Goal: Task Accomplishment & Management: Manage account settings

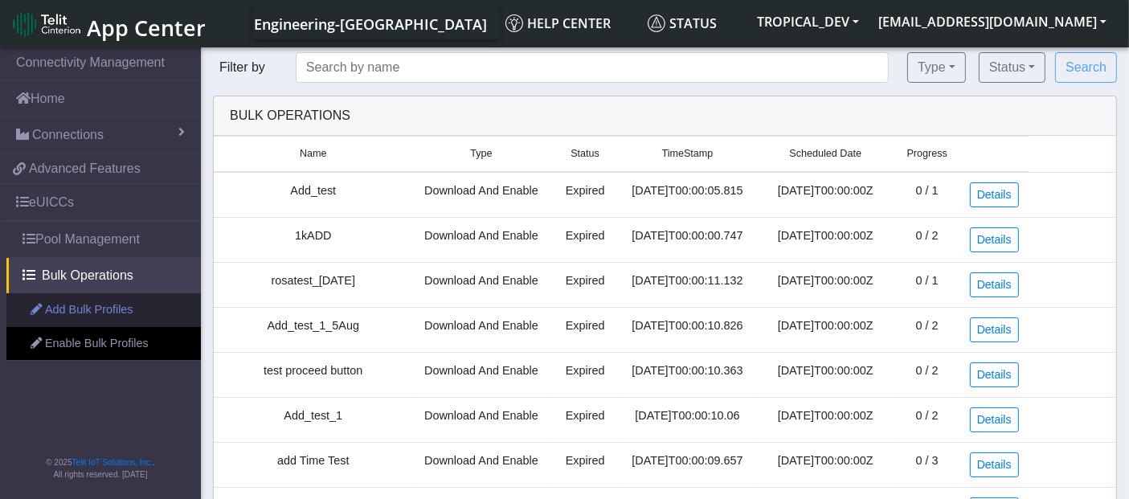
click at [94, 309] on link "Add Bulk Profiles" at bounding box center [103, 310] width 195 height 34
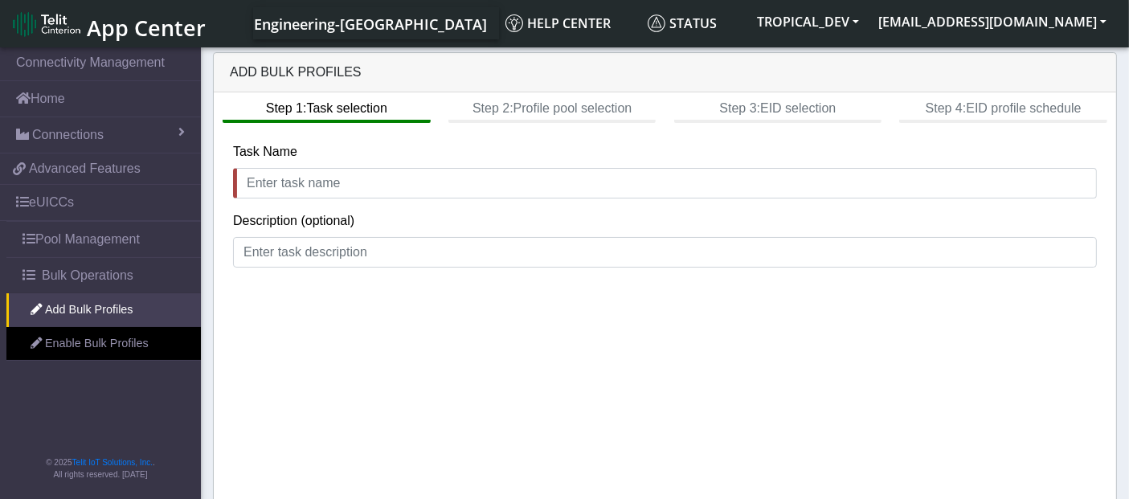
click at [71, 27] on img at bounding box center [47, 24] width 68 height 26
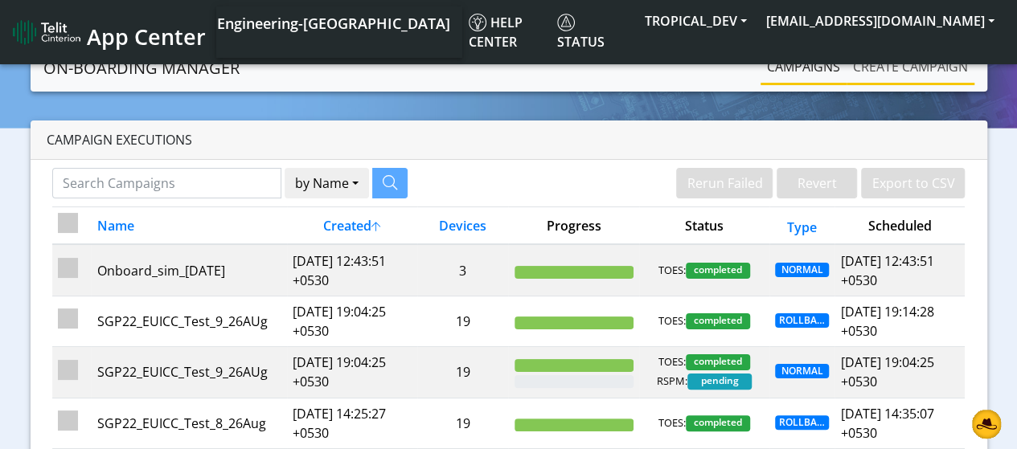
click at [936, 69] on link "Create campaign" at bounding box center [910, 67] width 128 height 32
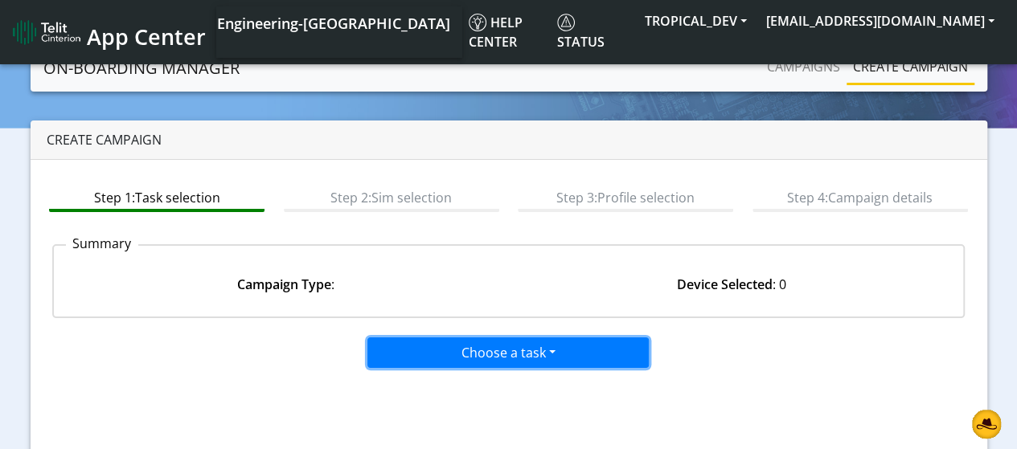
click at [469, 353] on button "Choose a task" at bounding box center [507, 353] width 281 height 31
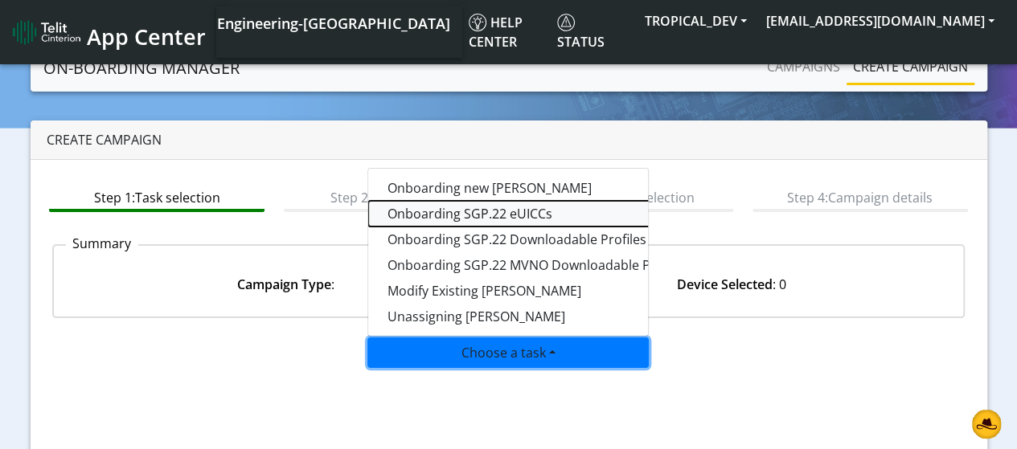
click at [479, 213] on tasksgp22eUICC-dropdown "Onboarding SGP.22 eUICCs" at bounding box center [569, 214] width 402 height 26
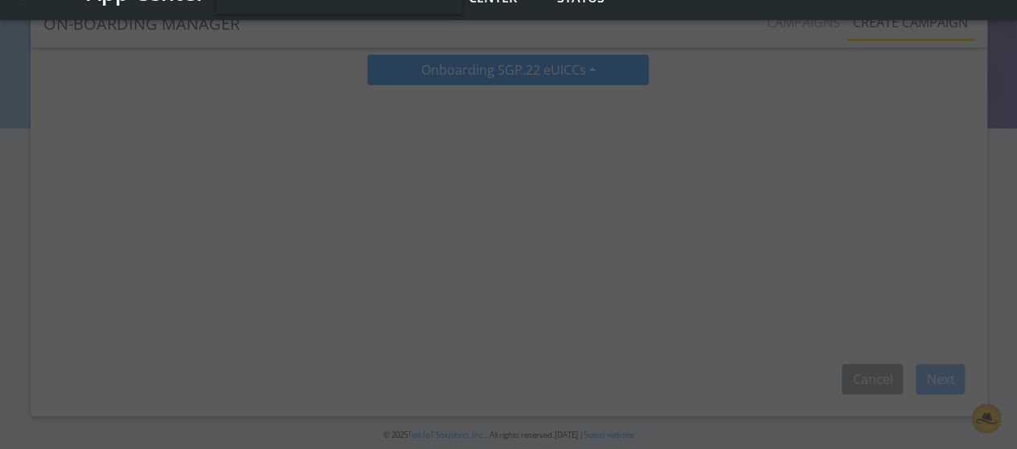
scroll to position [241, 0]
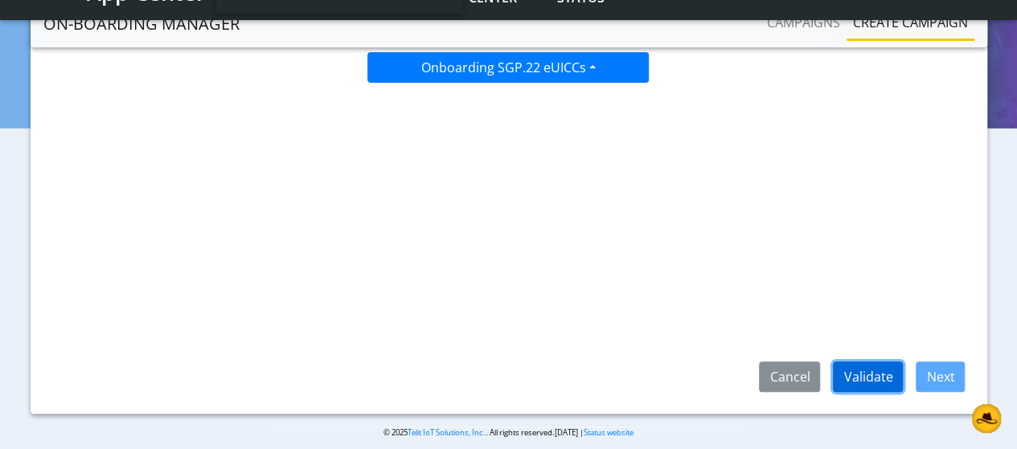
click at [863, 371] on button "Validate" at bounding box center [868, 377] width 70 height 31
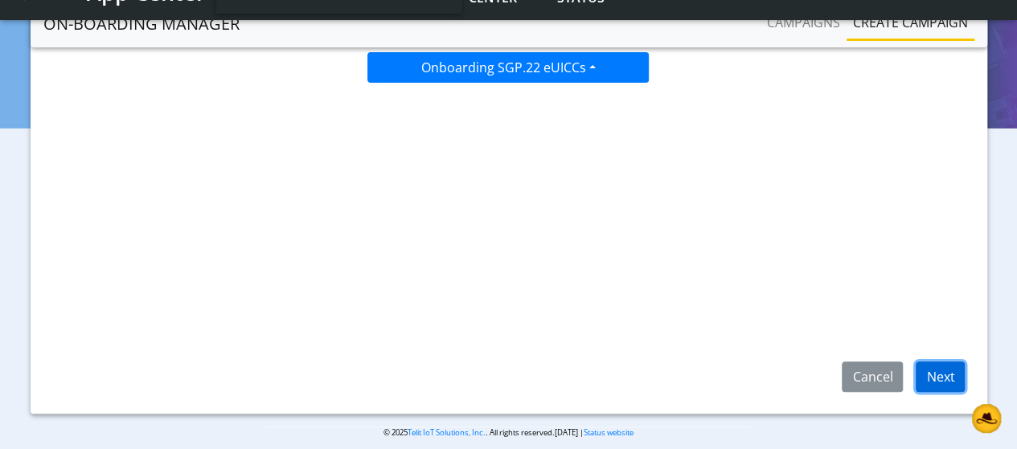
click at [930, 375] on button "Next" at bounding box center [939, 377] width 49 height 31
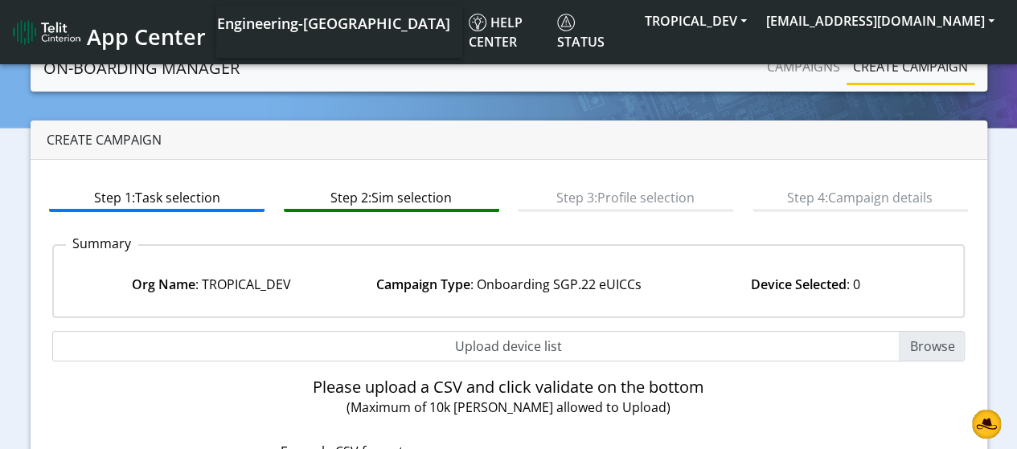
click at [955, 354] on input "Upload device list" at bounding box center [508, 346] width 913 height 31
type input "C:\fakepath\EUICC_bulk_activity.csv"
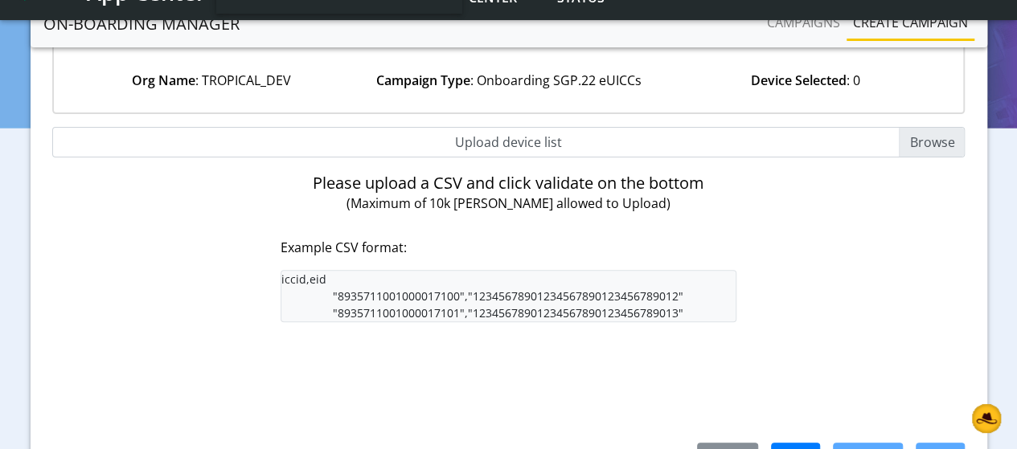
scroll to position [161, 0]
click at [940, 149] on input "Upload device list" at bounding box center [508, 141] width 913 height 31
type input "C:\fakepath\EUICC_bulk_activity.csv"
click at [942, 140] on input "Upload device list" at bounding box center [508, 141] width 913 height 31
type input "C:\fakepath\EUICC_bulk_activity.csv"
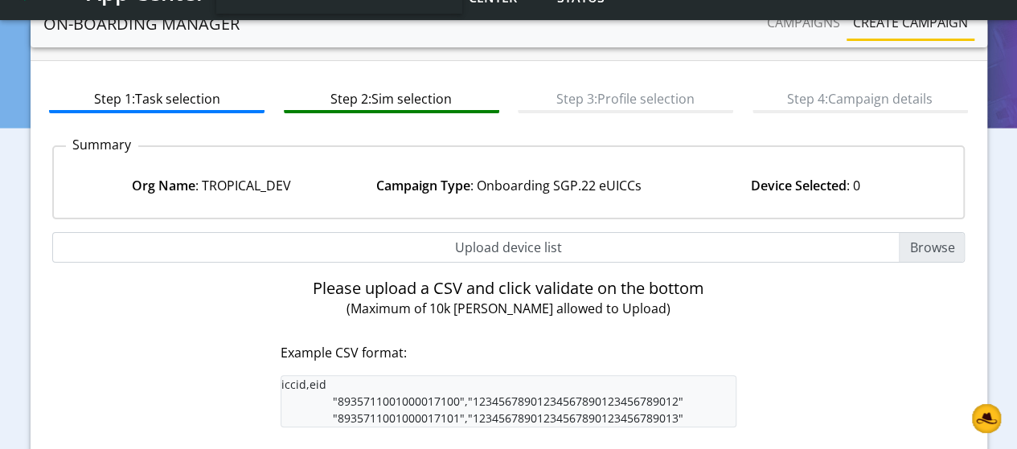
scroll to position [80, 0]
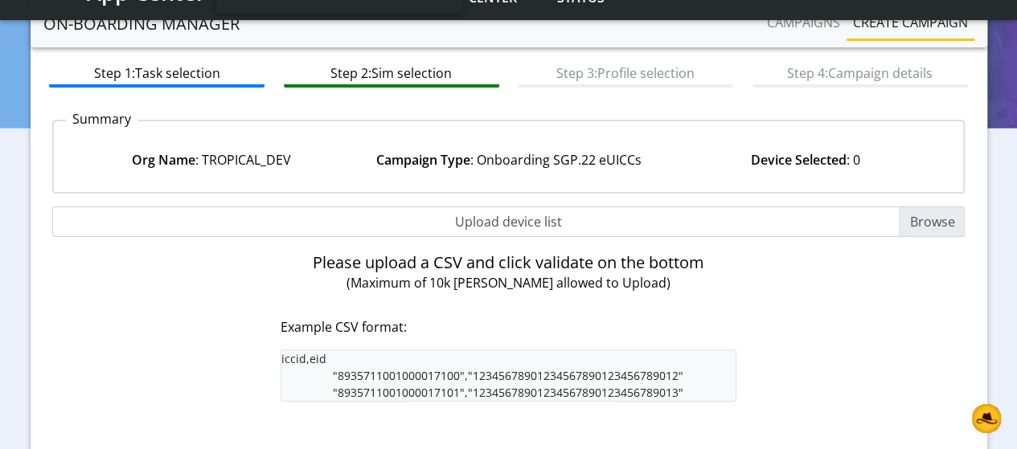
click at [920, 218] on input "Upload device list" at bounding box center [508, 222] width 913 height 31
type input "C:\fakepath\EUICC_bulk_activity.csv"
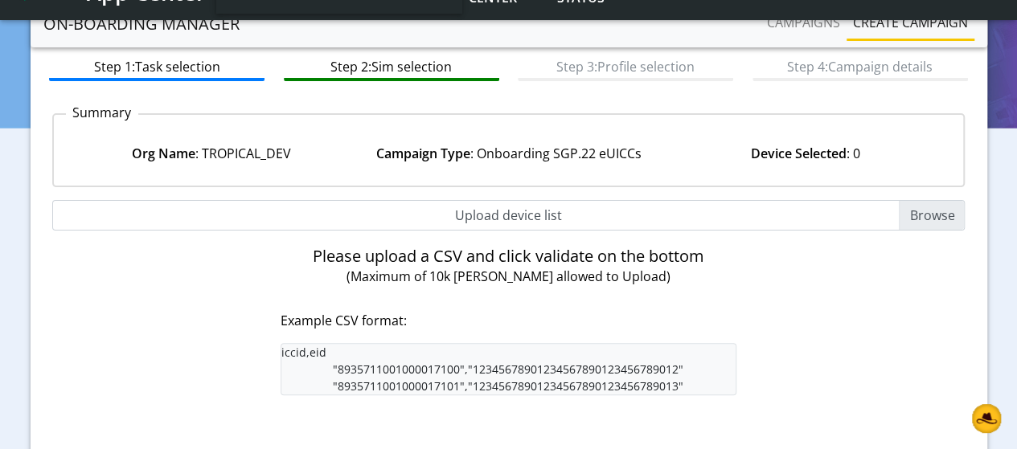
scroll to position [0, 0]
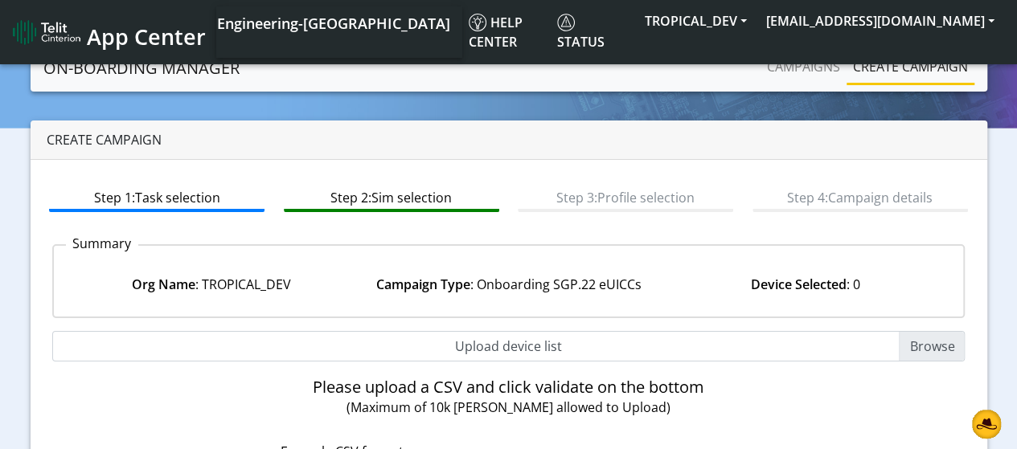
click at [592, 86] on nav "On-Boarding Manager Campaigns Create campaign" at bounding box center [509, 67] width 956 height 47
click at [936, 349] on input "Upload device list" at bounding box center [508, 346] width 913 height 31
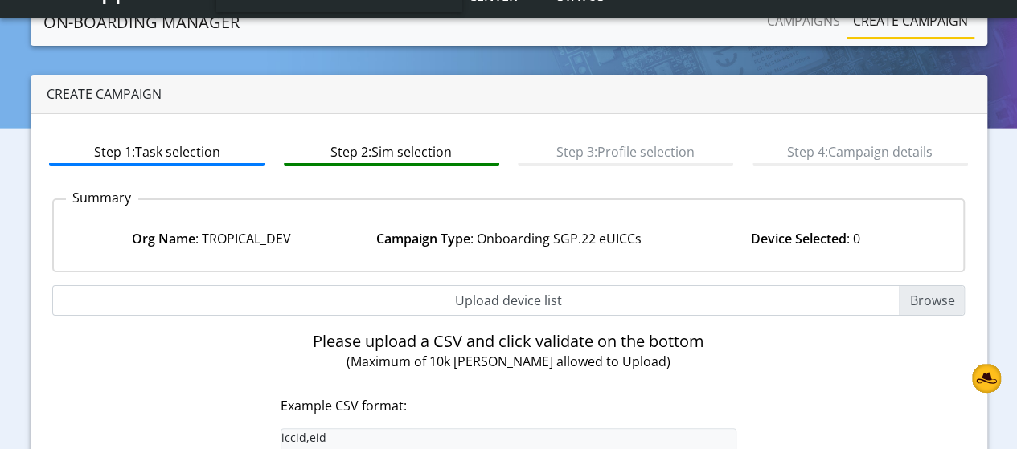
type input "C:\fakepath\EUICC_bulk_activity.csv"
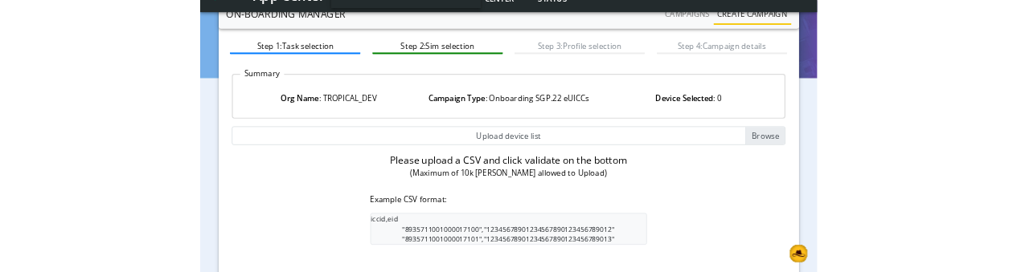
scroll to position [80, 0]
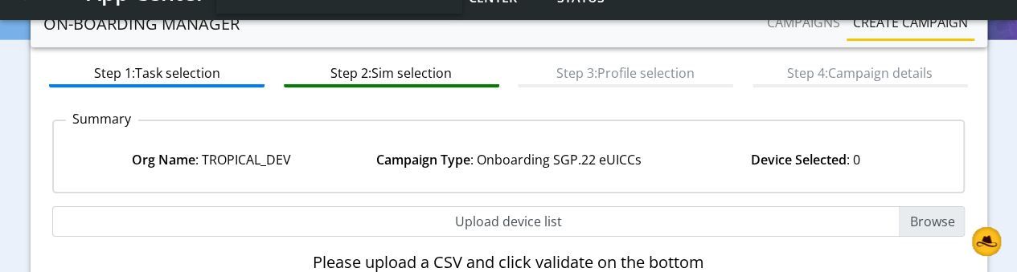
click at [937, 221] on input "Upload device list" at bounding box center [508, 222] width 913 height 31
type input "C:\fakepath\EUICC_bulk_activity.csv"
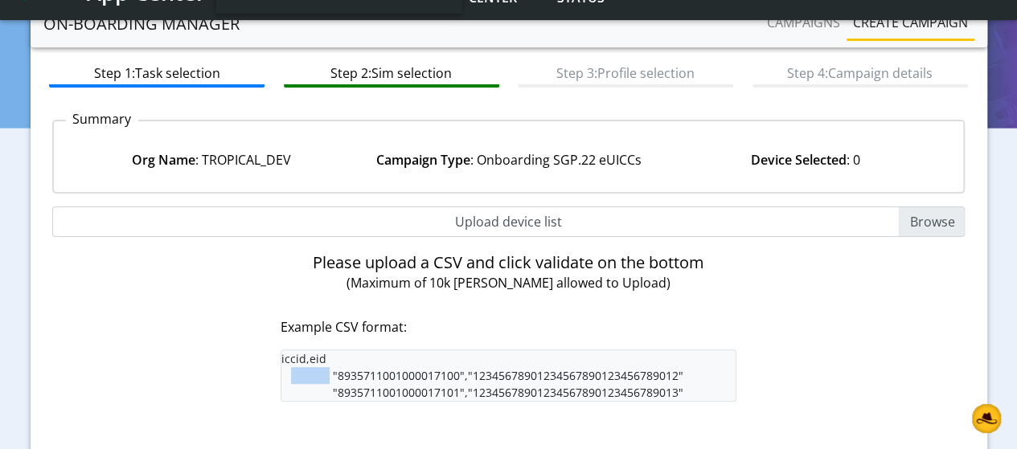
drag, startPoint x: 387, startPoint y: 358, endPoint x: 317, endPoint y: 356, distance: 70.7
click at [317, 356] on pre "iccid,eid "8935711001000017100","12345678901234567890123456789012" "89357110010…" at bounding box center [509, 376] width 457 height 52
copy pre "iccid,eid"
click at [923, 218] on input "Upload device list" at bounding box center [508, 222] width 913 height 31
type input "C:\fakepath\EUICC_bulk_activity.csv"
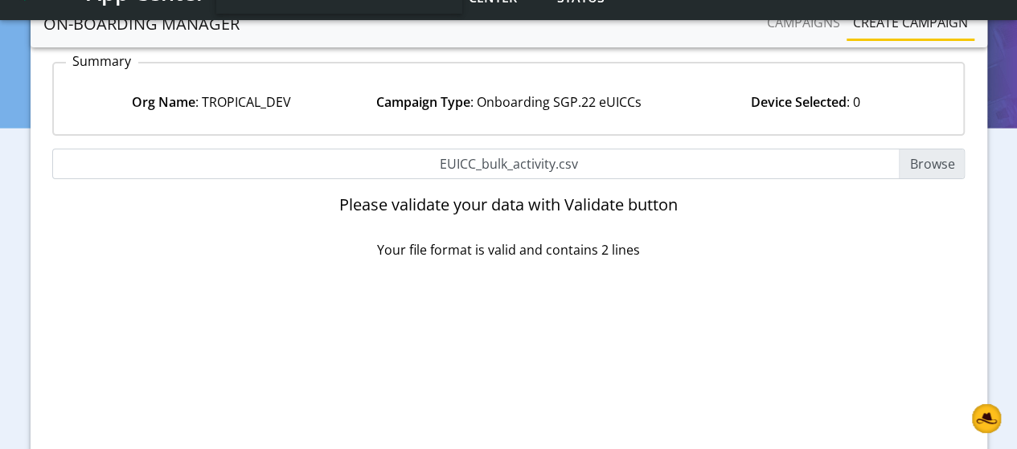
scroll to position [256, 0]
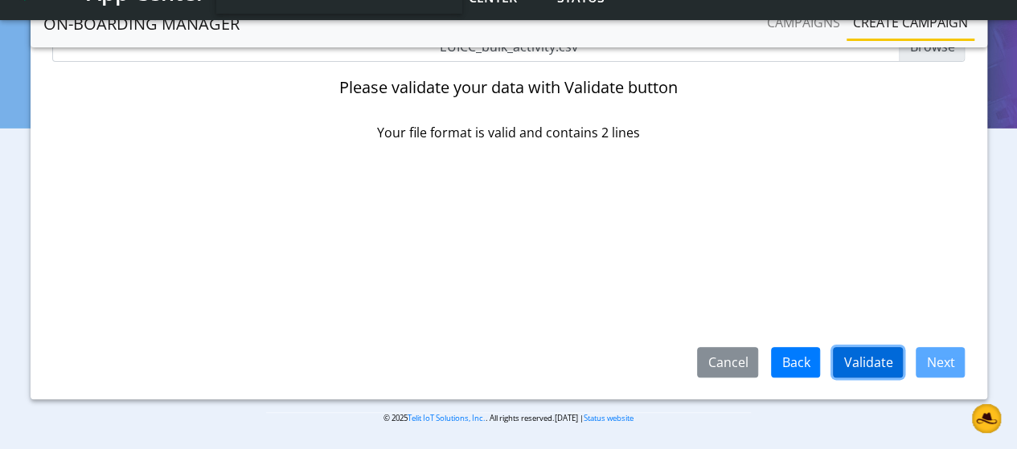
click at [856, 354] on button "Validate" at bounding box center [868, 362] width 70 height 31
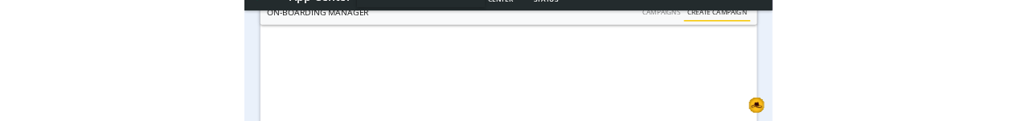
scroll to position [402, 0]
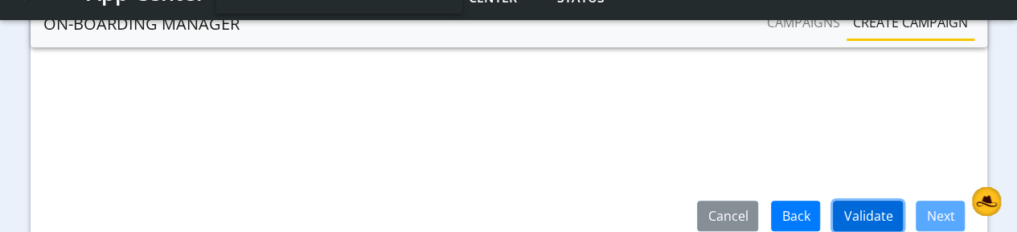
click at [858, 215] on button "Validate" at bounding box center [868, 216] width 70 height 31
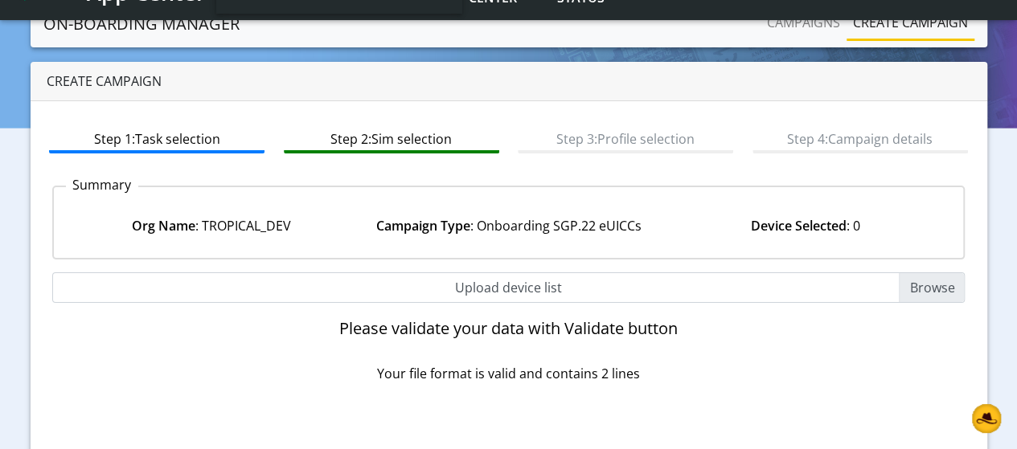
scroll to position [0, 0]
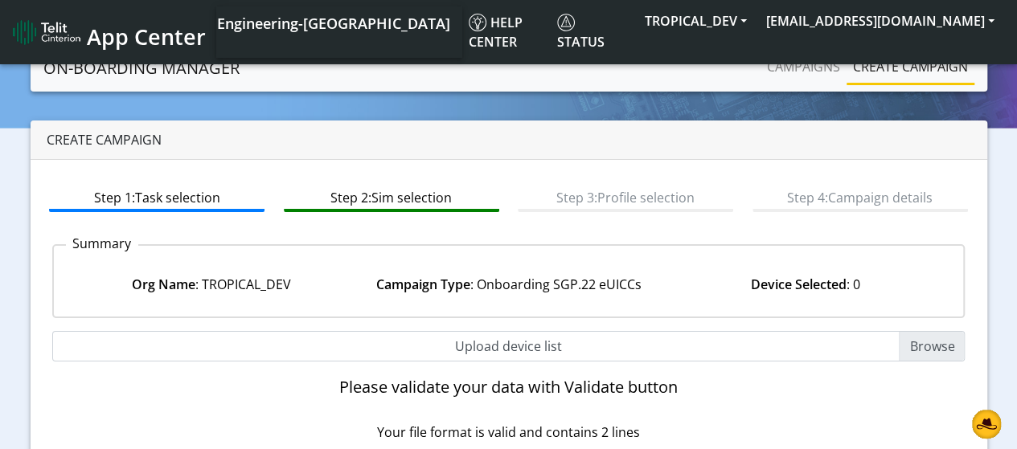
click at [106, 31] on span "App Center" at bounding box center [146, 37] width 119 height 30
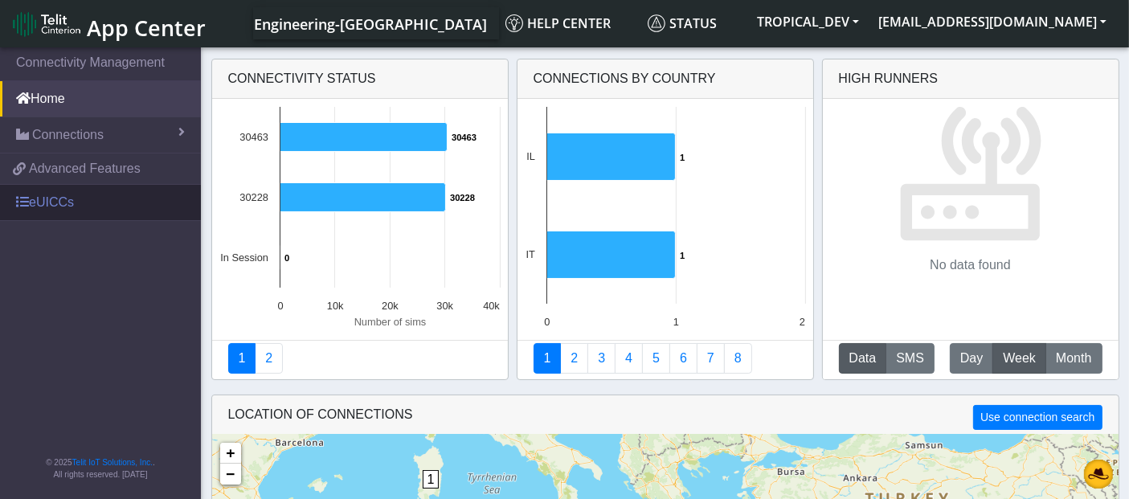
click at [63, 200] on link "eUICCs" at bounding box center [100, 202] width 201 height 35
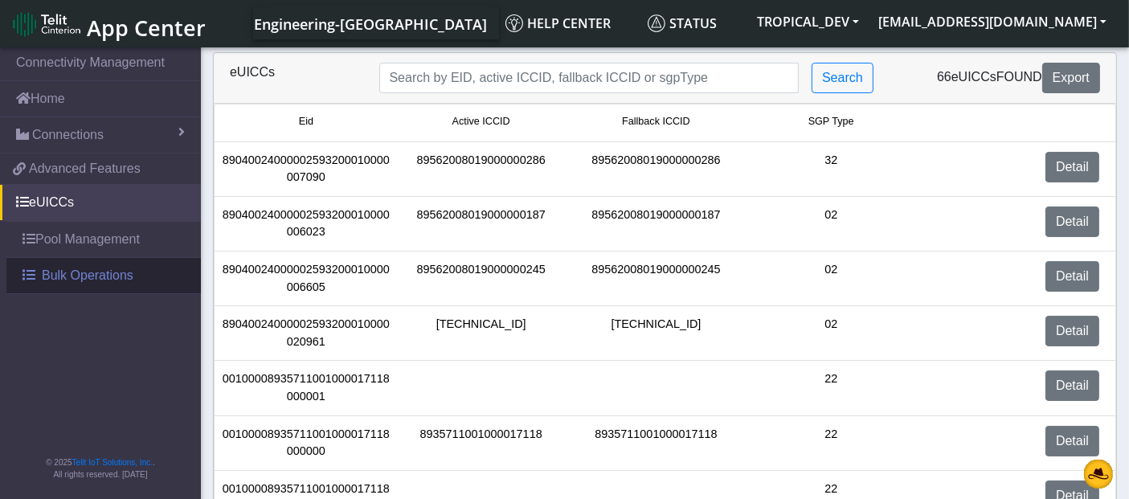
click at [106, 281] on span "Bulk Operations" at bounding box center [88, 275] width 92 height 19
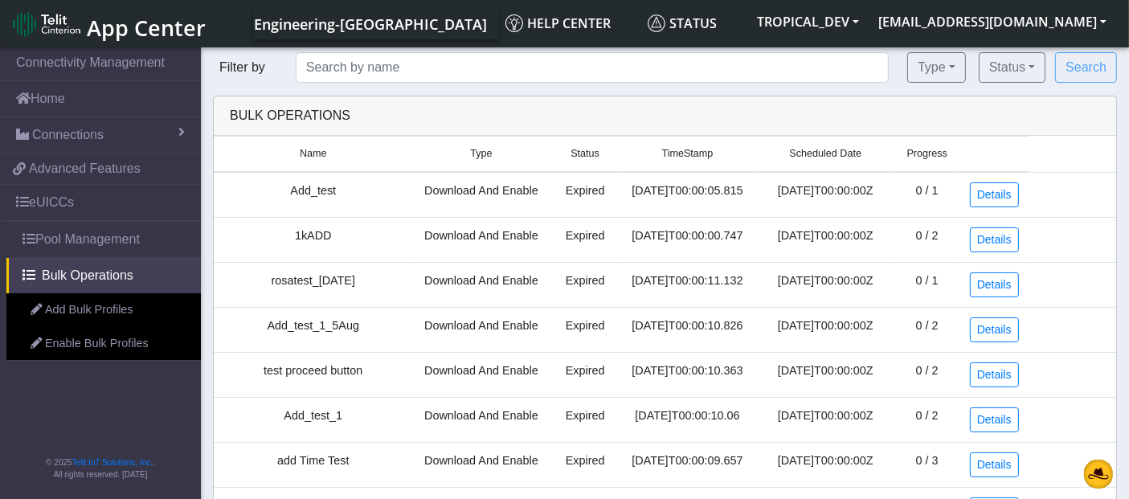
click at [117, 305] on link "Add Bulk Profiles" at bounding box center [103, 310] width 195 height 34
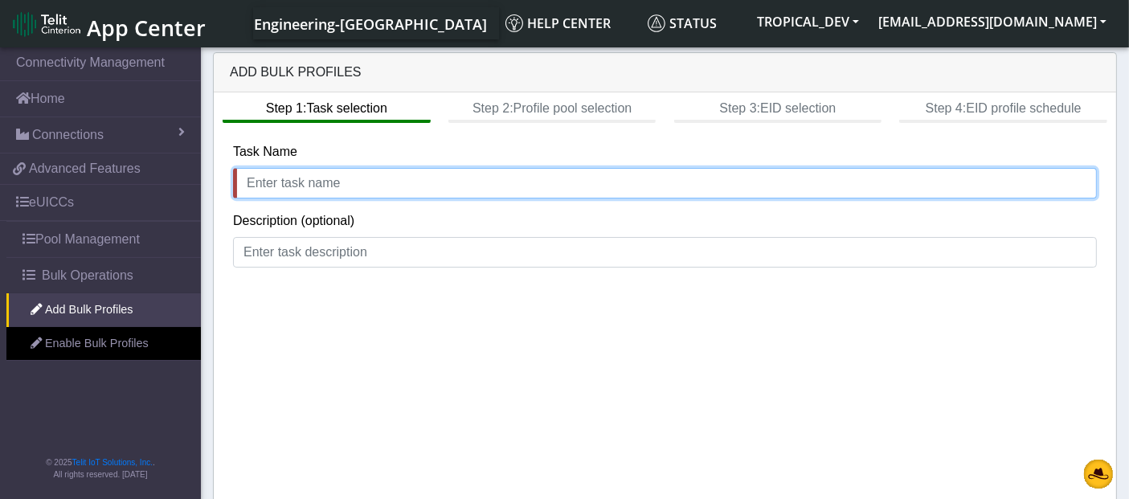
click at [551, 186] on input "text" at bounding box center [665, 183] width 864 height 31
type input "Test_123"
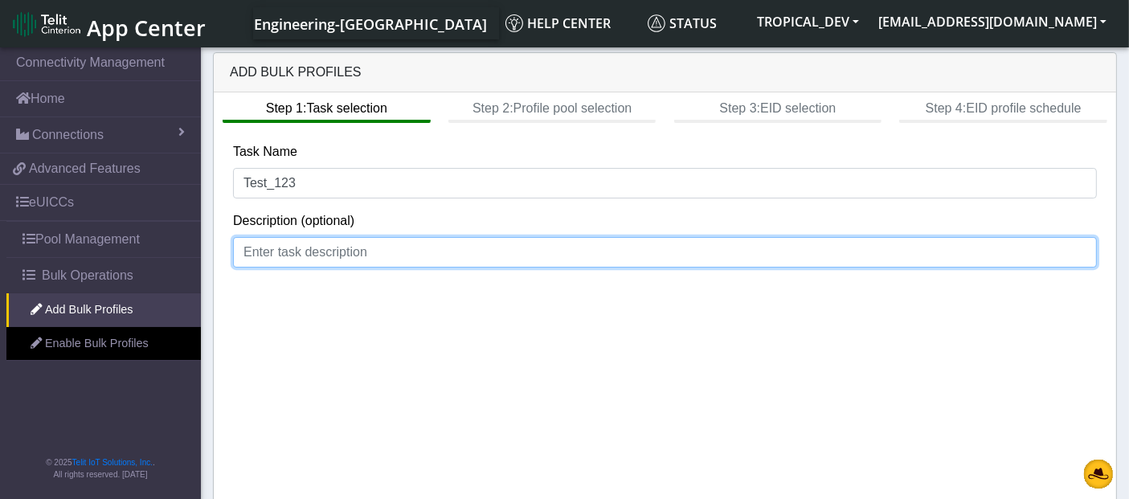
click at [427, 253] on input at bounding box center [665, 252] width 864 height 31
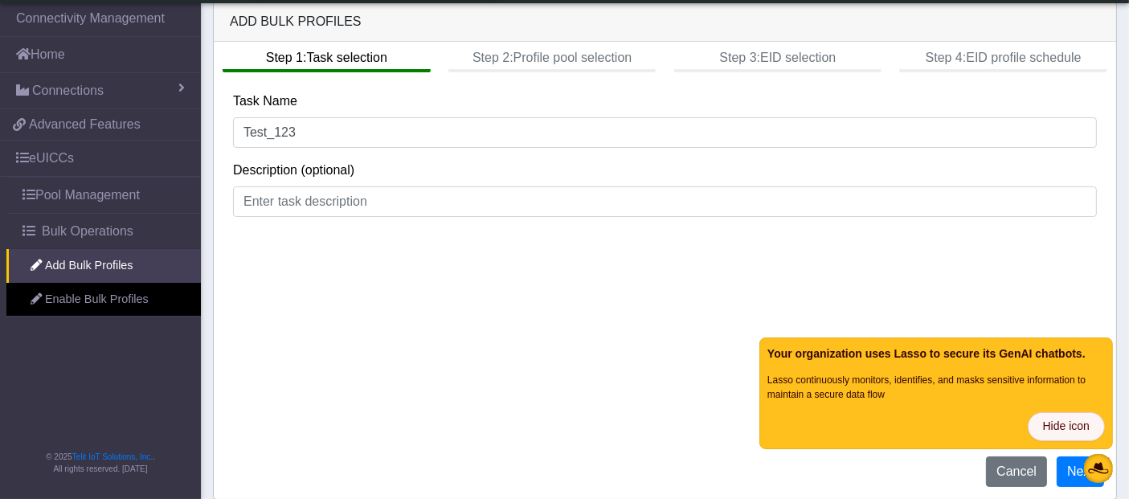
click at [1079, 424] on span "Hide icon" at bounding box center [1066, 427] width 47 height 18
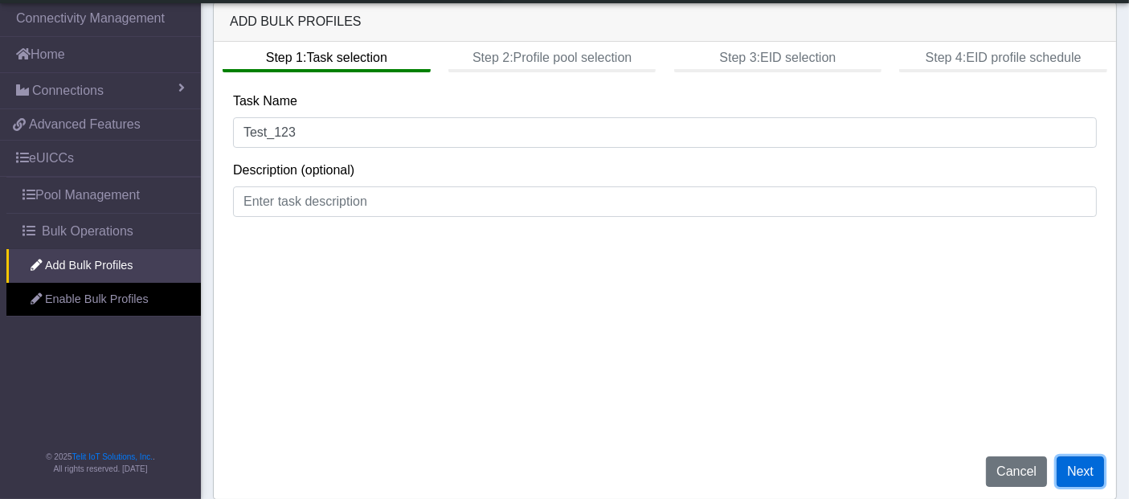
click at [1079, 472] on button "Next" at bounding box center [1080, 472] width 47 height 31
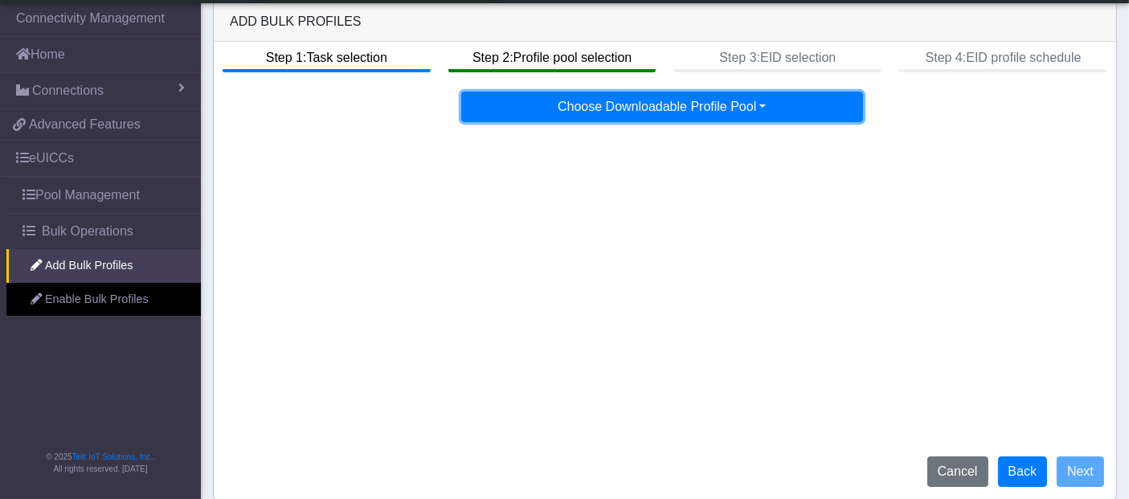
click at [559, 100] on button "Choose Downloadable Profile Pool" at bounding box center [662, 107] width 402 height 31
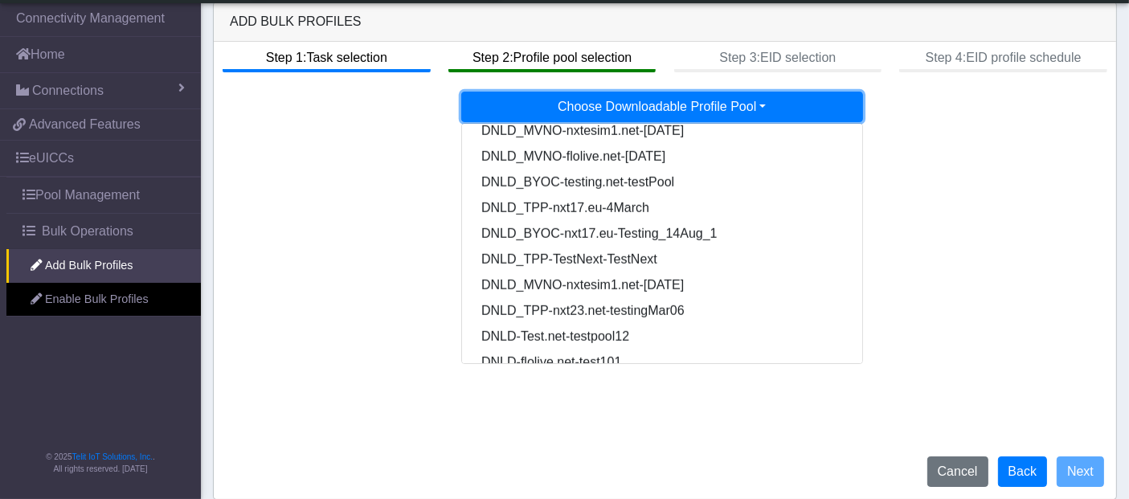
scroll to position [1366, 0]
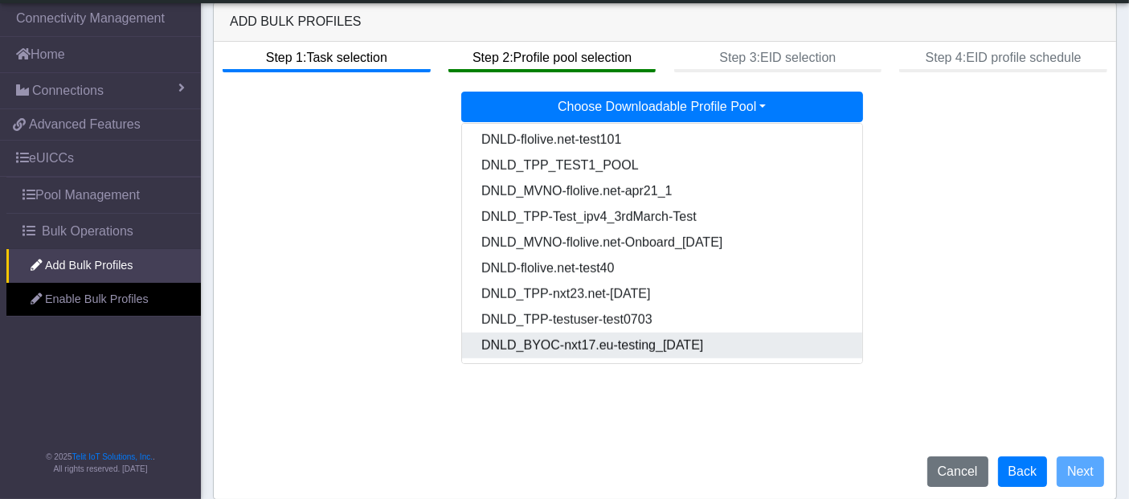
click at [620, 348] on Poolff567011-3b63-4425-b888-36b500c8a234-dropdown "DNLD_BYOC-nxt17.eu-testing_[DATE]" at bounding box center [663, 346] width 402 height 26
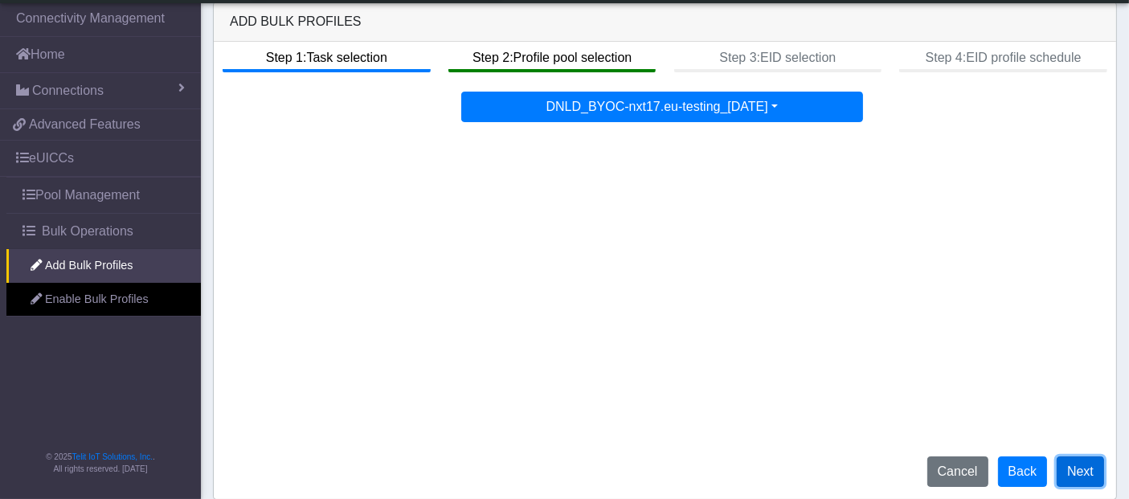
click at [1086, 476] on button "Next" at bounding box center [1080, 472] width 47 height 31
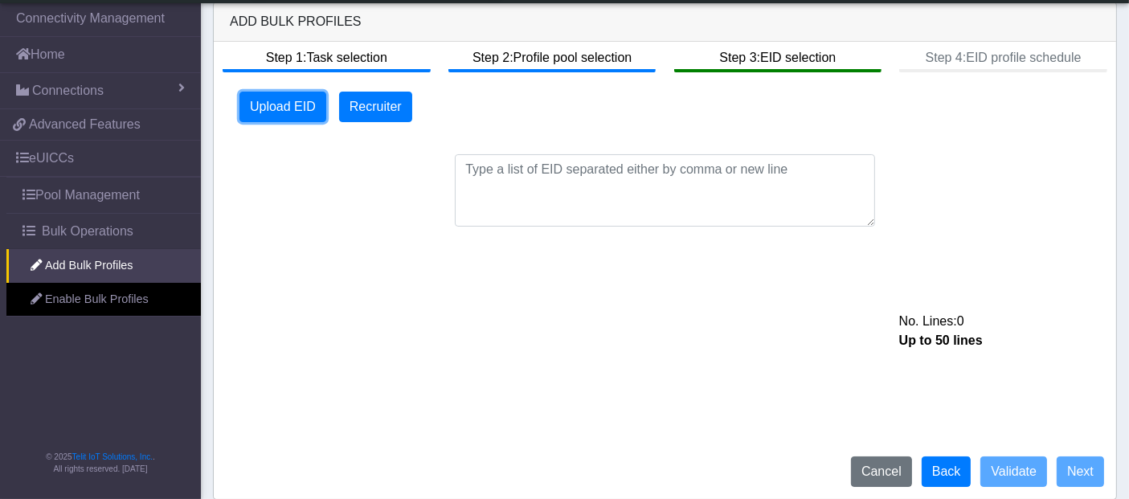
click at [287, 106] on button "Upload EID" at bounding box center [283, 107] width 87 height 31
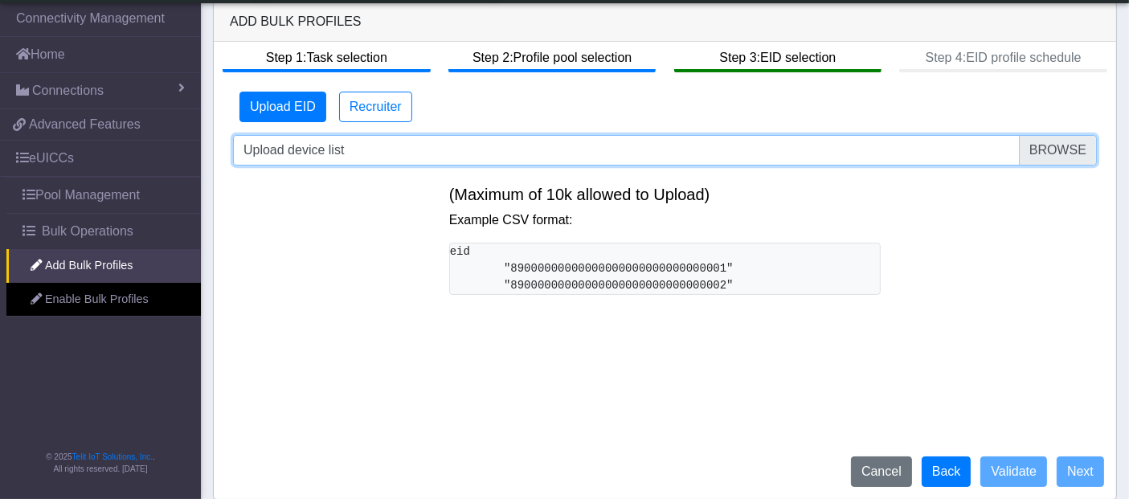
click at [1057, 157] on input "Upload device list" at bounding box center [665, 150] width 864 height 31
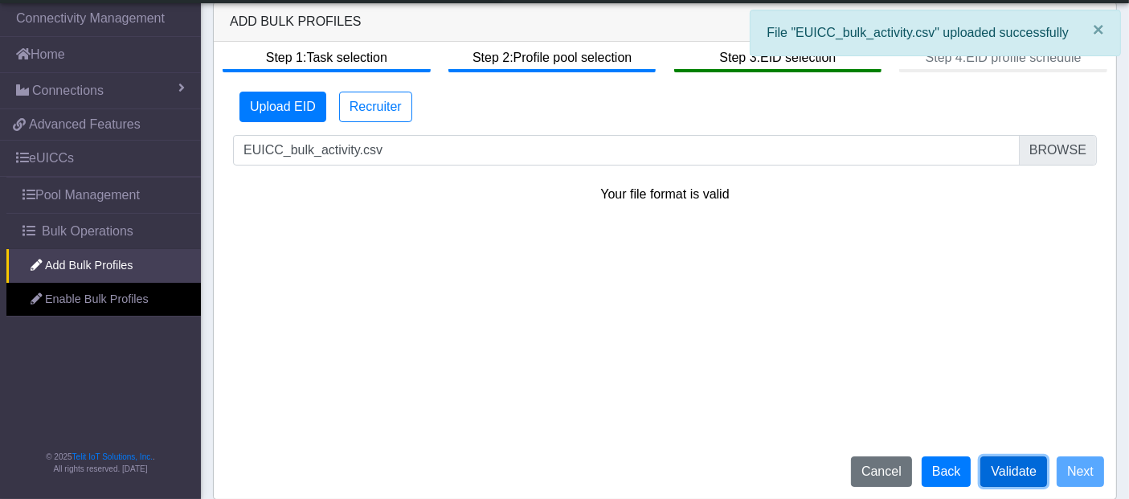
click at [1034, 474] on button "Validate" at bounding box center [1014, 472] width 67 height 31
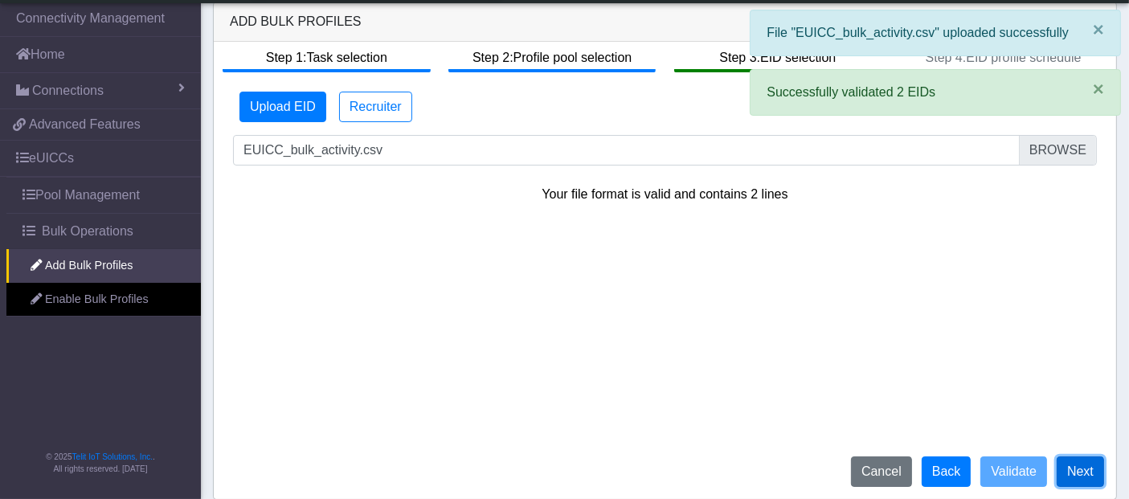
click at [1075, 468] on button "Next" at bounding box center [1080, 472] width 47 height 31
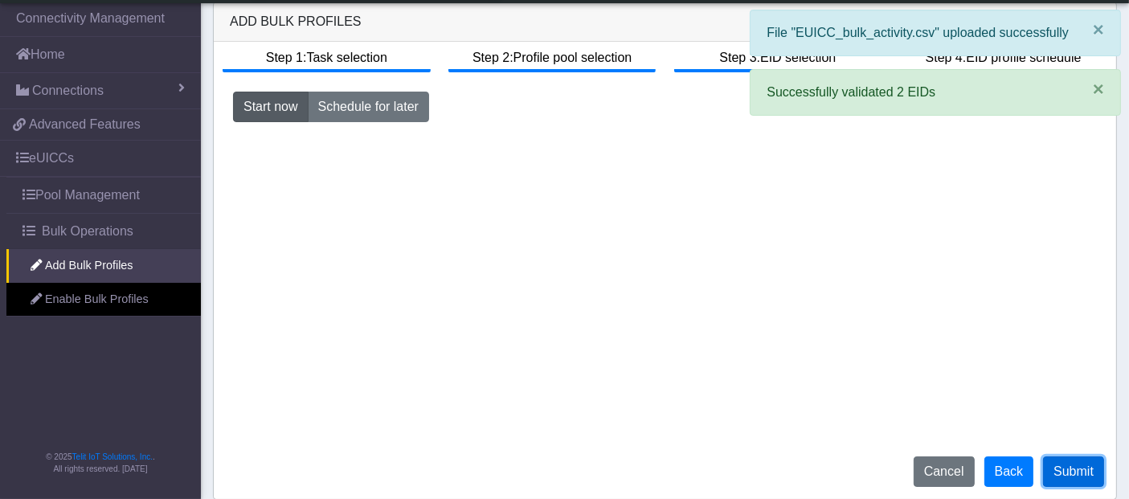
click at [1082, 473] on button "Submit" at bounding box center [1073, 472] width 61 height 31
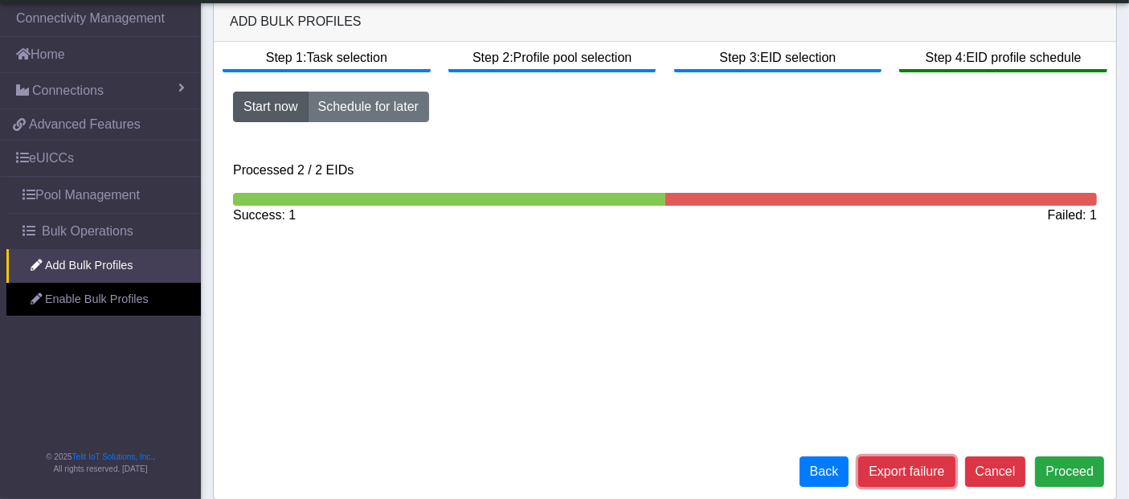
click at [923, 474] on button "Export failure" at bounding box center [906, 472] width 96 height 31
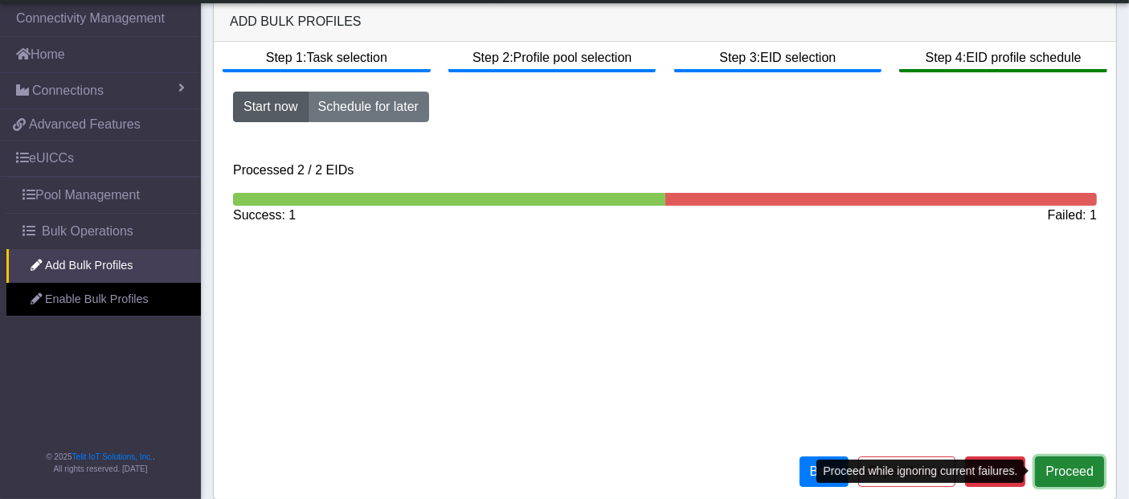
click at [1065, 469] on button "Proceed" at bounding box center [1069, 472] width 69 height 31
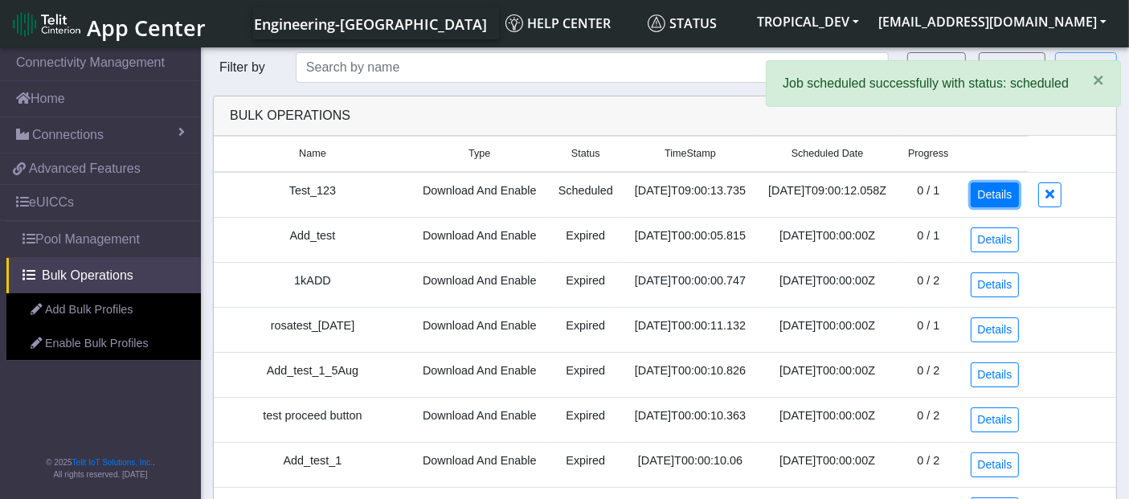
click at [1003, 199] on link "Details" at bounding box center [995, 194] width 49 height 25
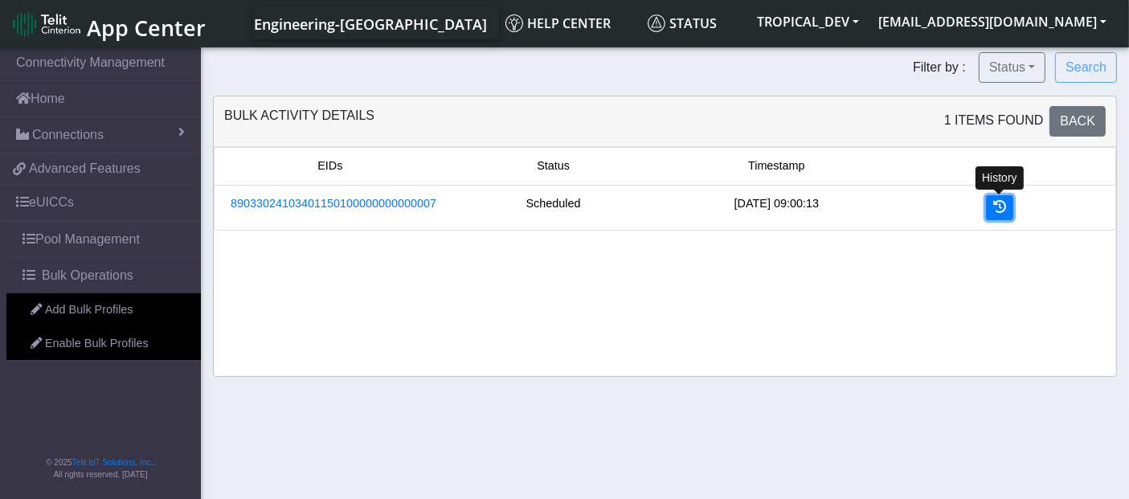
click at [1006, 212] on link at bounding box center [999, 207] width 27 height 25
click at [1000, 204] on icon at bounding box center [999, 206] width 13 height 13
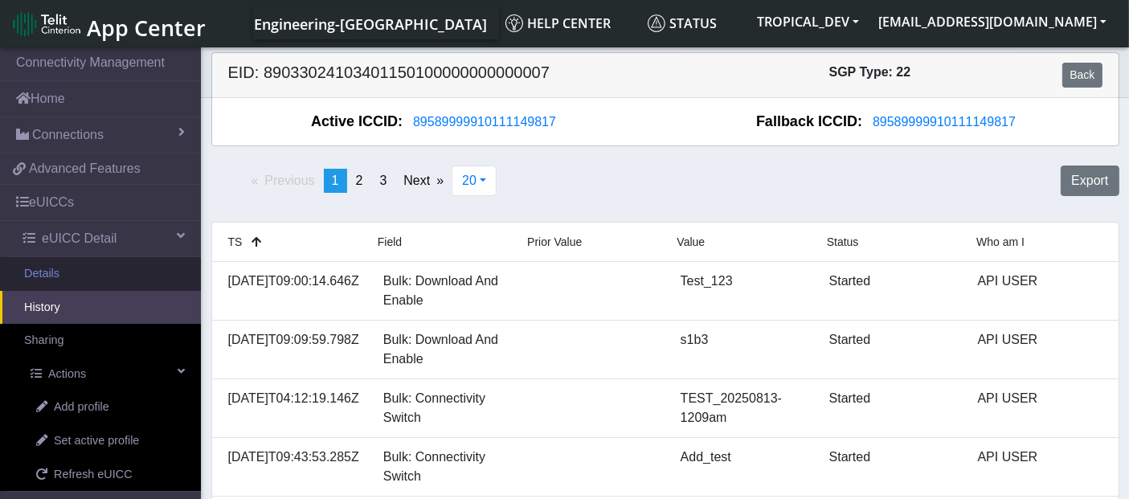
click at [41, 269] on link "Details" at bounding box center [100, 274] width 201 height 34
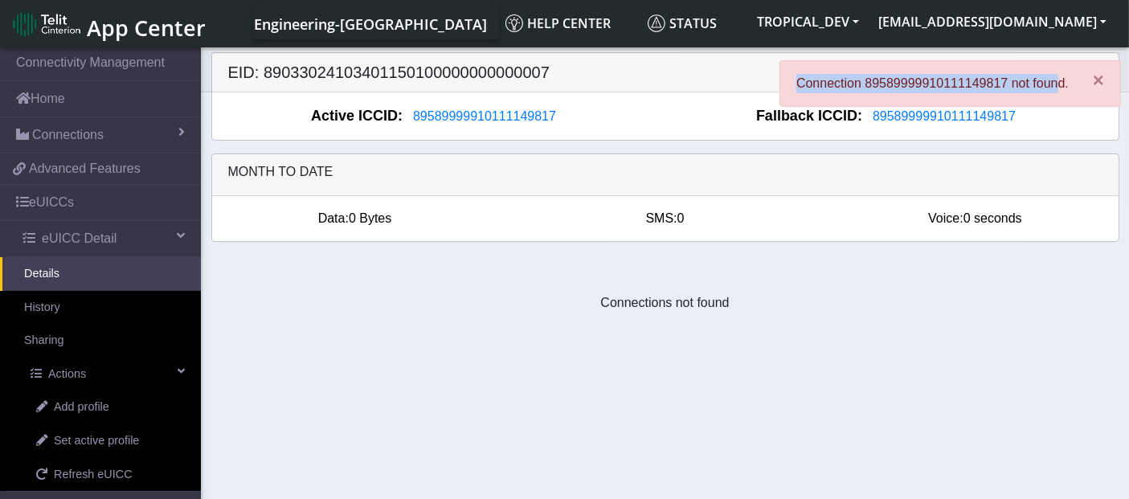
drag, startPoint x: 1062, startPoint y: 84, endPoint x: 801, endPoint y: 85, distance: 261.2
click at [801, 85] on p "Connection 89589999910111149817 not found." at bounding box center [933, 83] width 272 height 19
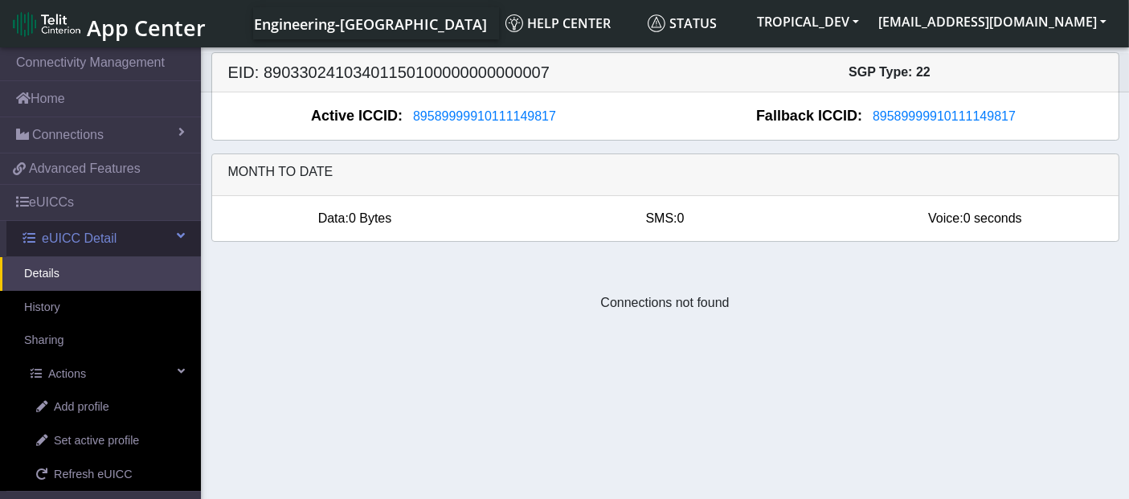
click at [177, 229] on span at bounding box center [181, 235] width 8 height 13
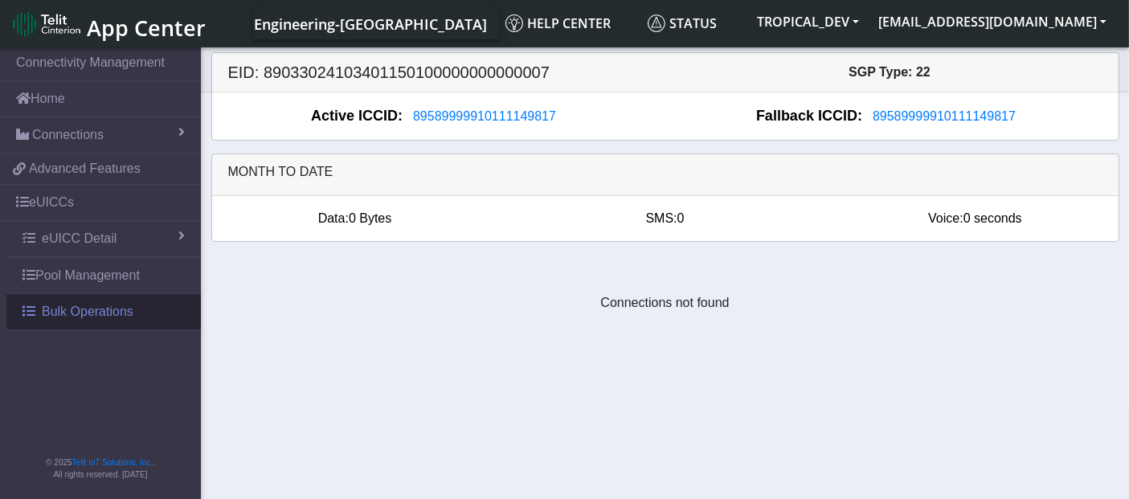
click at [105, 306] on span "Bulk Operations" at bounding box center [88, 311] width 92 height 19
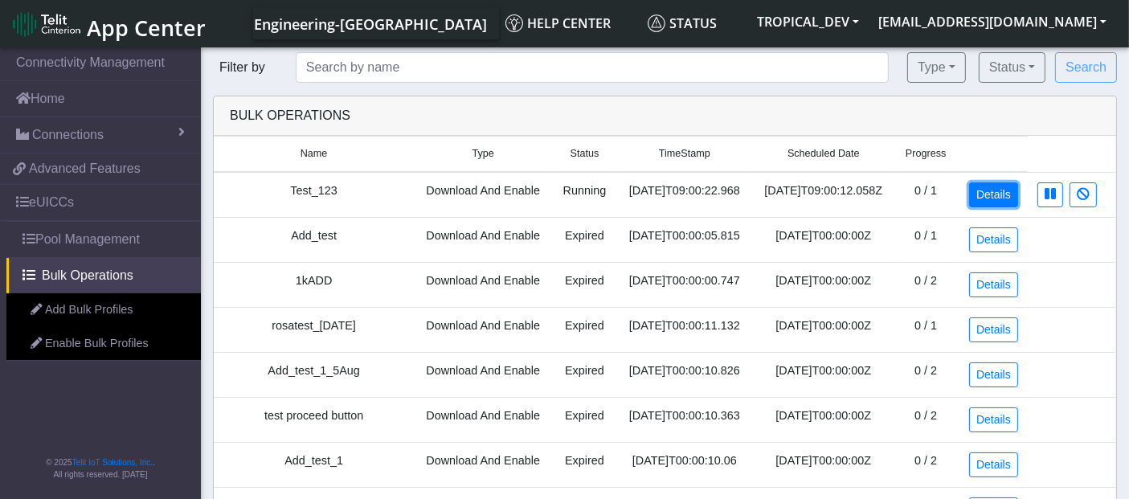
click at [989, 196] on link "Details" at bounding box center [993, 194] width 49 height 25
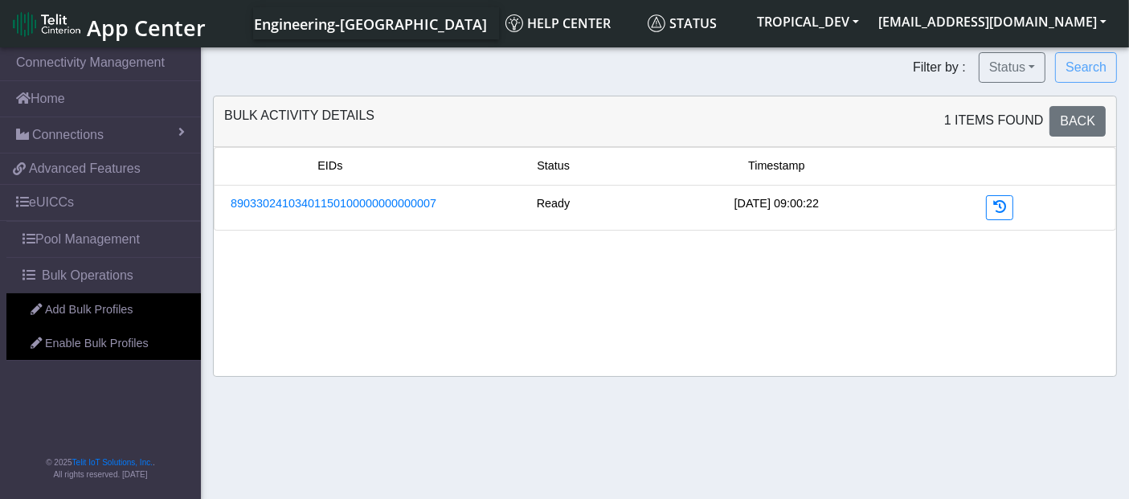
click at [551, 205] on div "Ready" at bounding box center [553, 207] width 223 height 25
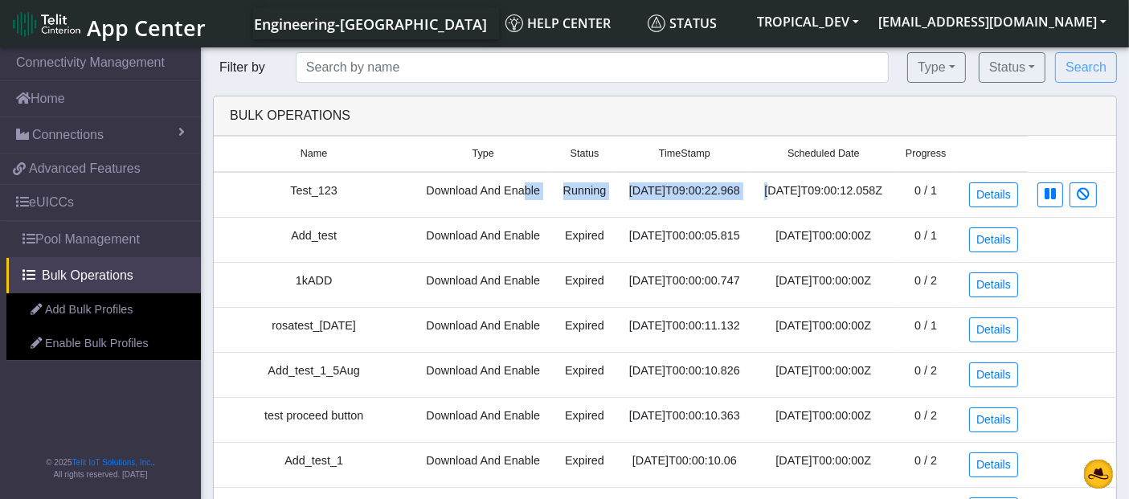
drag, startPoint x: 514, startPoint y: 194, endPoint x: 768, endPoint y: 187, distance: 254.1
click at [768, 187] on tr "Test_123 Download And Enable Running [DATE]T09:00:22.968 [DATE]T09:00:12.058Z 0…" at bounding box center [665, 195] width 903 height 46
click at [768, 187] on date "[DATE]T09:00:12.058Z" at bounding box center [823, 195] width 142 height 46
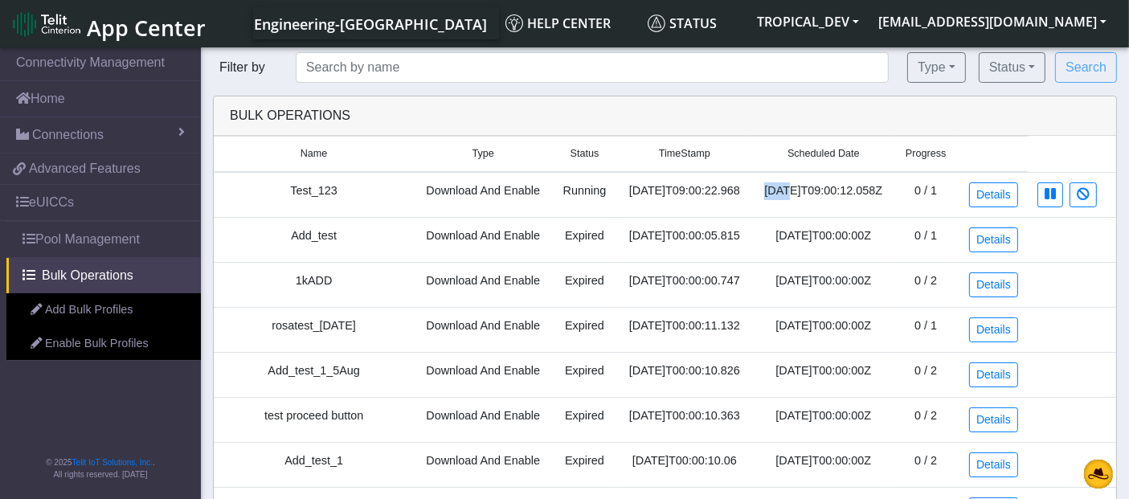
click at [768, 187] on date "[DATE]T09:00:12.058Z" at bounding box center [823, 195] width 142 height 46
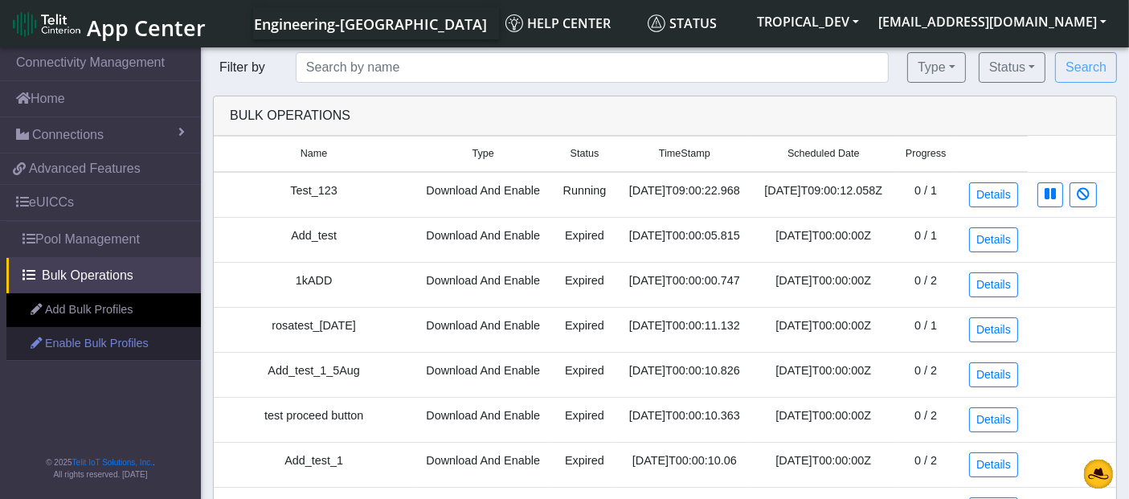
click at [115, 342] on link "Enable Bulk Profiles" at bounding box center [103, 344] width 195 height 34
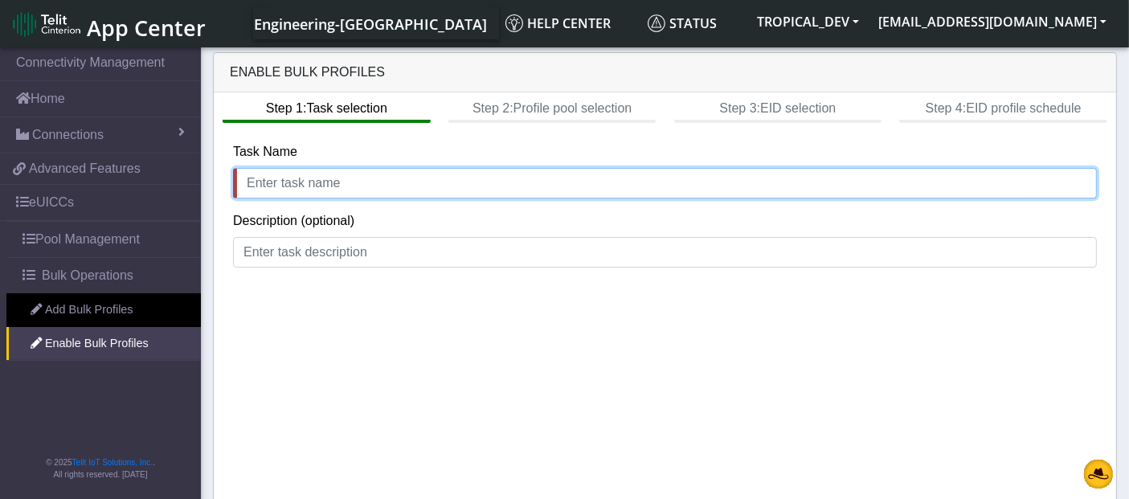
click at [349, 185] on input "text" at bounding box center [665, 183] width 864 height 31
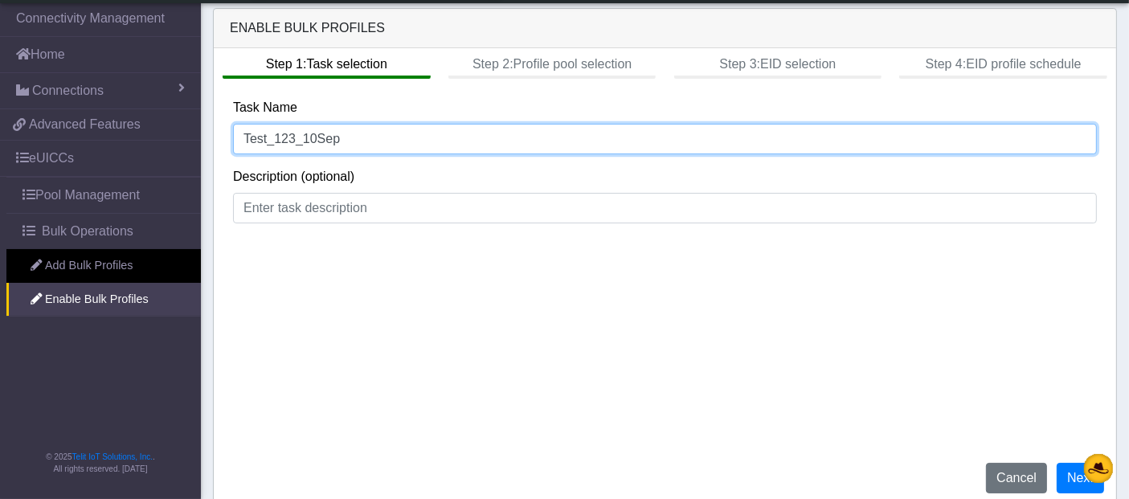
scroll to position [6, 0]
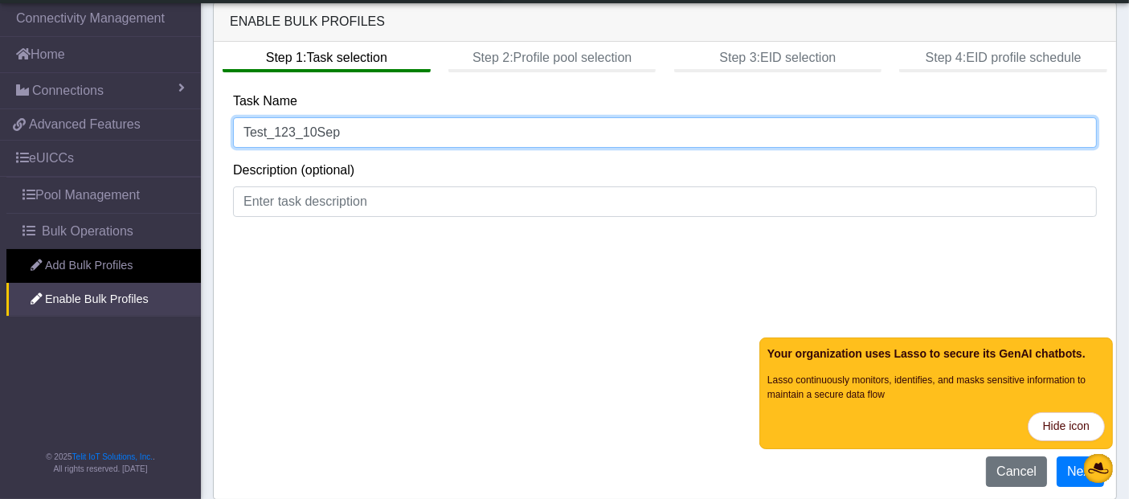
type input "Test_123_10Sep"
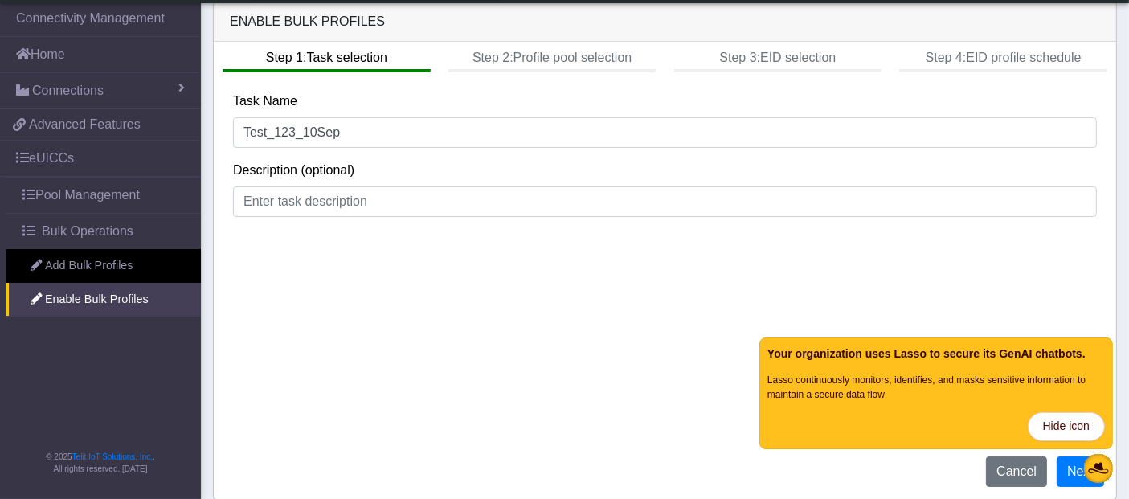
click at [1104, 470] on circle at bounding box center [1098, 468] width 29 height 29
click at [1065, 431] on span "Hide icon" at bounding box center [1066, 427] width 47 height 18
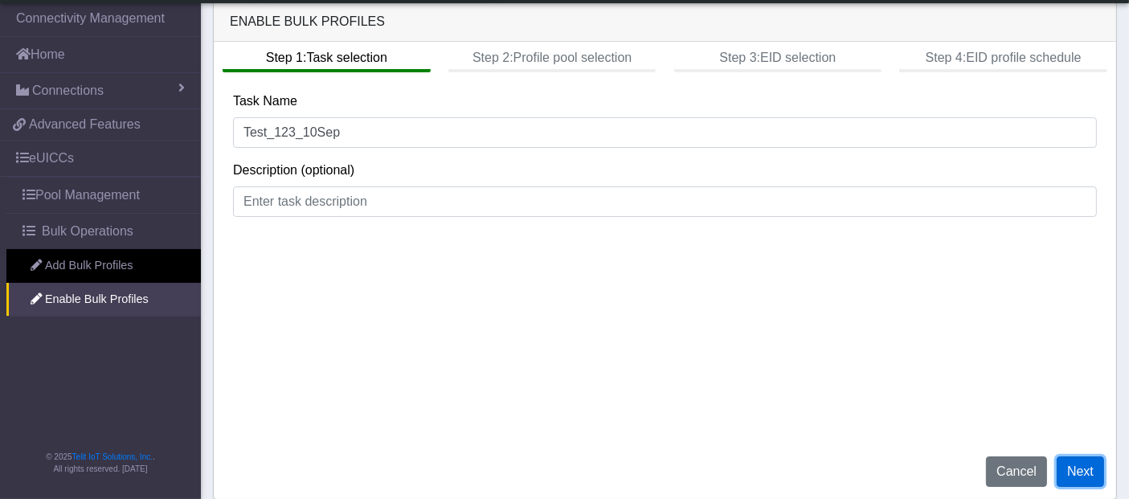
click at [1085, 472] on button "Next" at bounding box center [1080, 472] width 47 height 31
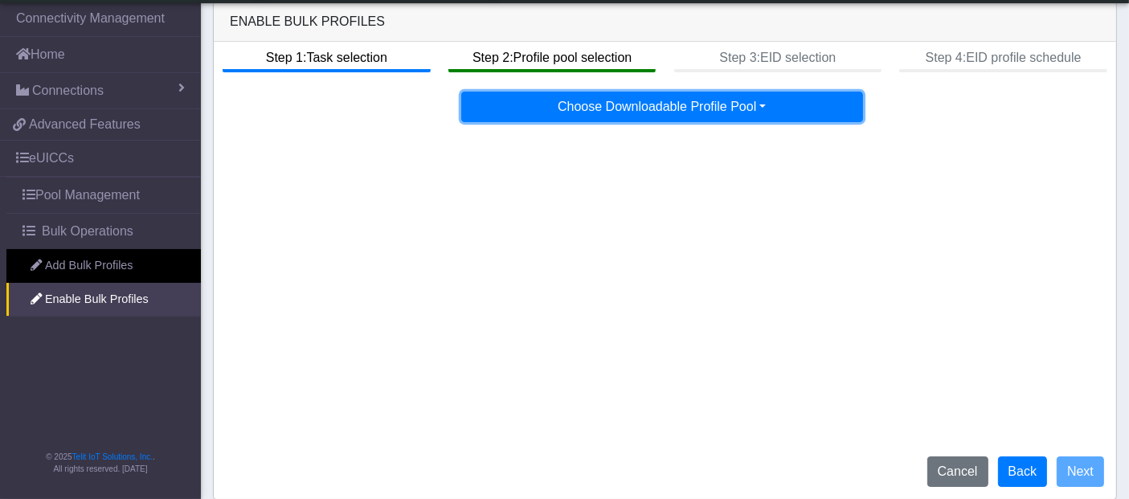
click at [606, 97] on button "Choose Downloadable Profile Pool" at bounding box center [662, 107] width 402 height 31
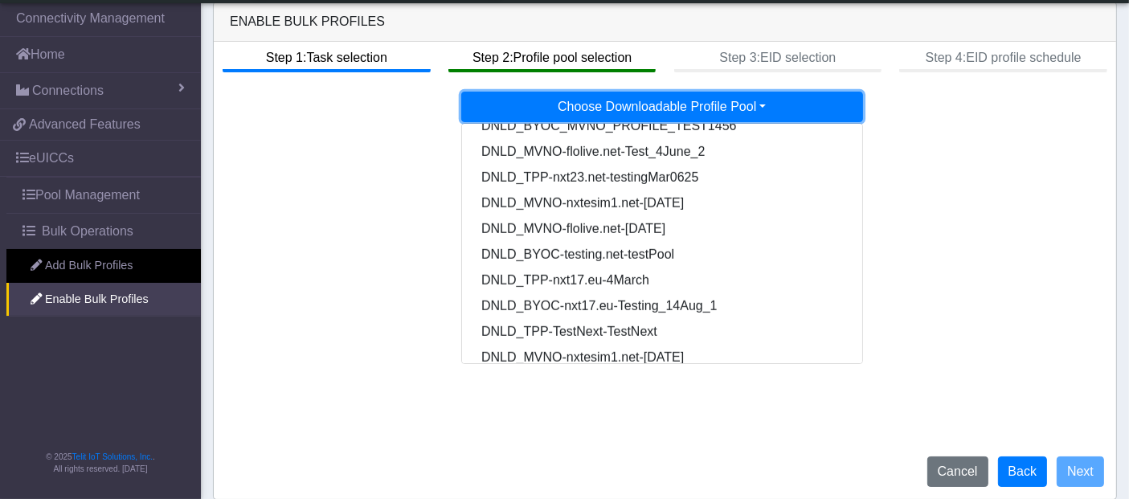
scroll to position [1366, 0]
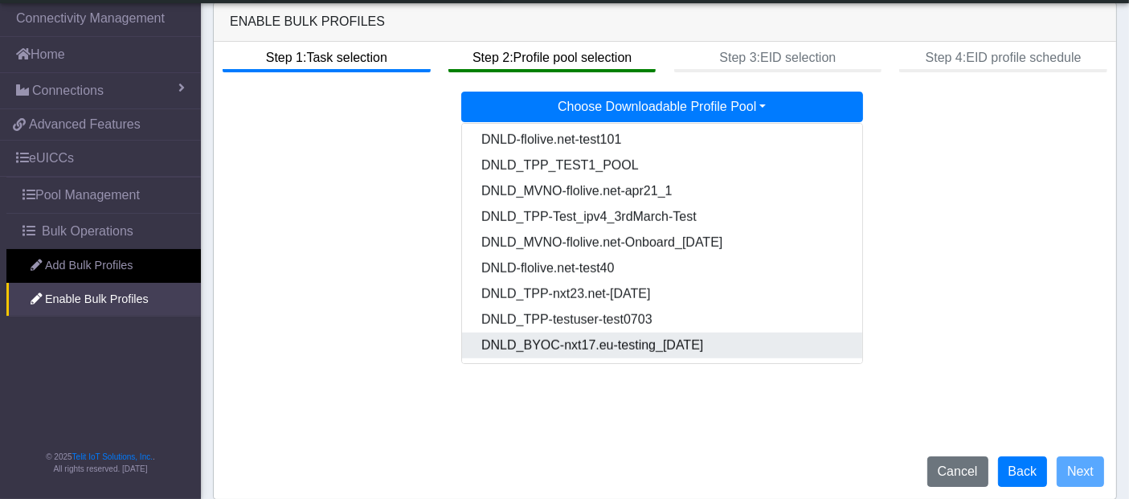
click at [611, 342] on Poolff567011-3b63-4425-b888-36b500c8a234-dropdown "DNLD_BYOC-nxt17.eu-testing_[DATE]" at bounding box center [663, 346] width 402 height 26
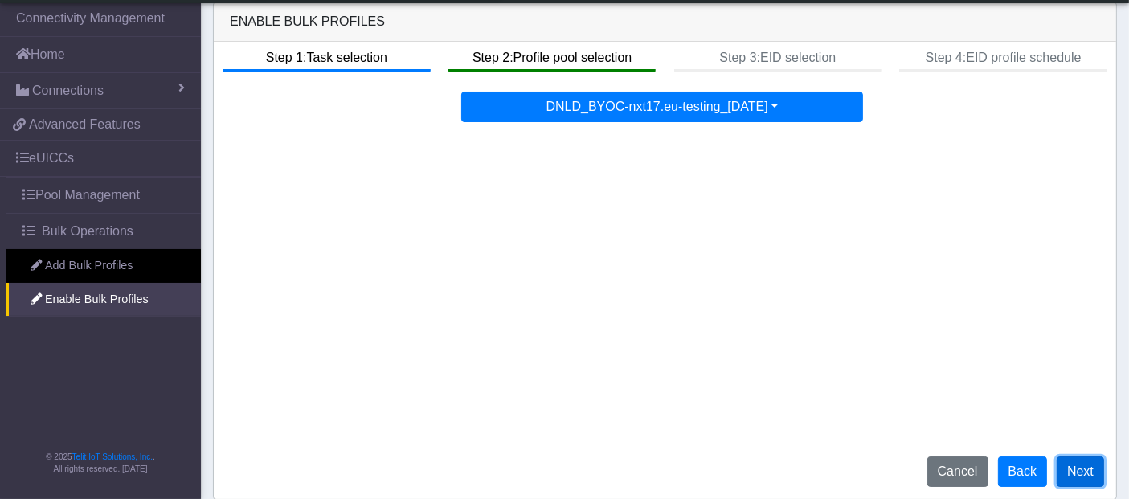
click at [1091, 471] on button "Next" at bounding box center [1080, 472] width 47 height 31
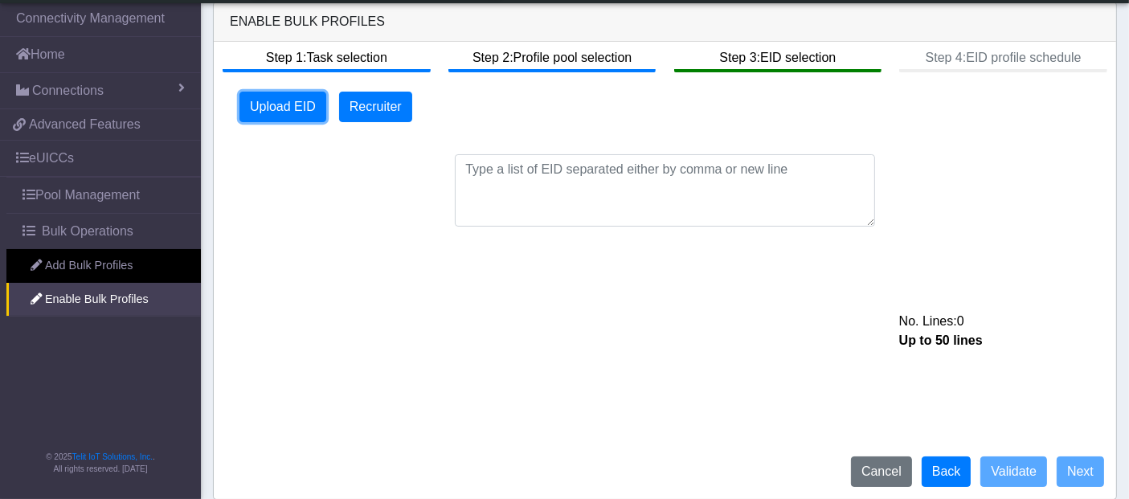
click at [273, 104] on button "Upload EID" at bounding box center [283, 107] width 87 height 31
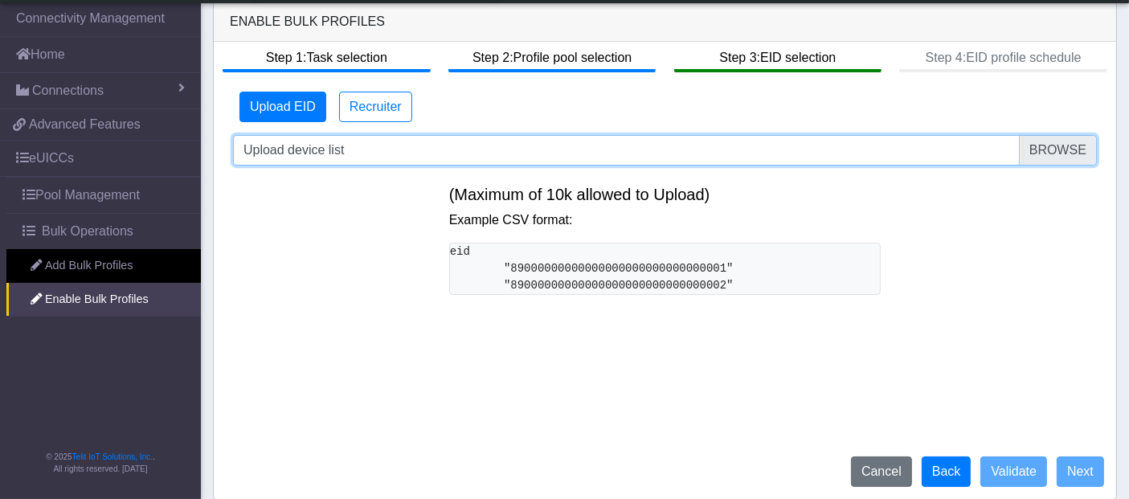
click at [1081, 148] on input "Upload device list" at bounding box center [665, 150] width 864 height 31
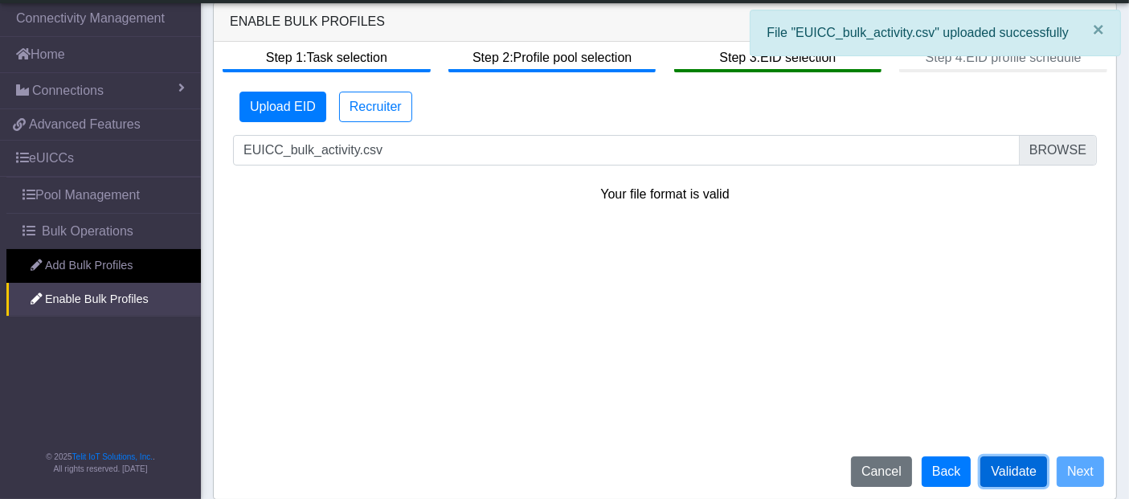
click at [1024, 467] on button "Validate" at bounding box center [1014, 472] width 67 height 31
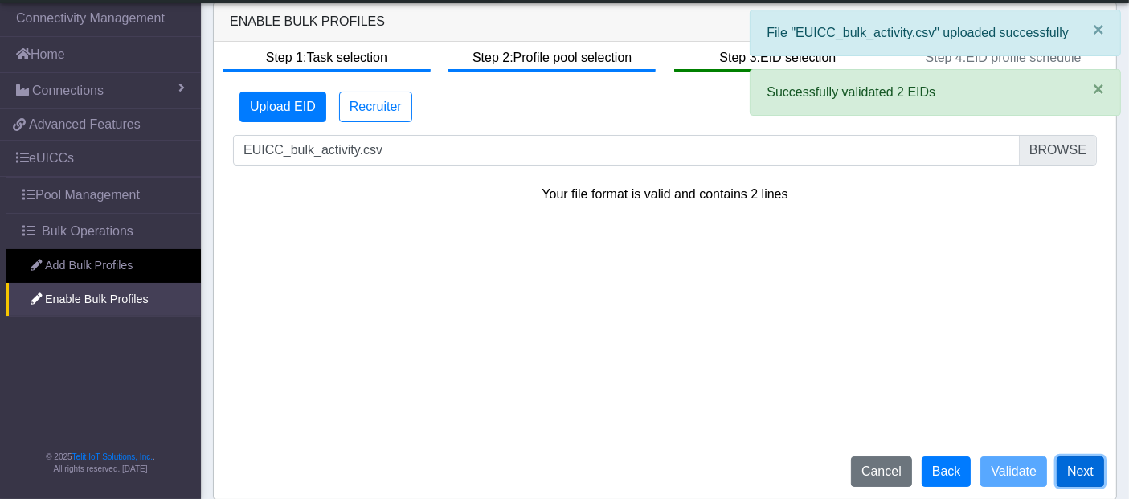
click at [1090, 467] on button "Next" at bounding box center [1080, 472] width 47 height 31
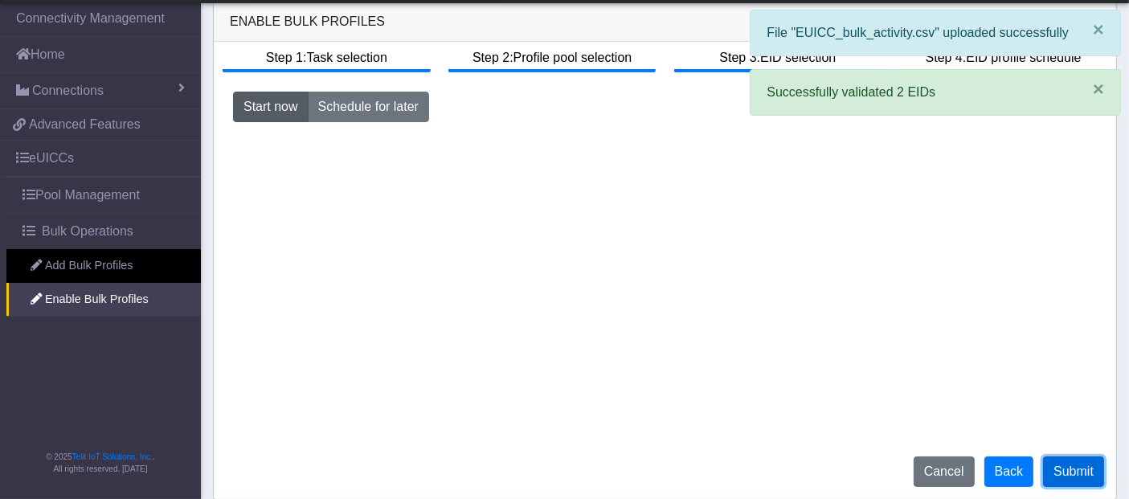
click at [1079, 471] on button "Submit" at bounding box center [1073, 472] width 61 height 31
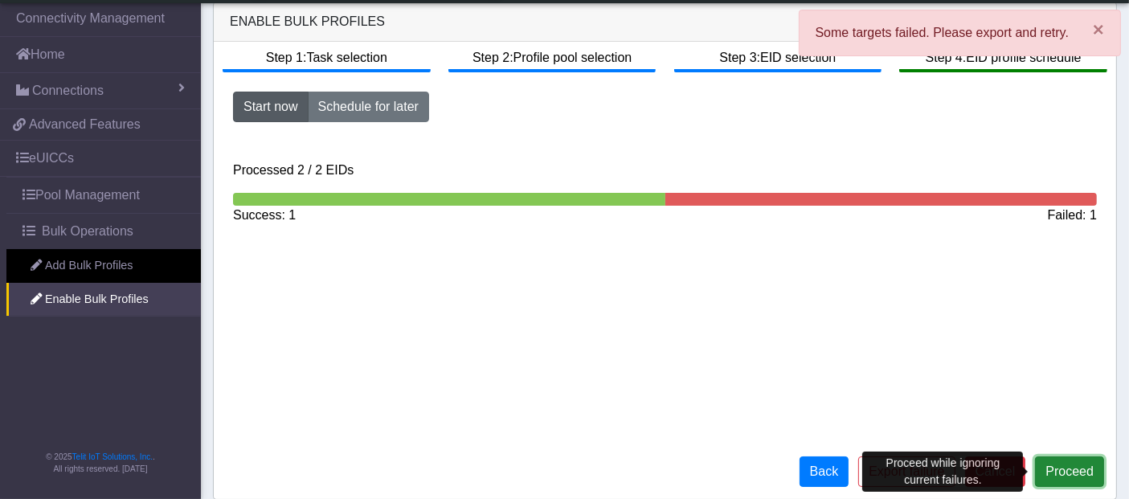
click at [1073, 470] on button "Proceed" at bounding box center [1069, 472] width 69 height 31
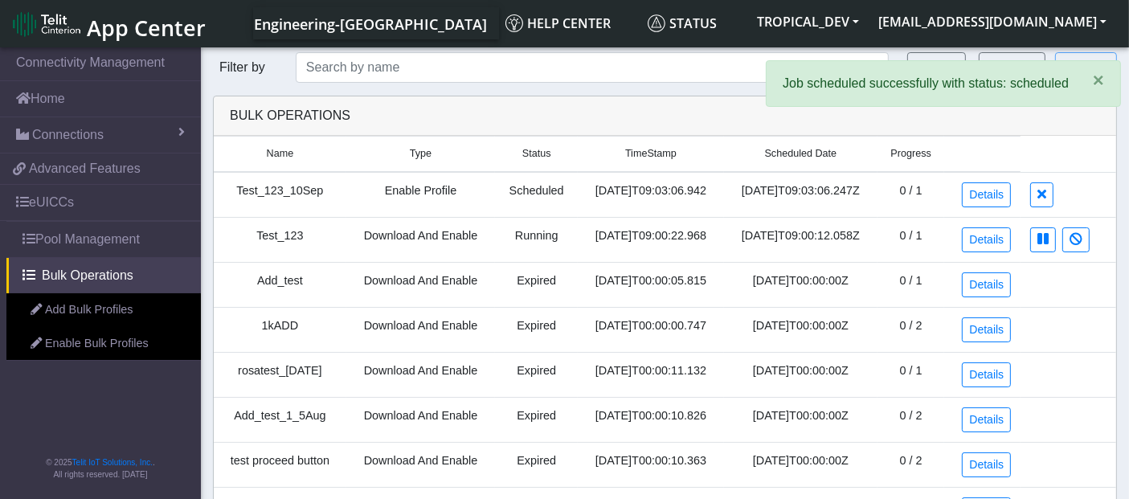
click at [514, 190] on td "Scheduled" at bounding box center [536, 195] width 83 height 46
click at [514, 189] on td "Scheduled" at bounding box center [536, 195] width 83 height 46
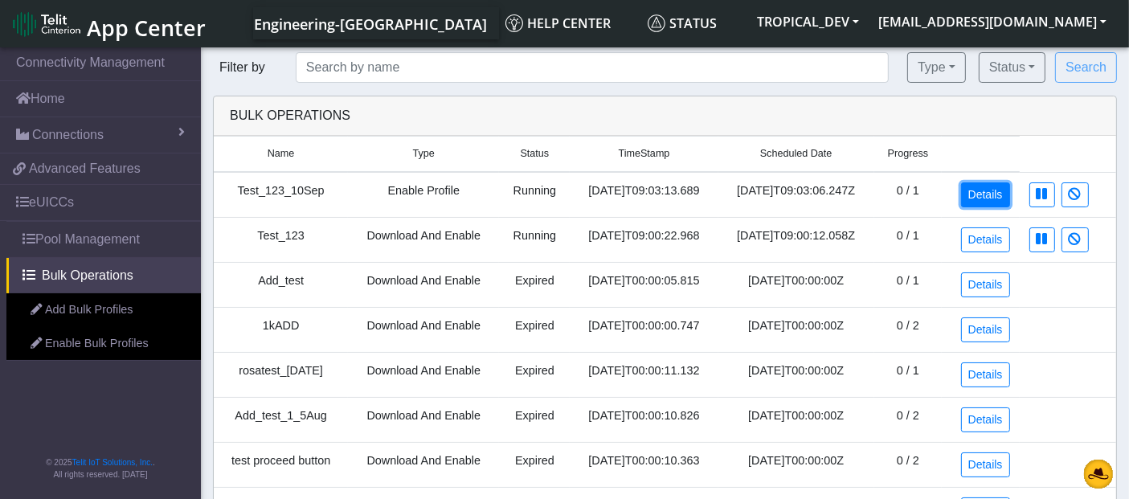
click at [987, 196] on link "Details" at bounding box center [985, 194] width 49 height 25
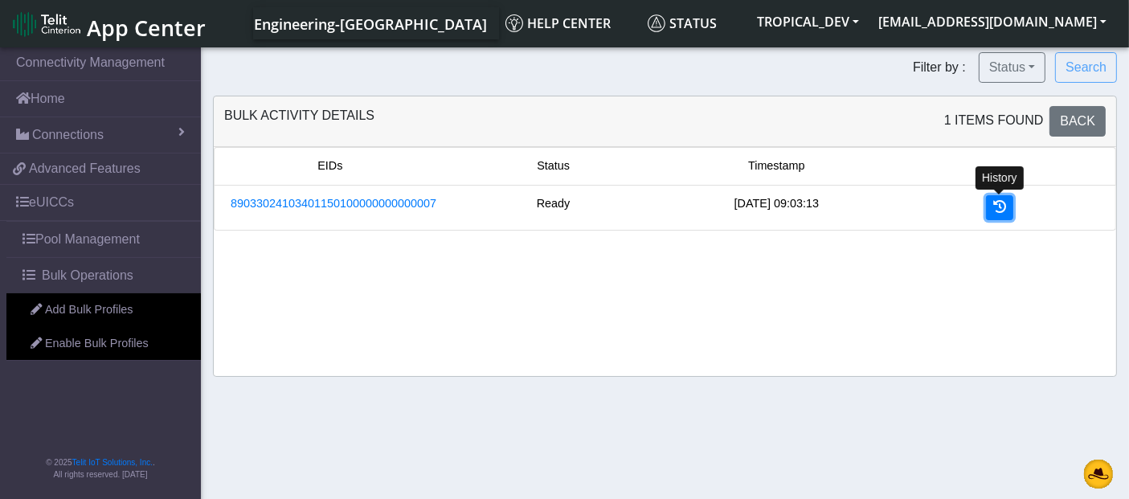
click at [1009, 211] on link at bounding box center [999, 207] width 27 height 25
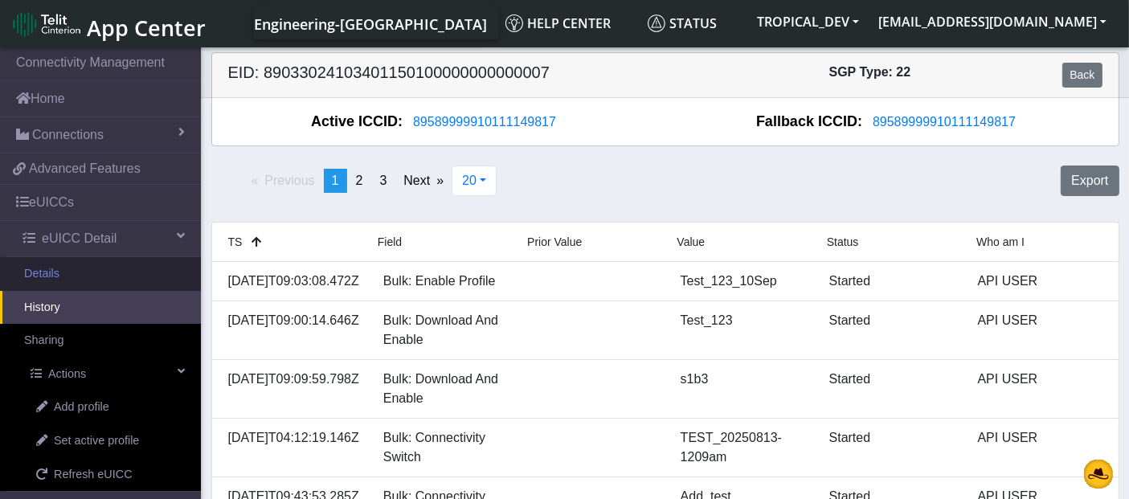
click at [73, 276] on link "Details" at bounding box center [100, 274] width 201 height 34
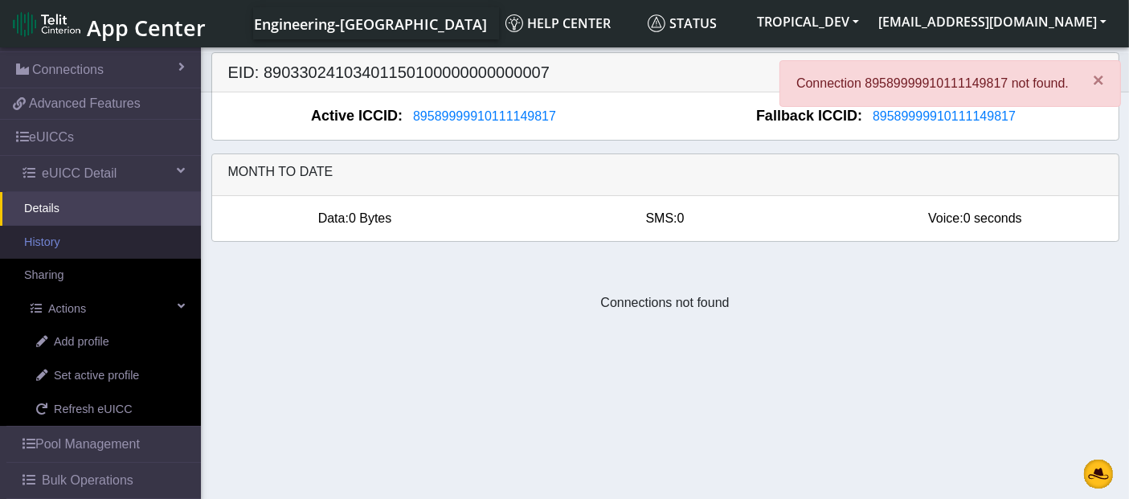
scroll to position [117, 0]
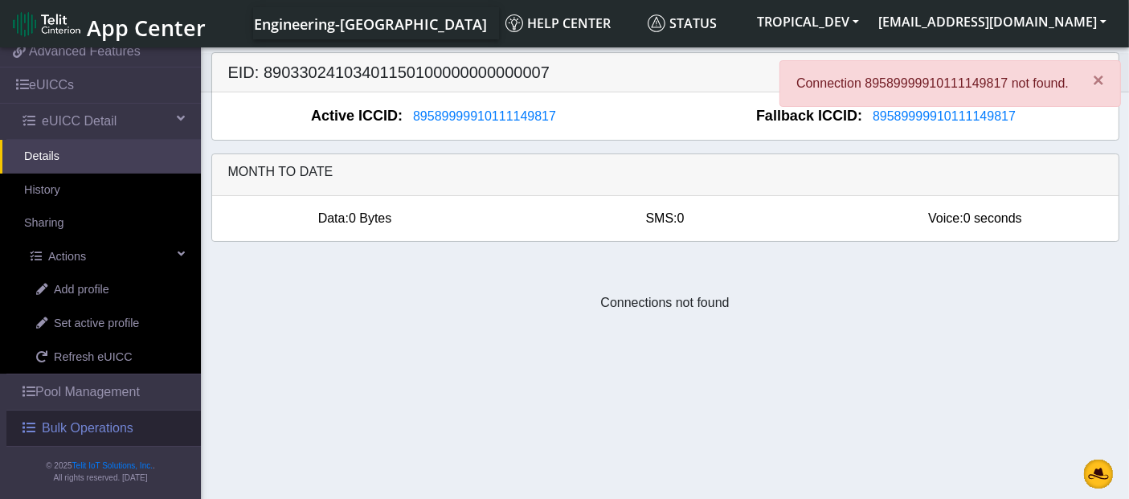
click at [93, 430] on span "Bulk Operations" at bounding box center [88, 428] width 92 height 19
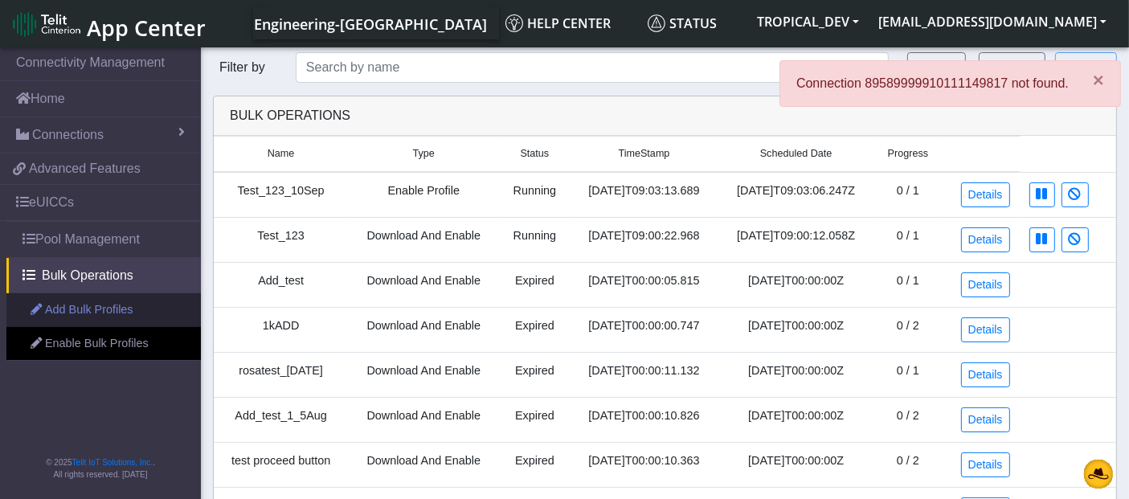
click at [102, 311] on link "Add Bulk Profiles" at bounding box center [103, 310] width 195 height 34
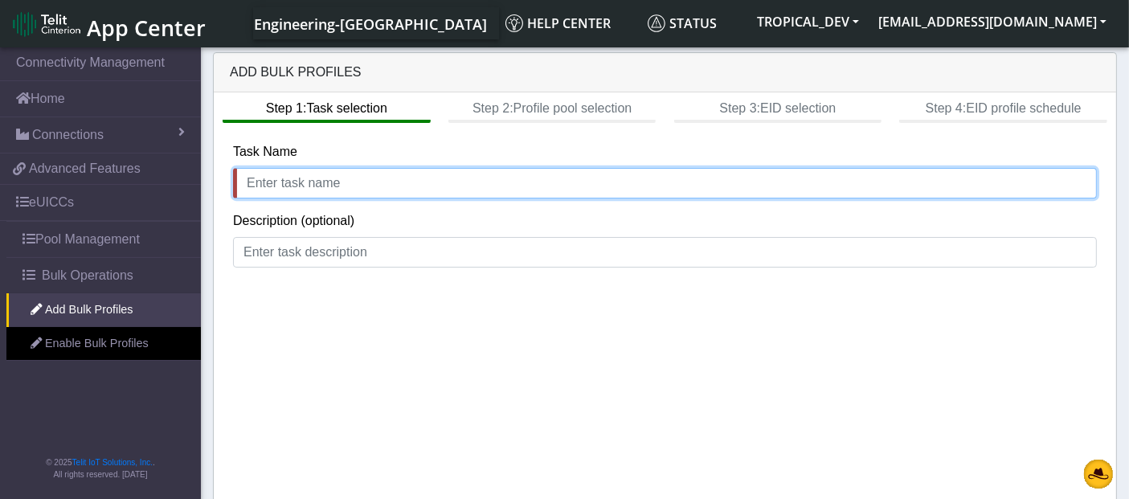
click at [386, 180] on input "text" at bounding box center [665, 183] width 864 height 31
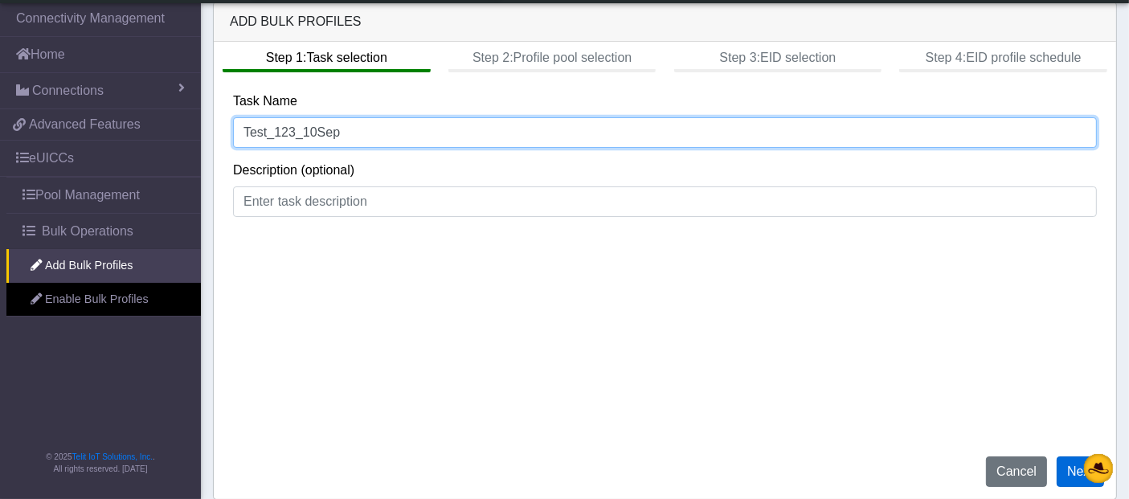
type input "Test_123_10Sep"
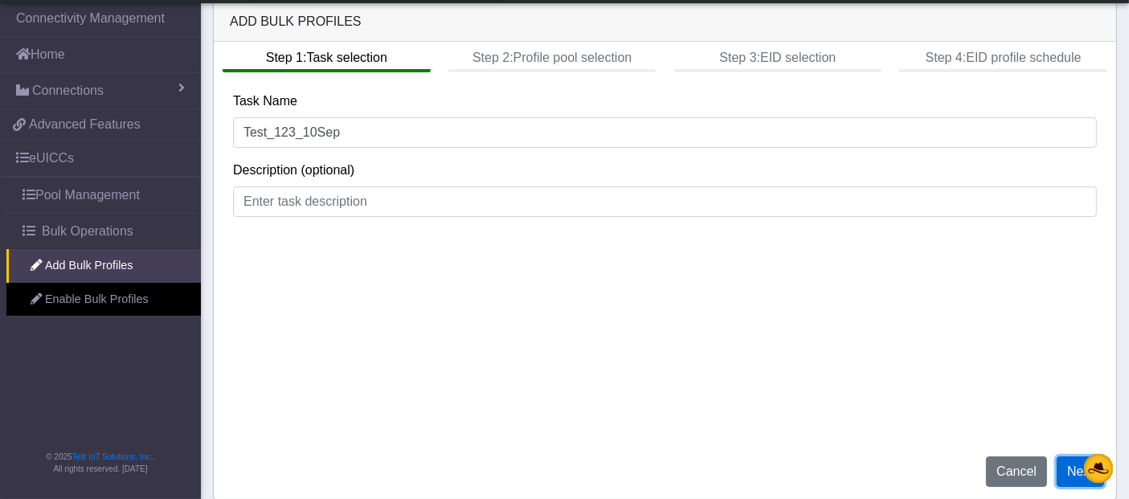
click at [1076, 473] on button "Next" at bounding box center [1080, 472] width 47 height 31
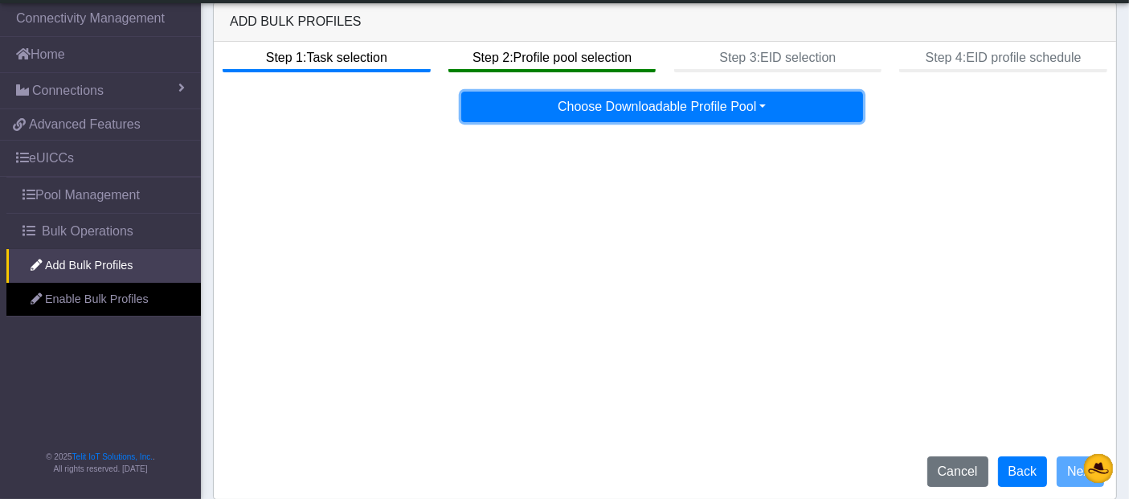
click at [702, 101] on button "Choose Downloadable Profile Pool" at bounding box center [662, 107] width 402 height 31
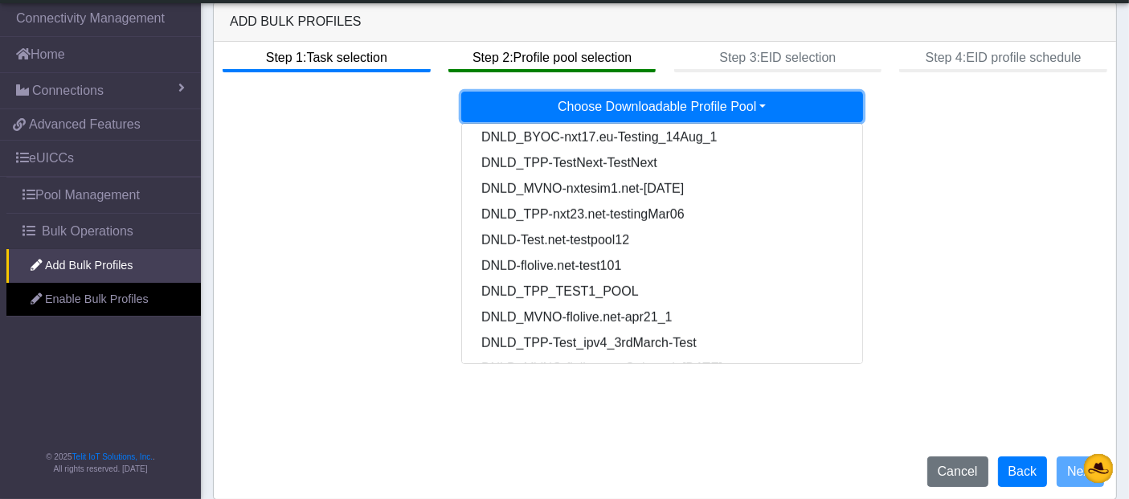
scroll to position [1366, 0]
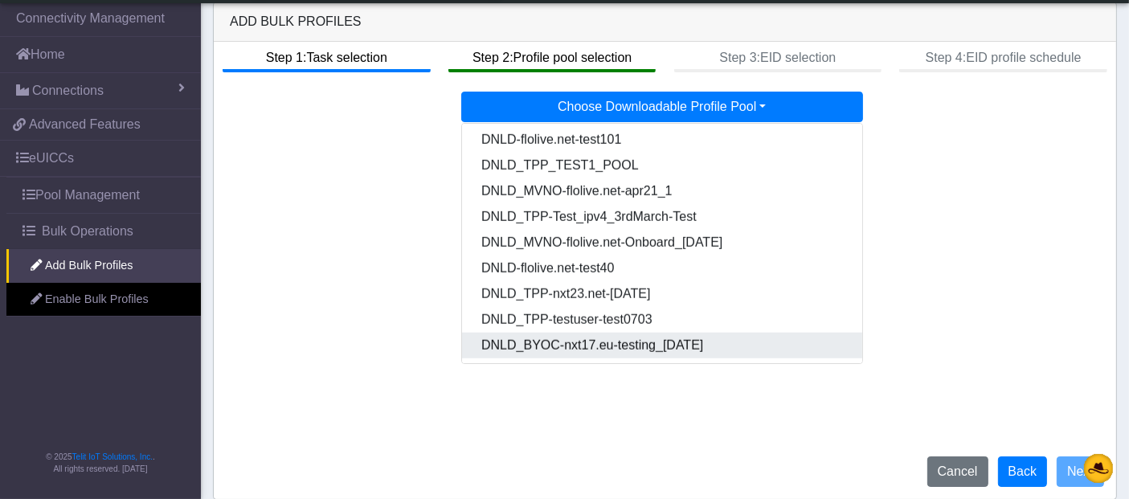
click at [598, 346] on Poolff567011-3b63-4425-b888-36b500c8a234-dropdown "DNLD_BYOC-nxt17.eu-testing_14Aug" at bounding box center [663, 346] width 402 height 26
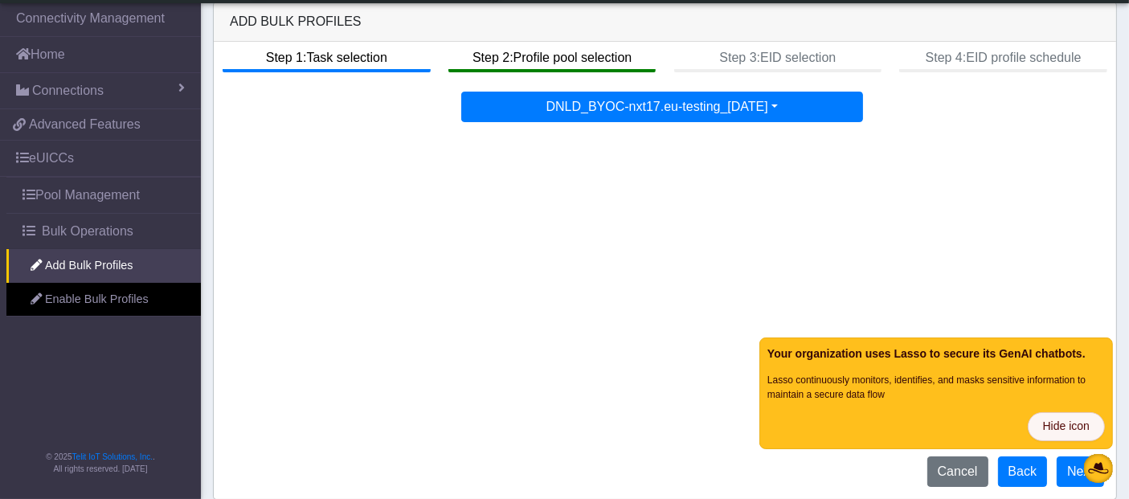
click at [1065, 428] on span "Hide icon" at bounding box center [1066, 427] width 47 height 18
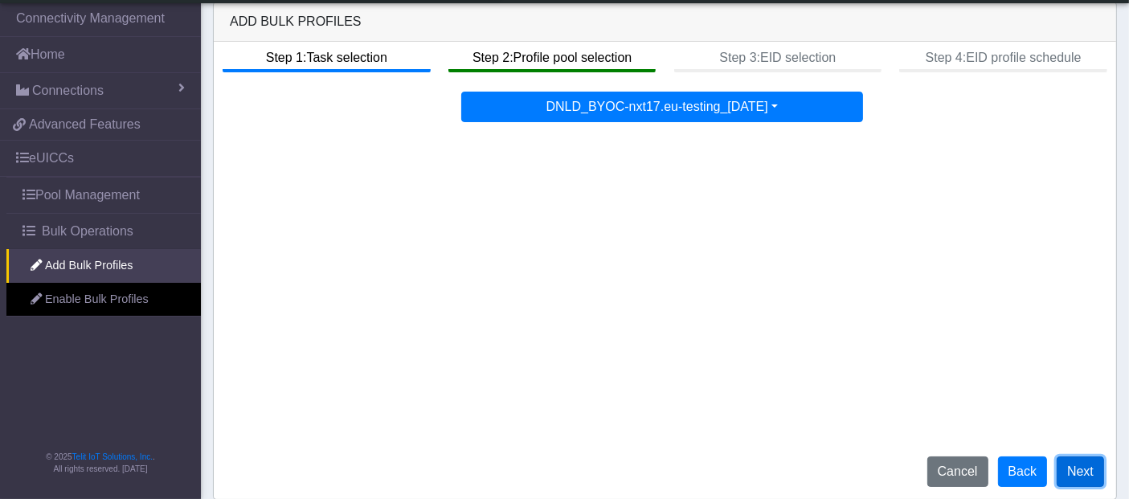
click at [1067, 475] on button "Next" at bounding box center [1080, 472] width 47 height 31
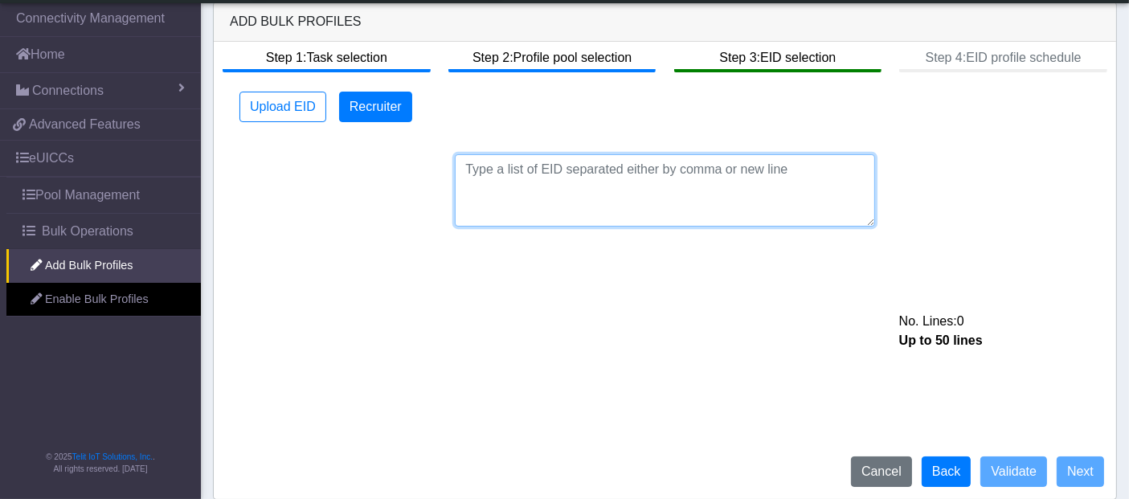
click at [510, 170] on textarea at bounding box center [665, 190] width 420 height 72
paste textarea "89033024103401150100000000000007 89033024103401150100000000000008"
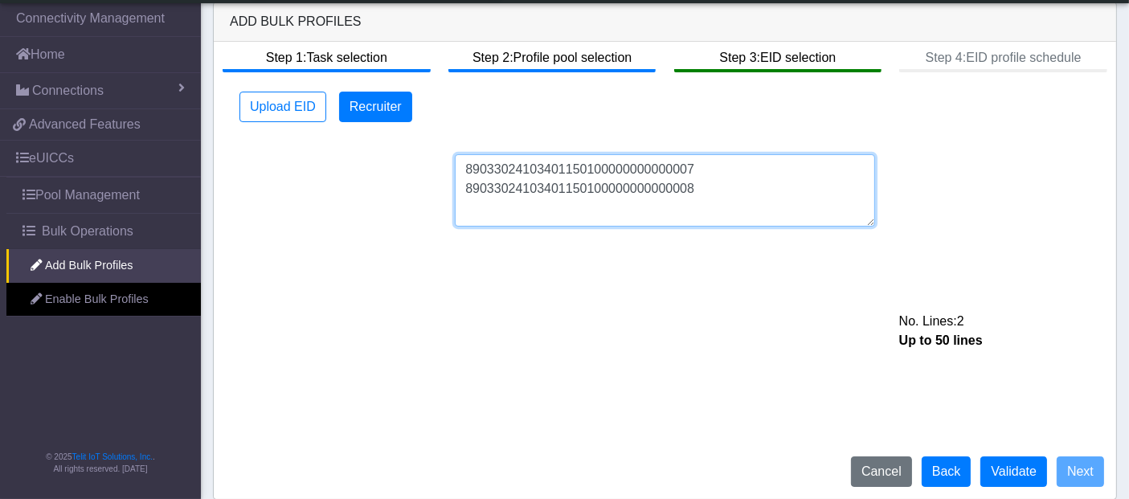
click at [694, 166] on textarea "89033024103401150100000000000007 89033024103401150100000000000008" at bounding box center [665, 190] width 420 height 72
type textarea "89033024103401150100000000000007 89033024103401150100000000000008"
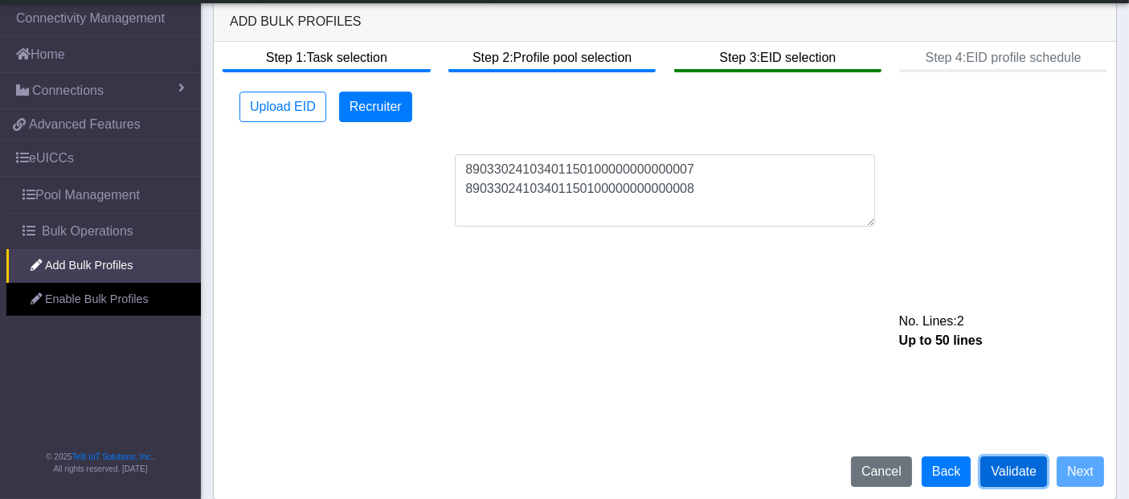
click at [1026, 468] on button "Validate" at bounding box center [1014, 472] width 67 height 31
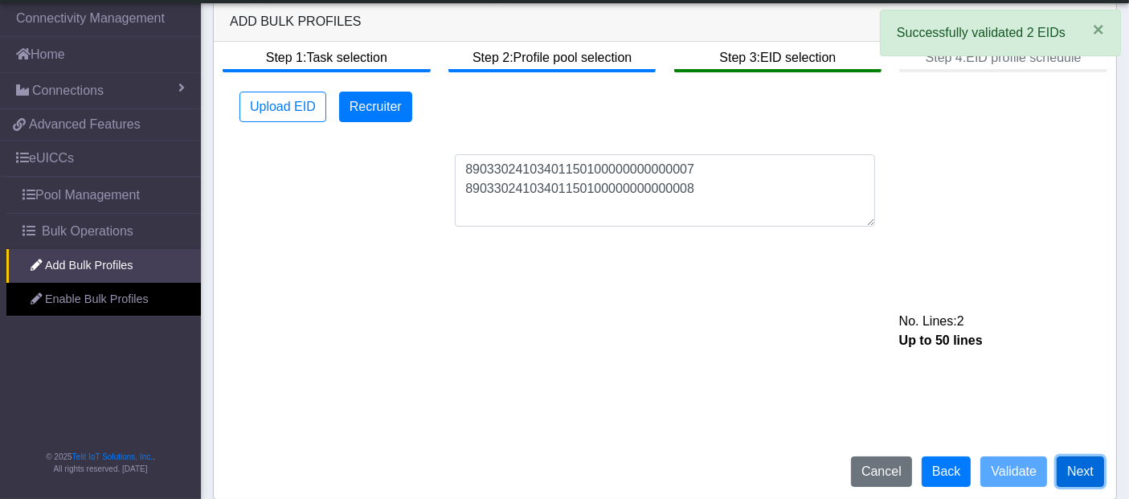
click at [1077, 470] on button "Next" at bounding box center [1080, 472] width 47 height 31
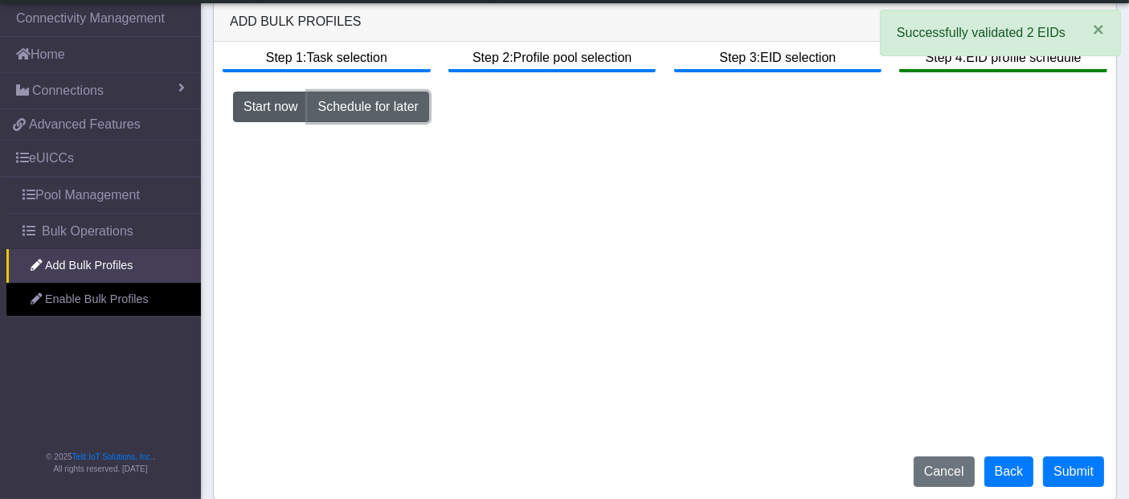
click at [337, 102] on button "Schedule for later" at bounding box center [368, 107] width 121 height 31
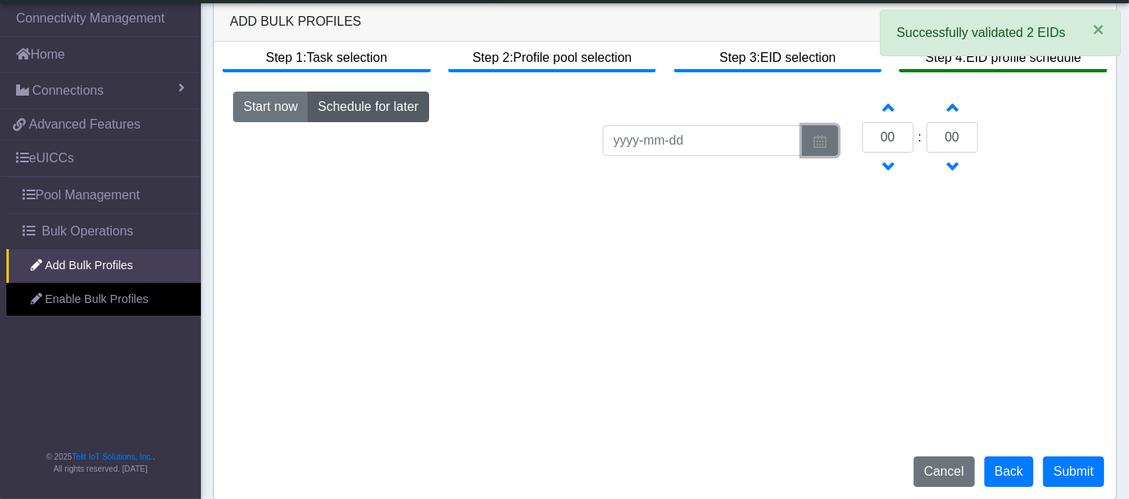
click at [821, 141] on img "button" at bounding box center [820, 141] width 15 height 13
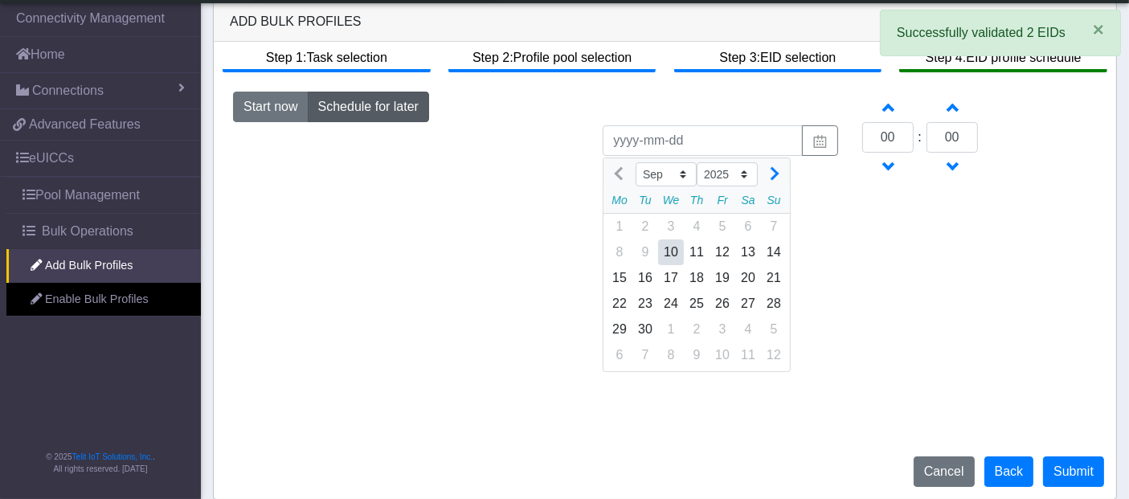
click at [678, 251] on div "10" at bounding box center [671, 253] width 26 height 26
type input "2025-09-10"
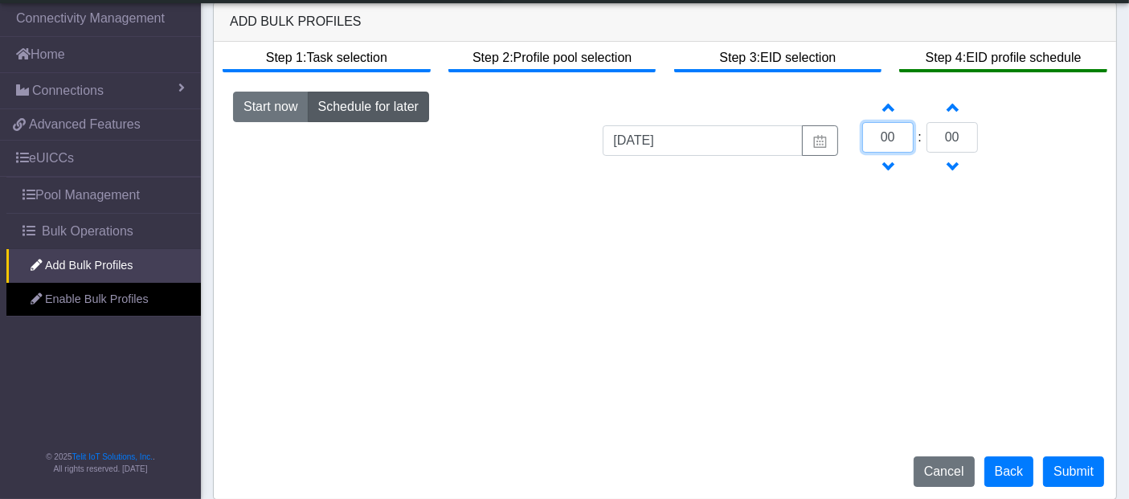
drag, startPoint x: 902, startPoint y: 134, endPoint x: 861, endPoint y: 137, distance: 41.1
click at [861, 137] on div "Increment hours 00 Decrement hours : Increment minutes 00 Decrement minutes" at bounding box center [979, 138] width 259 height 92
type input "14"
drag, startPoint x: 965, startPoint y: 132, endPoint x: 946, endPoint y: 137, distance: 19.1
click at [946, 137] on input "00" at bounding box center [952, 137] width 51 height 31
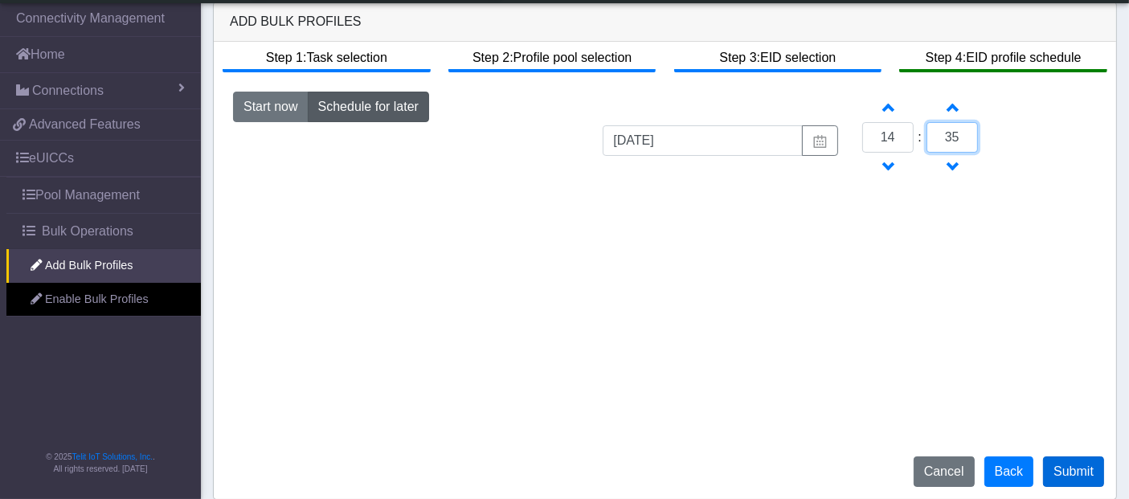
type input "35"
click at [1068, 467] on button "Submit" at bounding box center [1073, 472] width 61 height 31
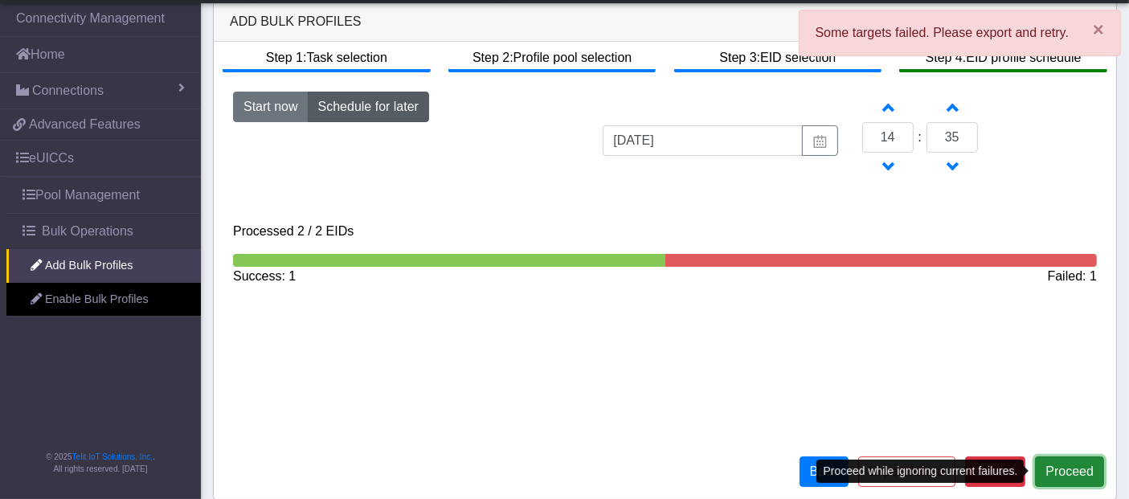
click at [1066, 473] on button "Proceed" at bounding box center [1069, 472] width 69 height 31
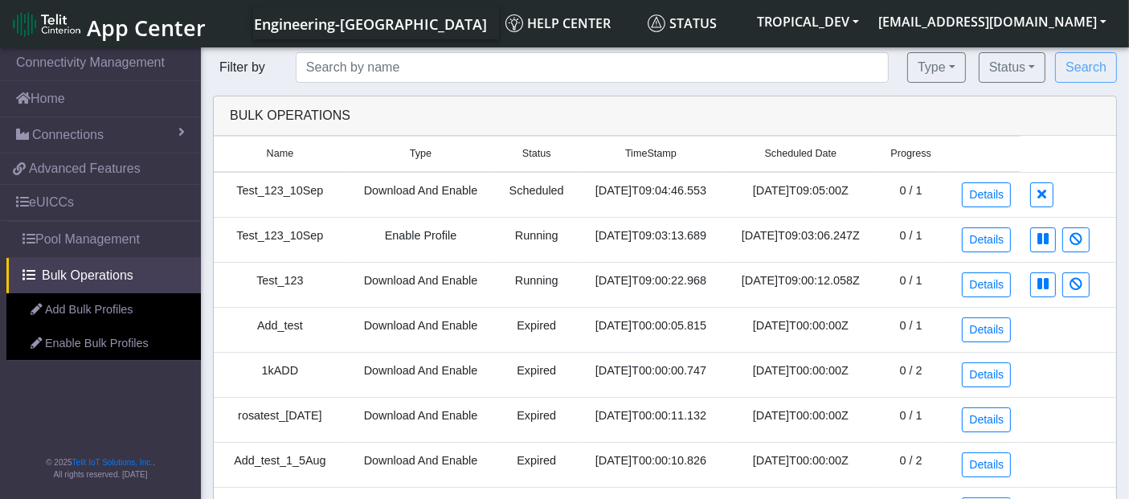
drag, startPoint x: 344, startPoint y: 194, endPoint x: 885, endPoint y: 196, distance: 540.9
click at [885, 196] on tr "Test_123_10Sep Download And Enable Scheduled [DATE]T09:04:46.553 [DATE]T09:05:0…" at bounding box center [665, 195] width 903 height 46
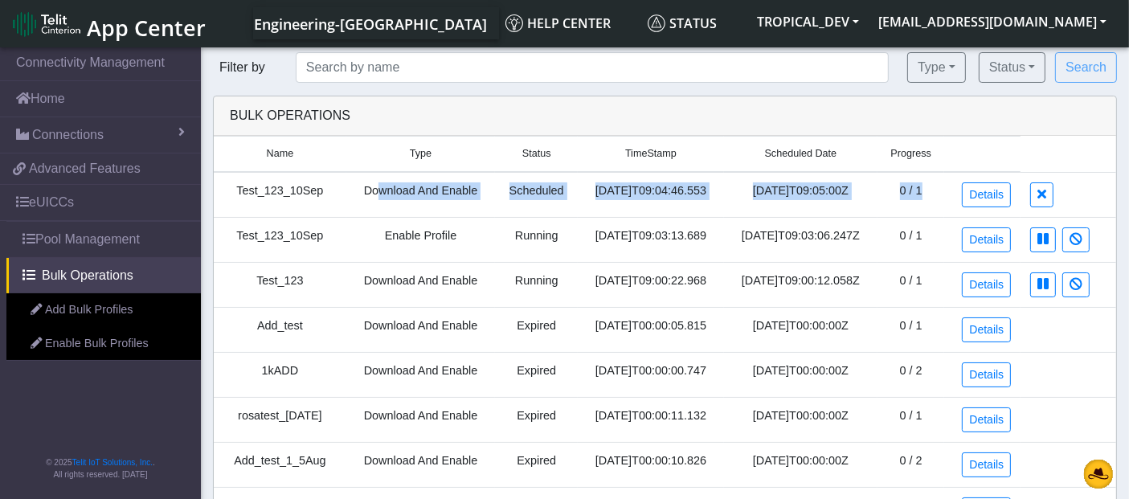
drag, startPoint x: 373, startPoint y: 186, endPoint x: 929, endPoint y: 189, distance: 556.2
click at [929, 189] on tr "Test_123_10Sep Download And Enable Scheduled [DATE]T09:04:46.553 [DATE]T09:05:0…" at bounding box center [665, 195] width 903 height 46
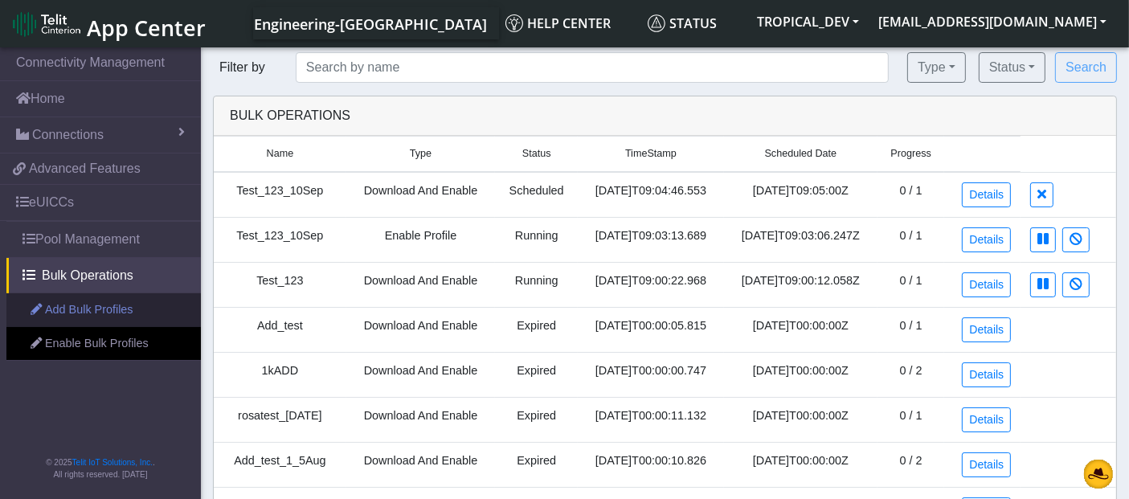
click at [117, 309] on link "Add Bulk Profiles" at bounding box center [103, 310] width 195 height 34
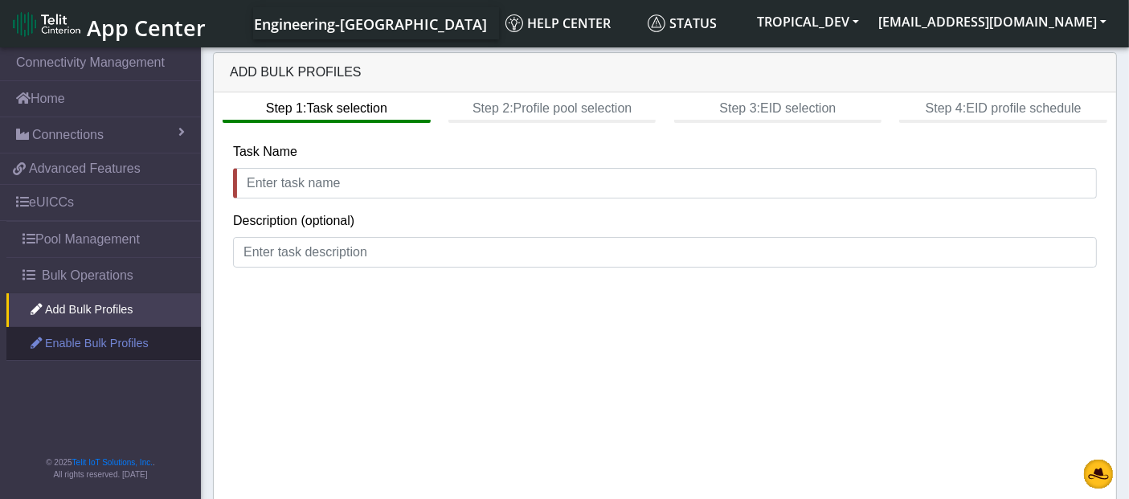
click at [92, 339] on link "Enable Bulk Profiles" at bounding box center [103, 344] width 195 height 34
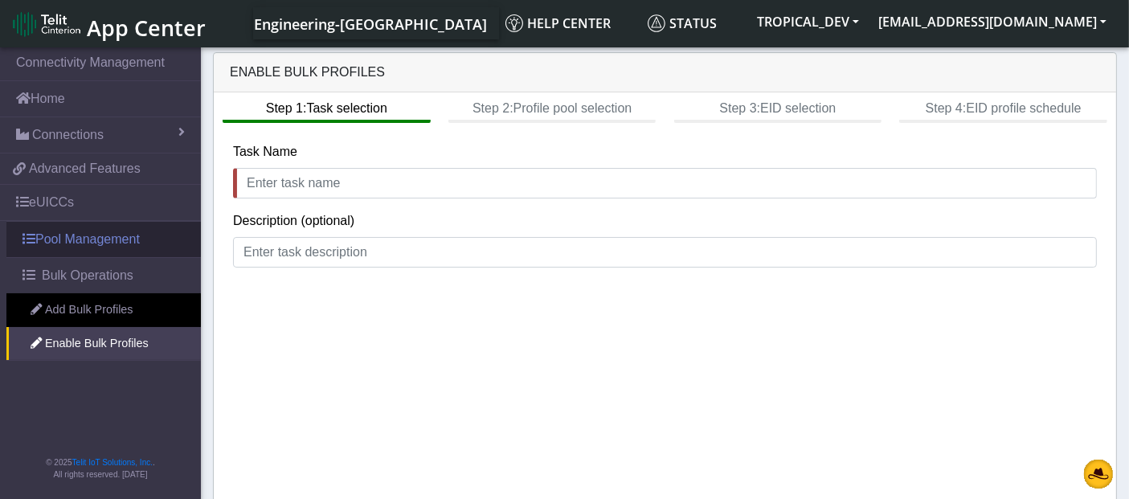
click at [94, 238] on link "Pool Management" at bounding box center [103, 239] width 195 height 35
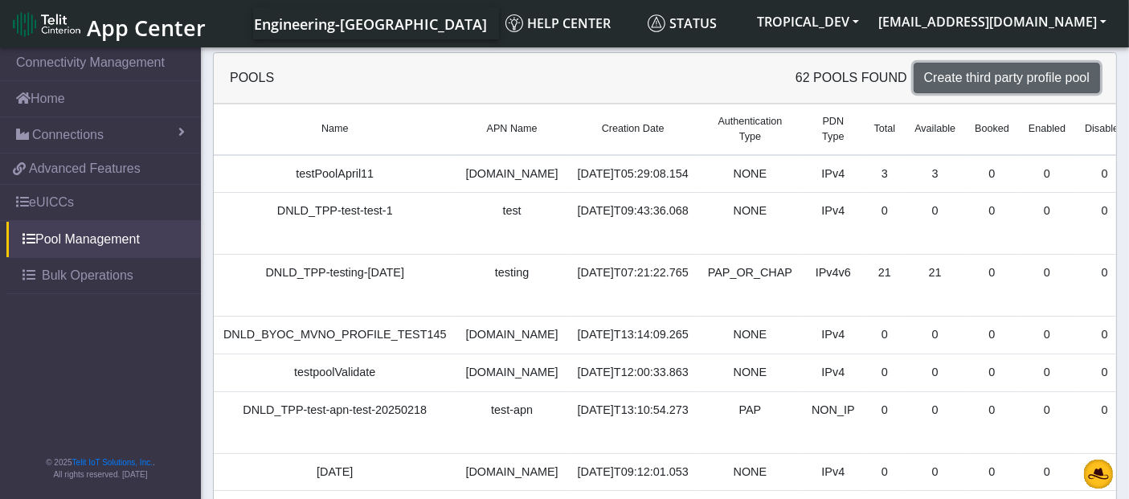
click at [1029, 82] on span "Create third party profile pool" at bounding box center [1007, 78] width 166 height 14
select select "IPv4"
select select "NONE"
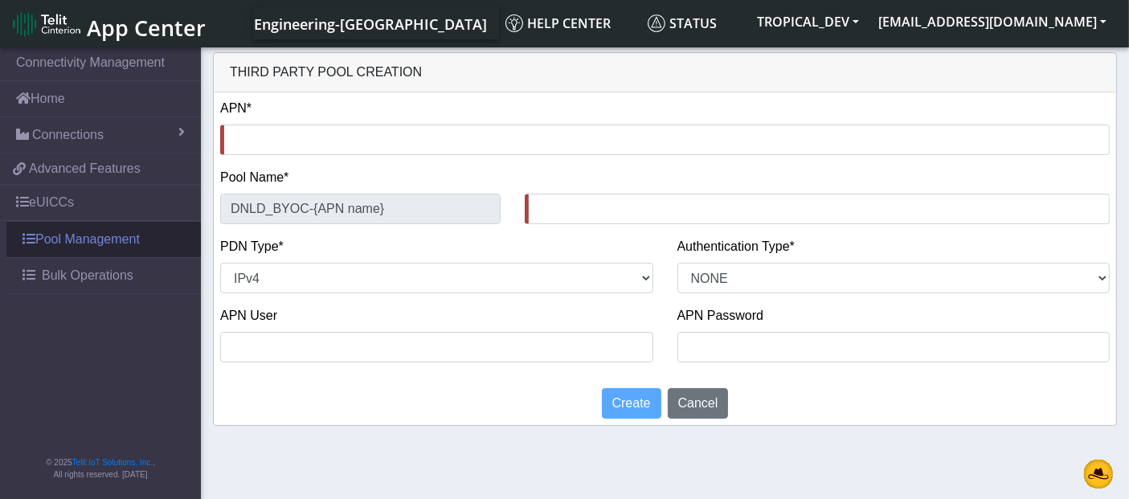
click at [106, 242] on link "Pool Management" at bounding box center [103, 239] width 195 height 35
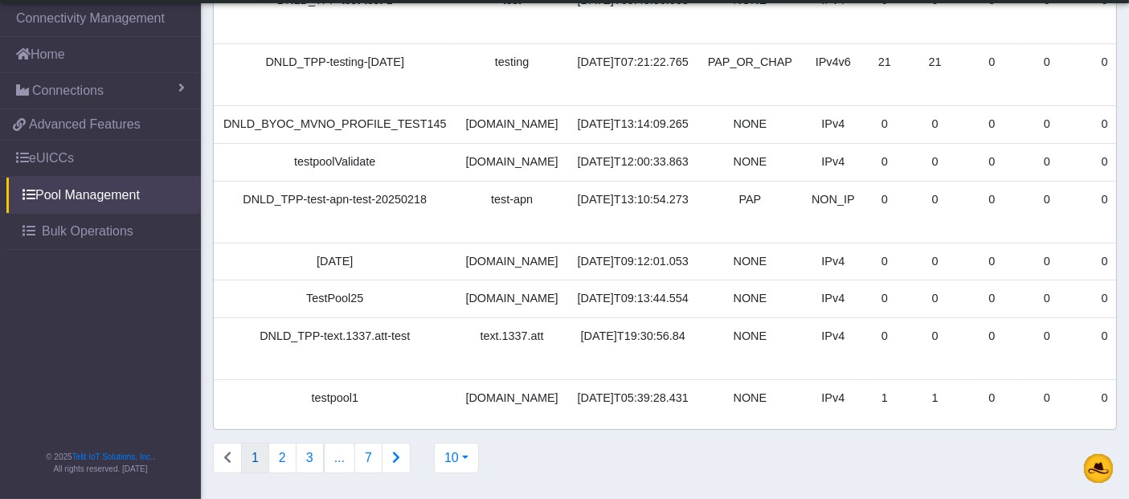
scroll to position [277, 0]
click at [286, 461] on button "2" at bounding box center [282, 458] width 28 height 31
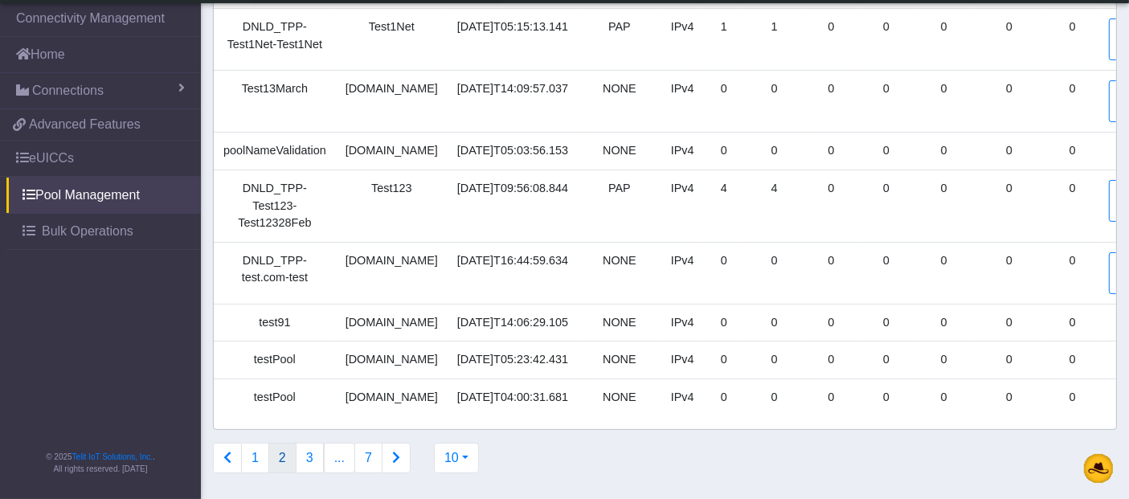
scroll to position [285, 0]
click at [306, 462] on button "3" at bounding box center [310, 458] width 28 height 31
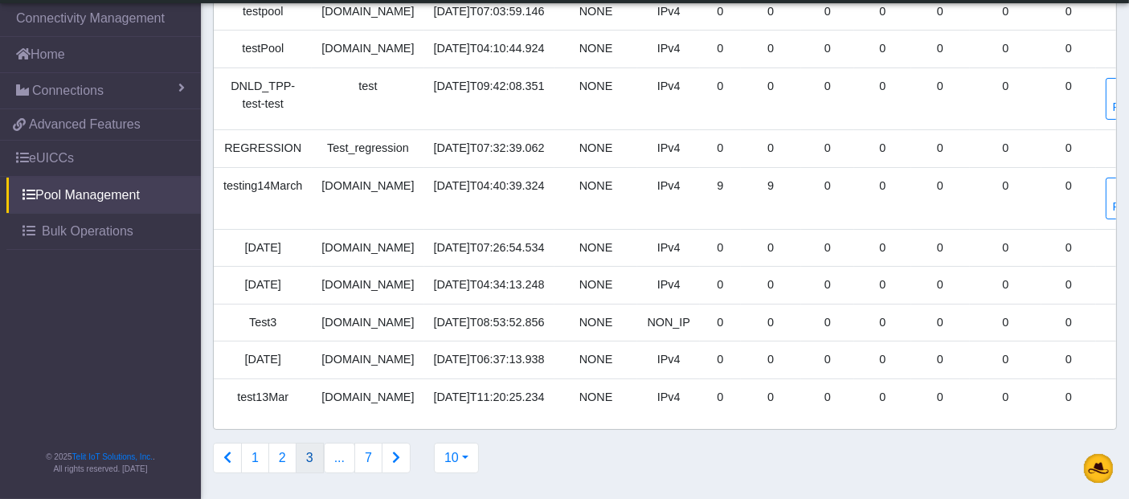
scroll to position [251, 0]
click at [392, 458] on icon "Connections list navigation" at bounding box center [396, 457] width 8 height 13
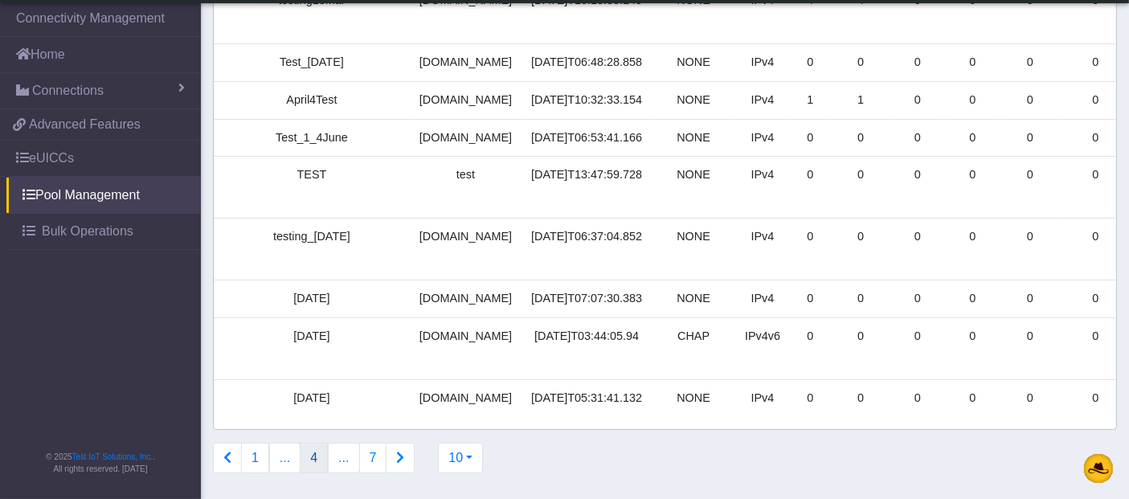
scroll to position [277, 0]
click at [396, 456] on icon "Connections list navigation" at bounding box center [400, 457] width 8 height 13
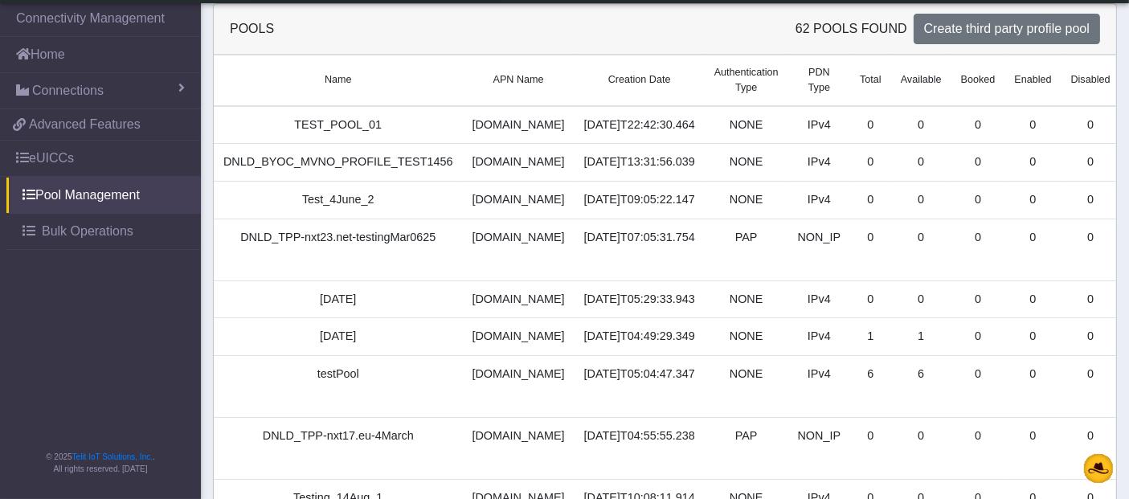
scroll to position [0, 0]
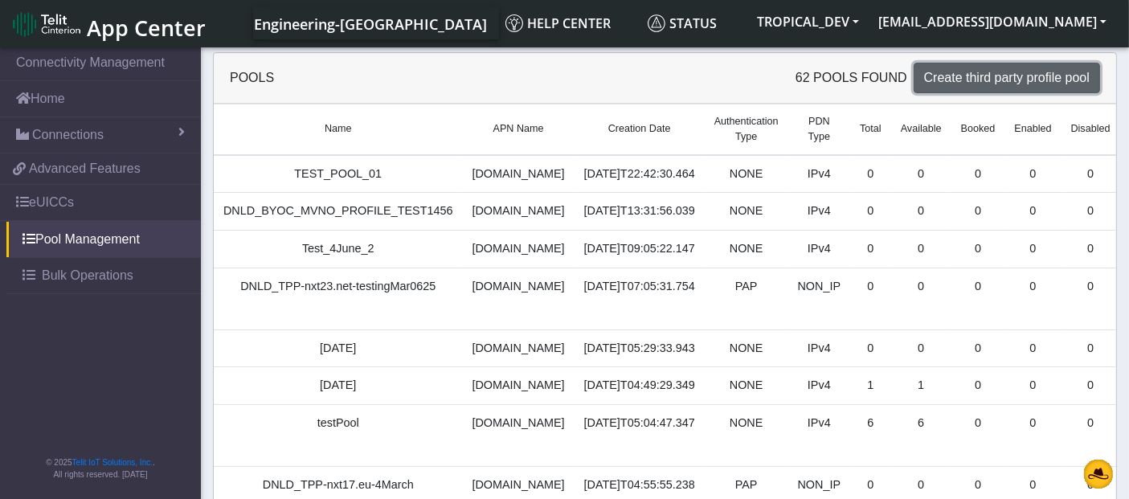
click at [982, 76] on span "Create third party profile pool" at bounding box center [1007, 78] width 166 height 14
select select "IPv4"
select select "NONE"
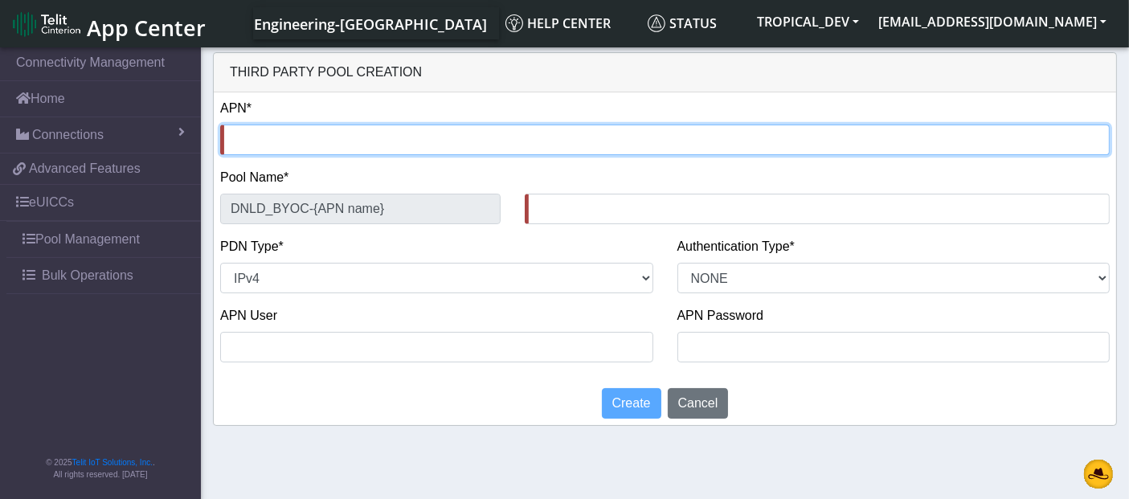
click at [273, 139] on input "text" at bounding box center [665, 140] width 890 height 31
type input "n"
type input "DNLD_BYOC-n-"
type input "nx"
type input "DNLD_BYOC-nx-"
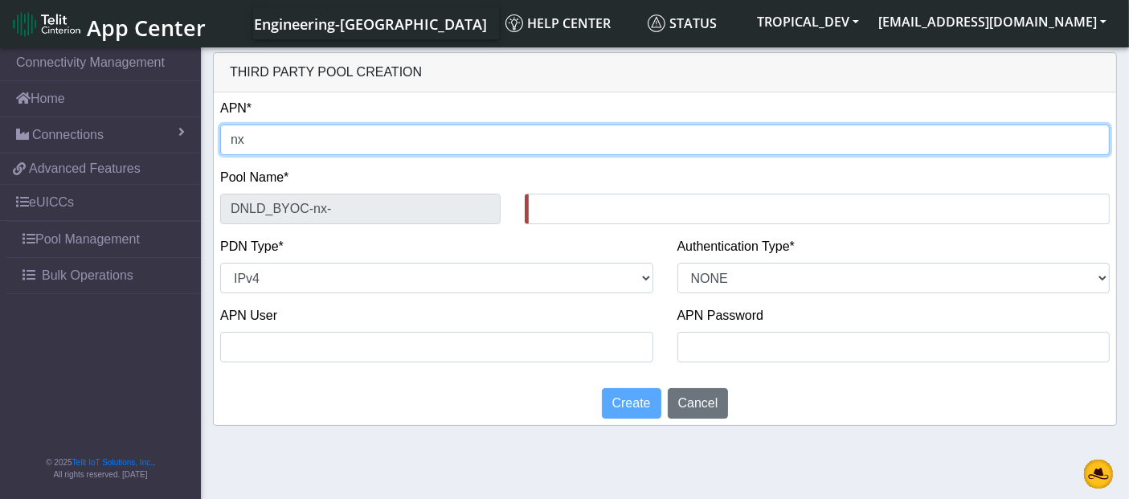
type input "nxt"
type input "DNLD_BYOC-nxt-"
type input "nxt2"
type input "DNLD_BYOC-nxt2-"
type input "nxt23"
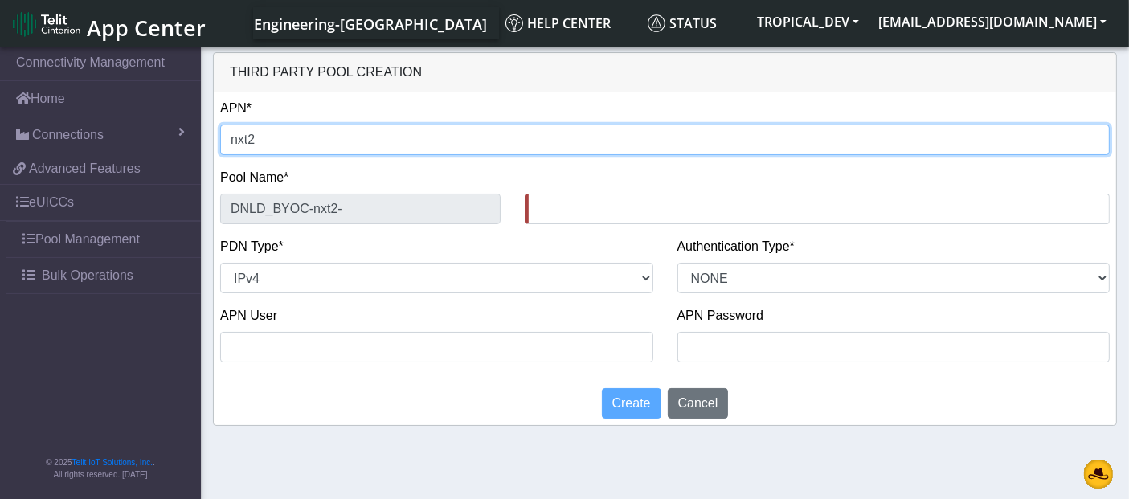
type input "DNLD_BYOC-nxt23-"
type input "nxt23."
type input "DNLD_BYOC-nxt23.-"
type input "nxt23.t"
type input "DNLD_BYOC-nxt23.t-"
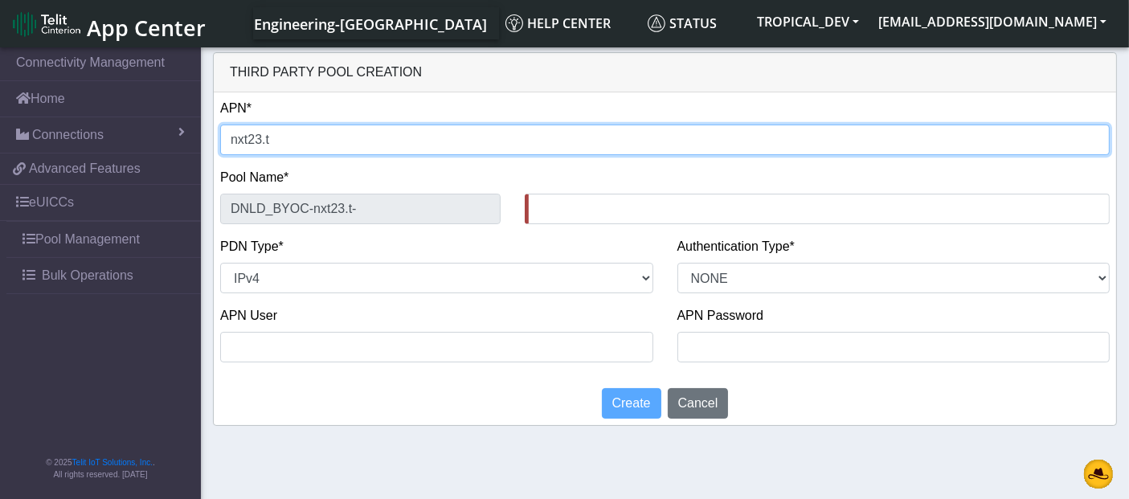
type input "nxt23.tx"
type input "DNLD_BYOC-nxt23.tx-"
type input "nxt23.txt"
type input "DNLD_BYOC-nxt23.txt-"
type input "nxt23.txt"
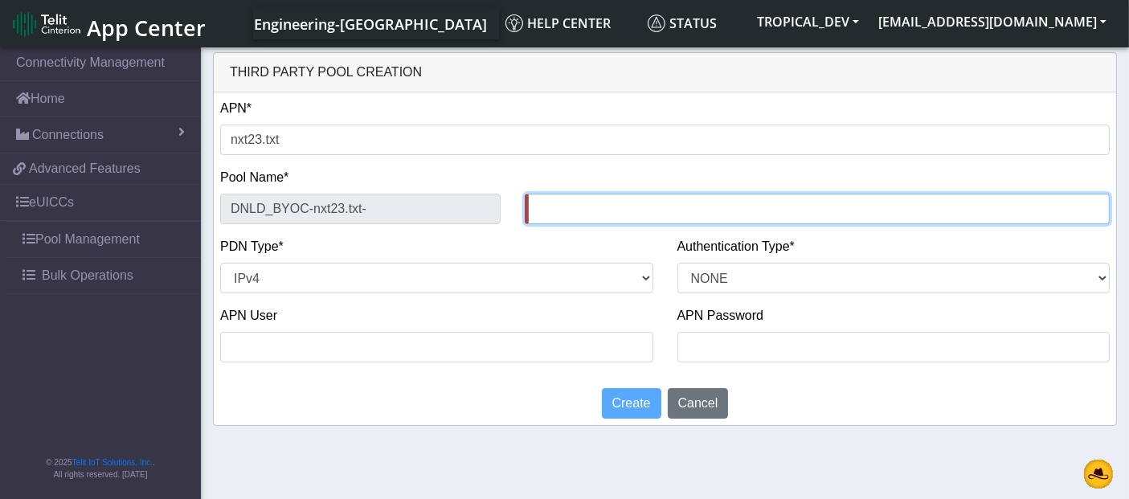
click at [634, 215] on input "text" at bounding box center [817, 209] width 585 height 31
type input "[DATE]"
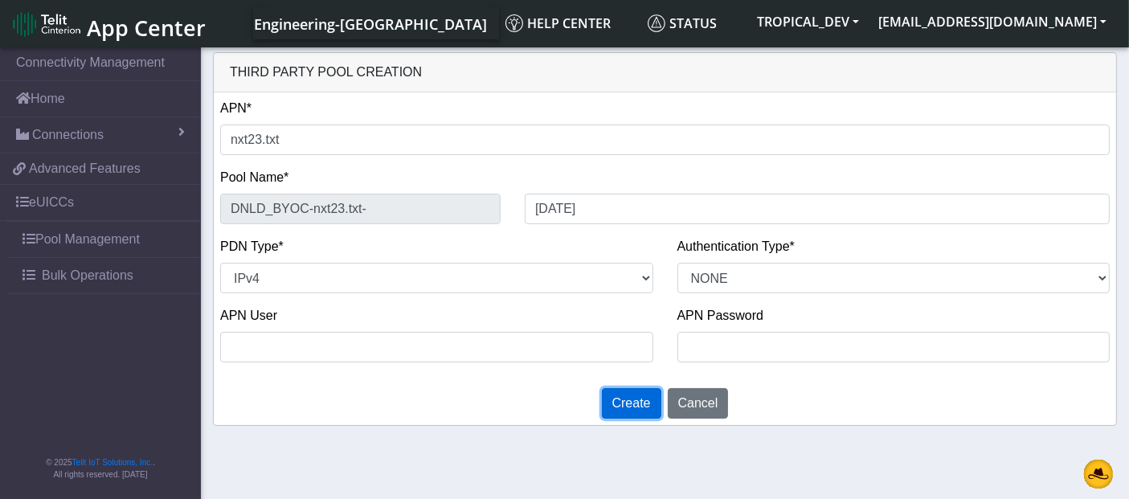
click at [643, 405] on span "Create" at bounding box center [631, 403] width 39 height 14
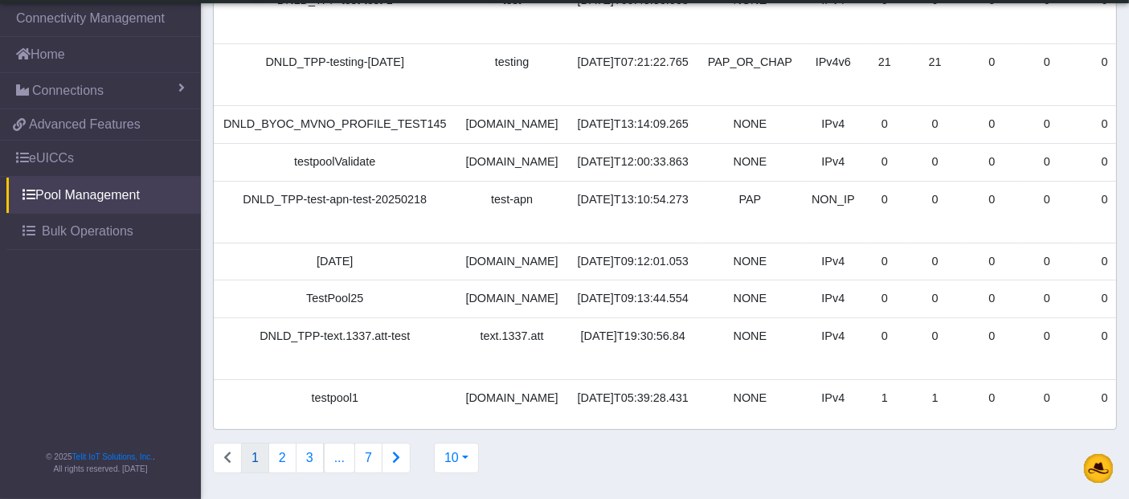
scroll to position [277, 0]
click at [280, 461] on button "2" at bounding box center [282, 458] width 28 height 31
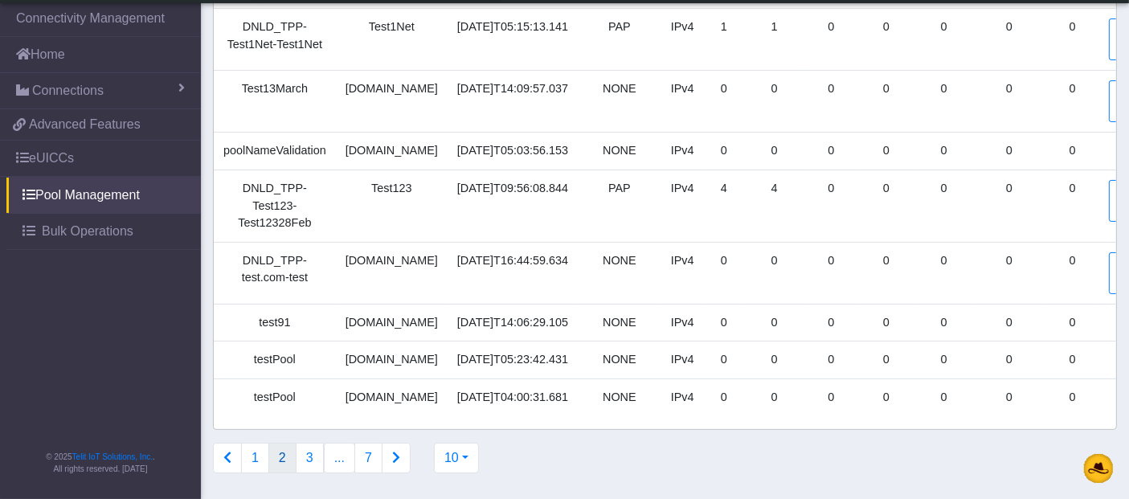
scroll to position [285, 0]
click at [308, 455] on button "3" at bounding box center [310, 458] width 28 height 31
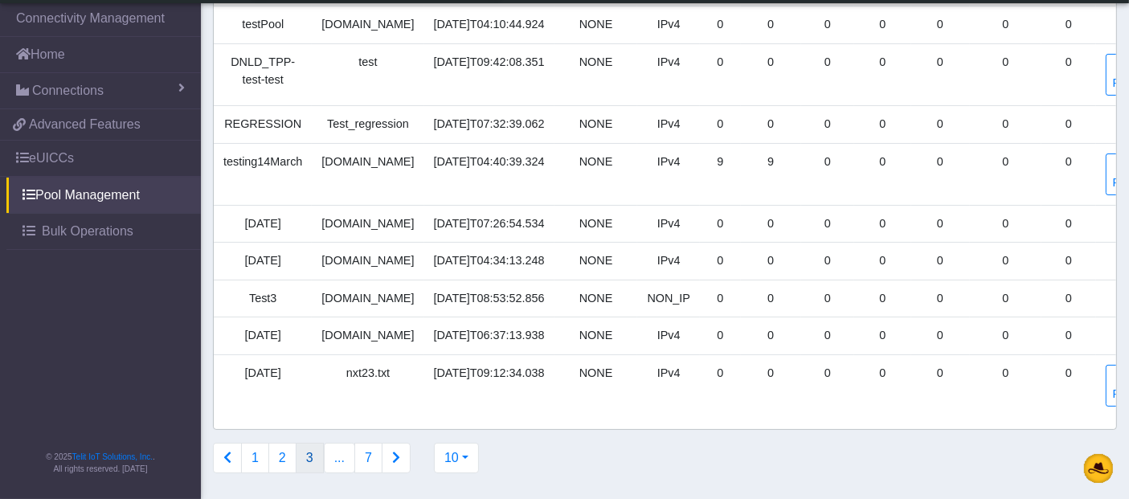
scroll to position [257, 0]
drag, startPoint x: 438, startPoint y: 377, endPoint x: 507, endPoint y: 398, distance: 72.2
click at [507, 398] on td "[DATE]T09:12:34.038" at bounding box center [489, 386] width 130 height 62
click at [1106, 386] on link "Add Profiles" at bounding box center [1132, 386] width 52 height 42
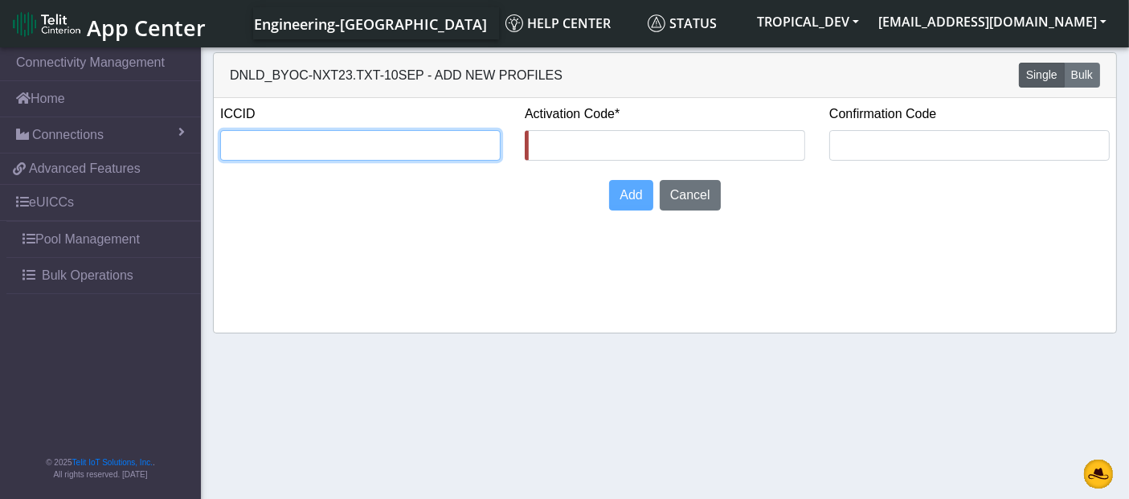
click at [339, 141] on input "text" at bounding box center [360, 145] width 281 height 31
click at [379, 146] on input "text" at bounding box center [360, 145] width 281 height 31
paste input "8935711001000080120"
type input "8935711001000080120"
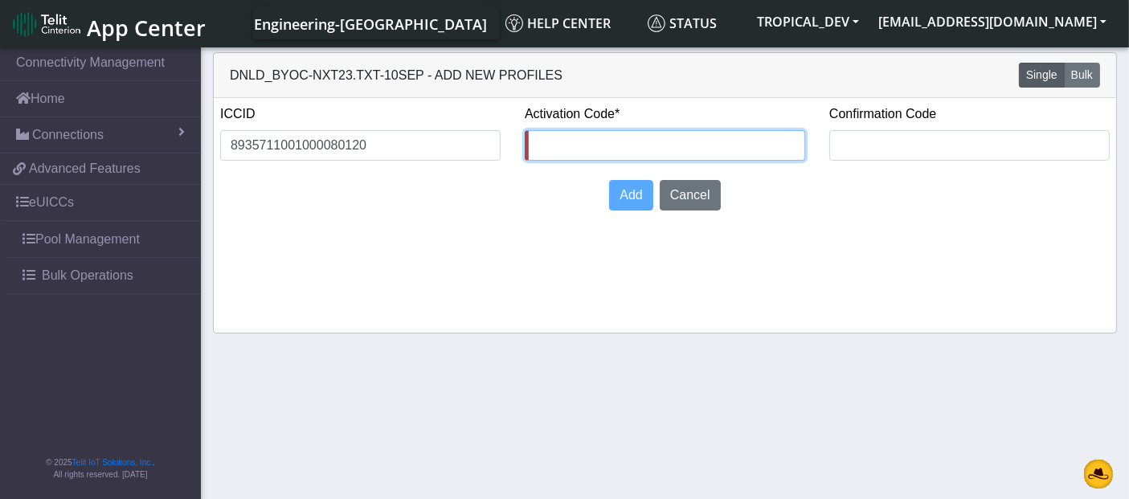
click at [561, 141] on input "text" at bounding box center [665, 145] width 281 height 31
paste input "LPA:1$[DOMAIN_NAME]$61071R6H4A7D56B950D368EFF3F7551875E90F443A68D5C0C5D108"
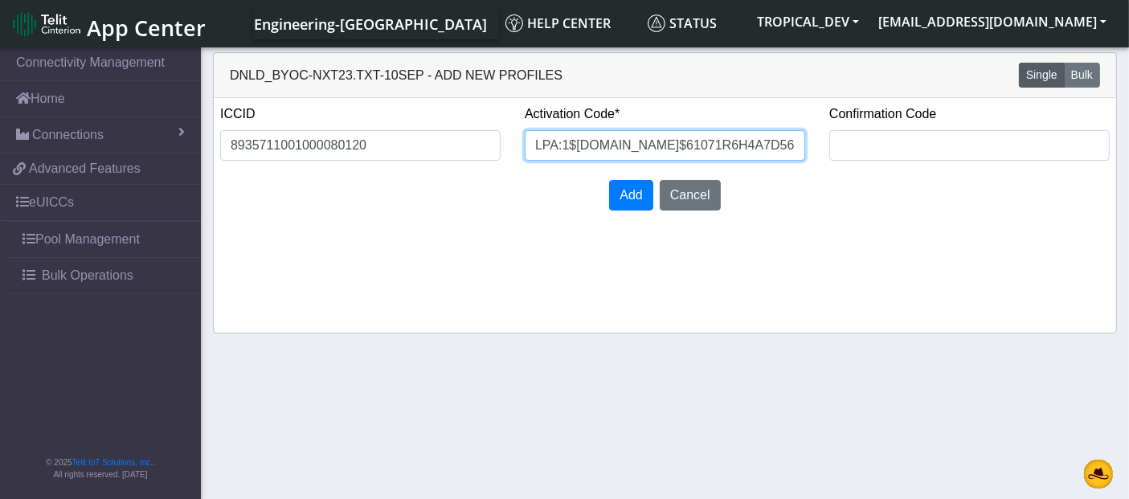
scroll to position [0, 372]
type input "LPA:1$[DOMAIN_NAME]$61071R6H4A7D56B950D368EFF3F7551875E90F443A68D5C0C5D108"
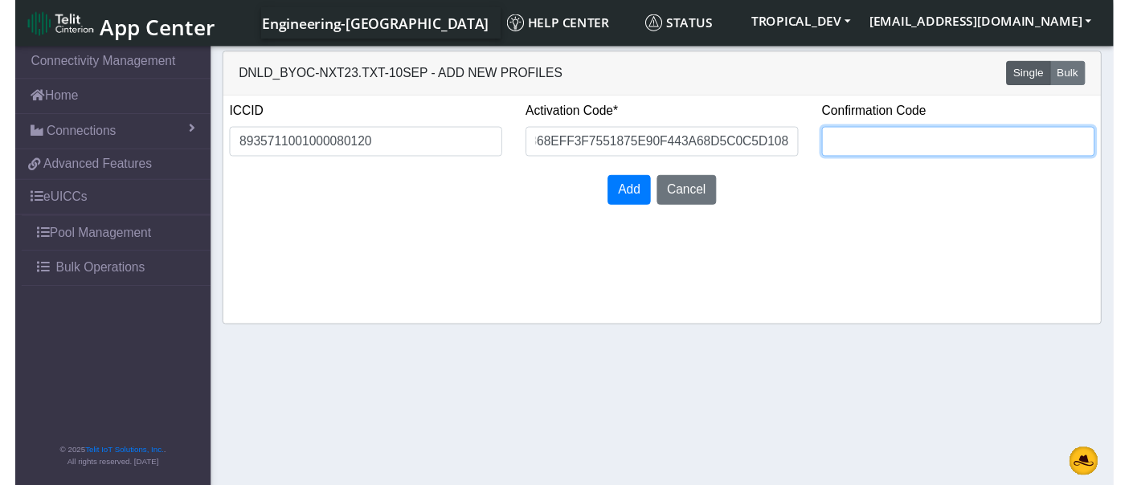
scroll to position [0, 0]
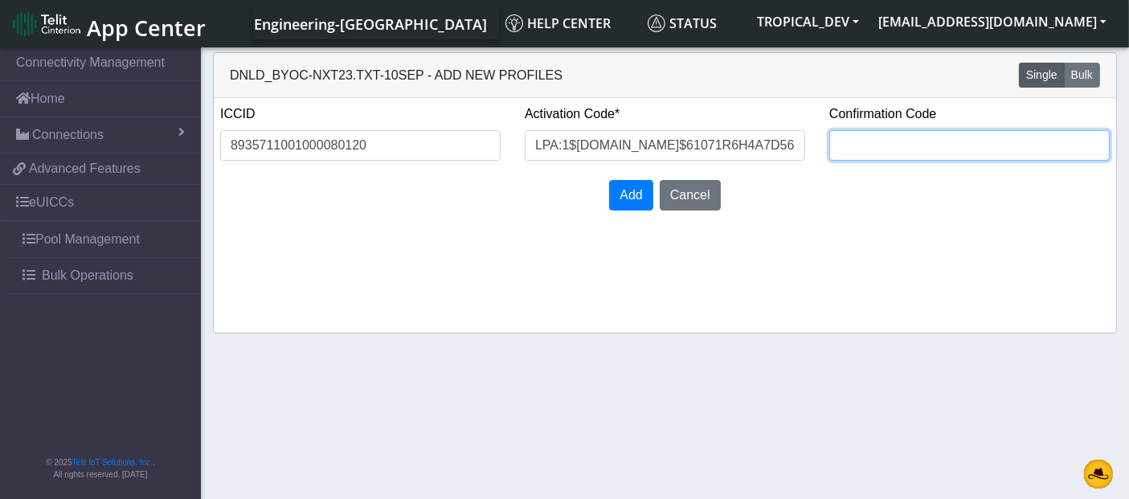
click at [930, 145] on input "text" at bounding box center [969, 145] width 281 height 31
type input "Test123"
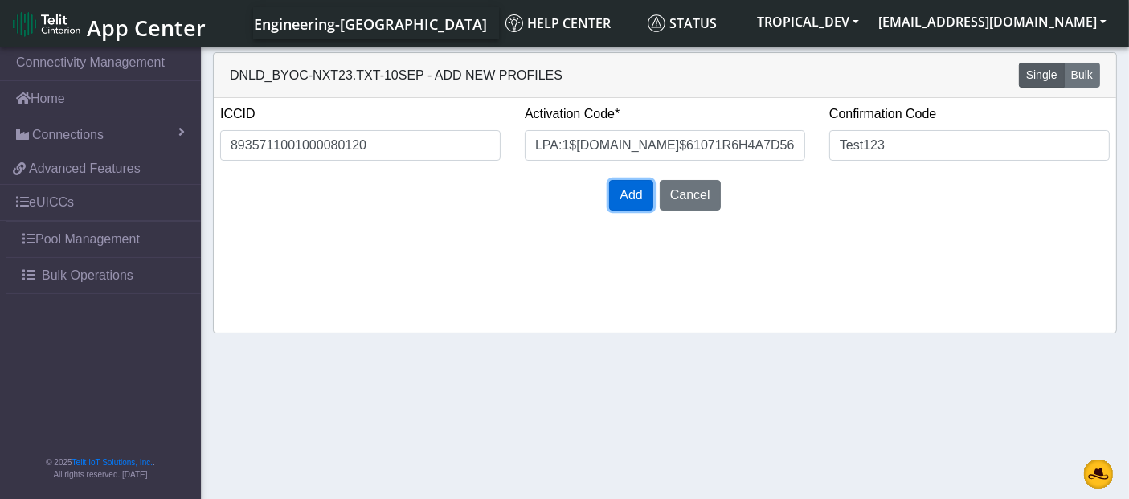
click at [629, 191] on span "Add" at bounding box center [631, 195] width 23 height 14
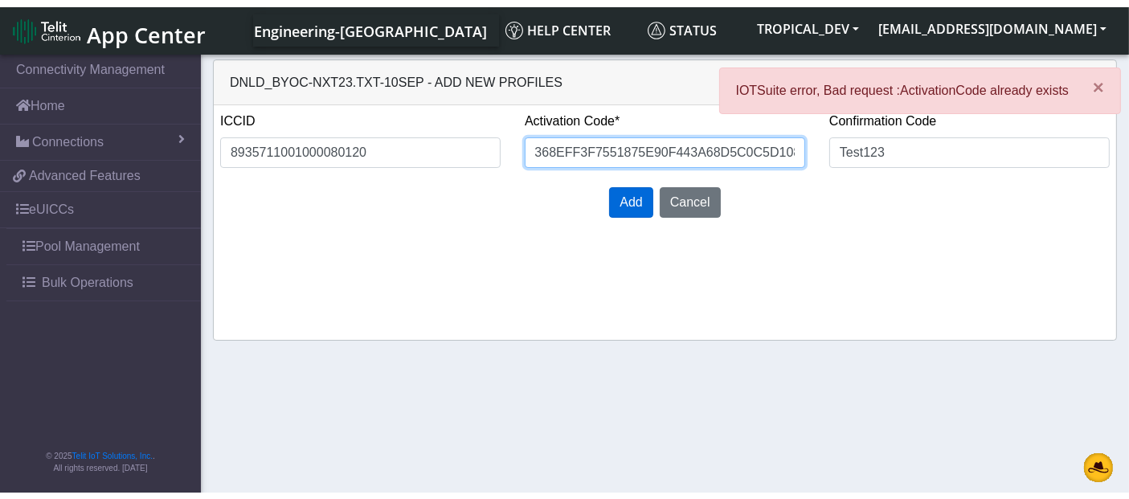
scroll to position [0, 372]
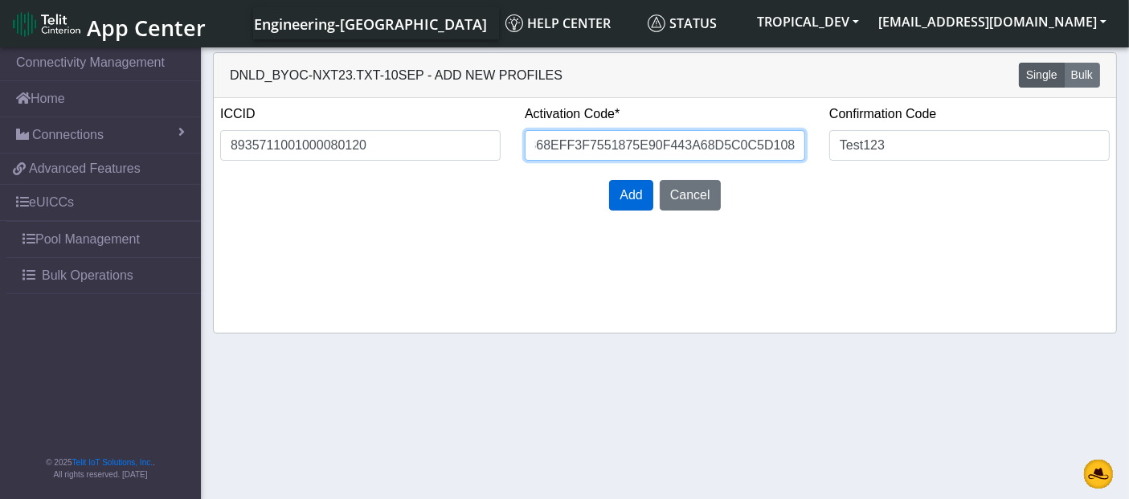
drag, startPoint x: 765, startPoint y: 145, endPoint x: 857, endPoint y: 146, distance: 91.6
click at [857, 146] on div "ICCID 8935711001000080120 Activation Code* LPA:1$[DOMAIN_NAME]$61071R6H4A7D56B9…" at bounding box center [665, 138] width 914 height 69
click at [773, 149] on input "LPA:1$[DOMAIN_NAME]$61071R6H4A7D56B950D368EFF3F7551875E90F443A68D5C0C5D108" at bounding box center [665, 145] width 281 height 31
click at [765, 145] on input "LPA:1$[DOMAIN_NAME]$61071R6H4A7D56B950D368EFF3F7551875E90F443A68D5C0C5D108" at bounding box center [665, 145] width 281 height 31
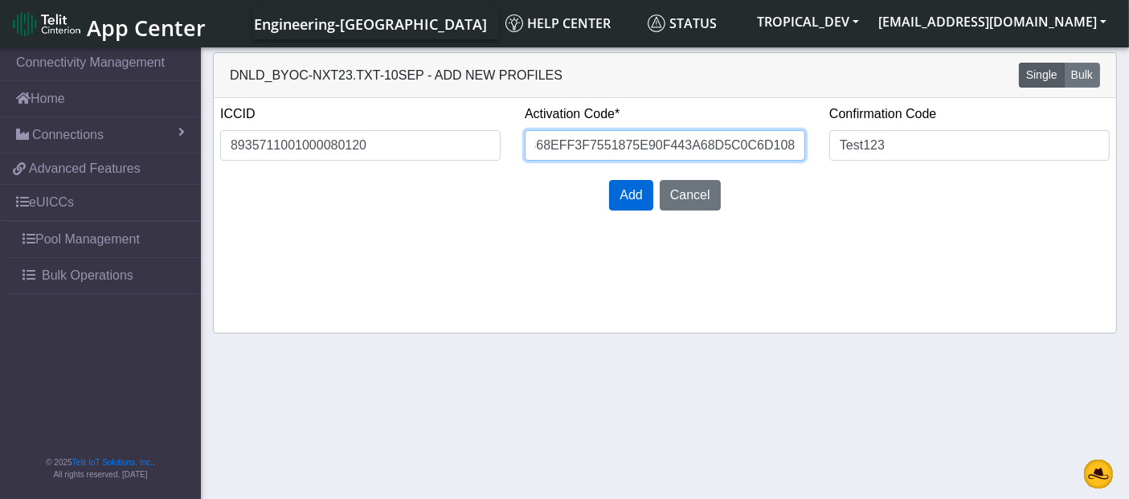
type input "LPA:1$[DOMAIN_NAME]$61071R6H4A7D56B950D368EFF3F7551875E90F443A68D5C0C6D108"
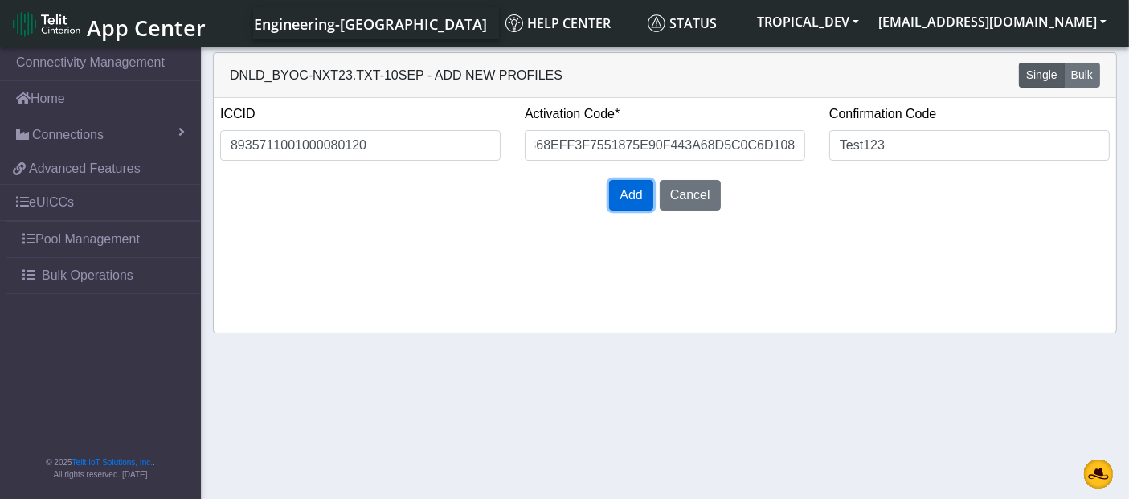
scroll to position [0, 0]
click at [627, 196] on span "Add" at bounding box center [631, 195] width 23 height 14
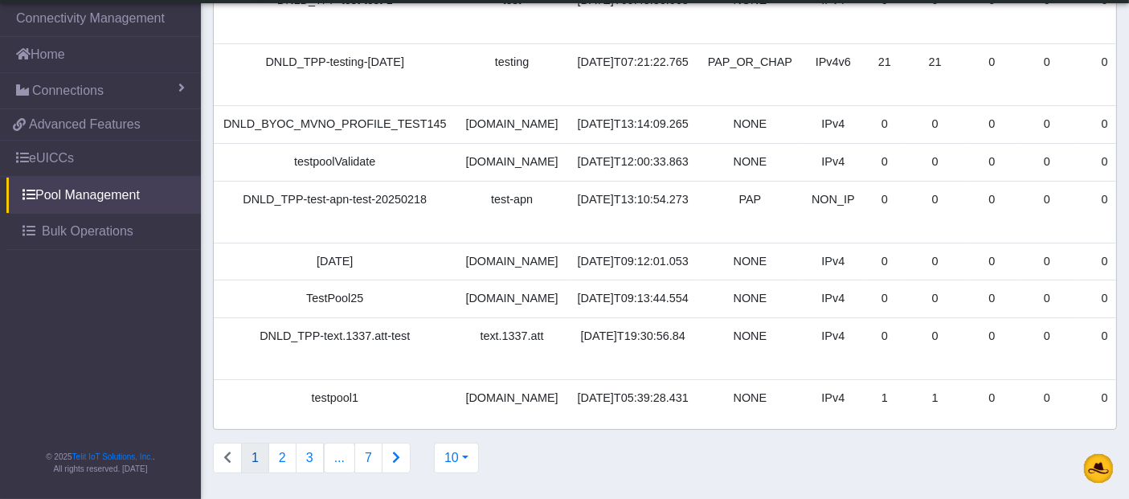
scroll to position [268, 0]
